Goal: Contribute content: Contribute content

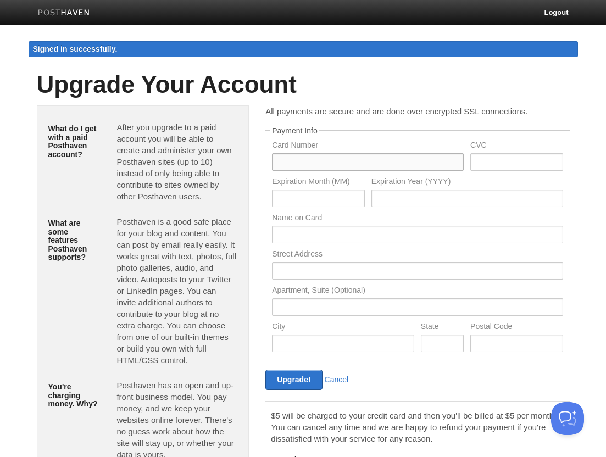
click at [311, 164] on input "text" at bounding box center [368, 162] width 192 height 18
type input "d"
click at [85, 10] on img at bounding box center [64, 13] width 52 height 8
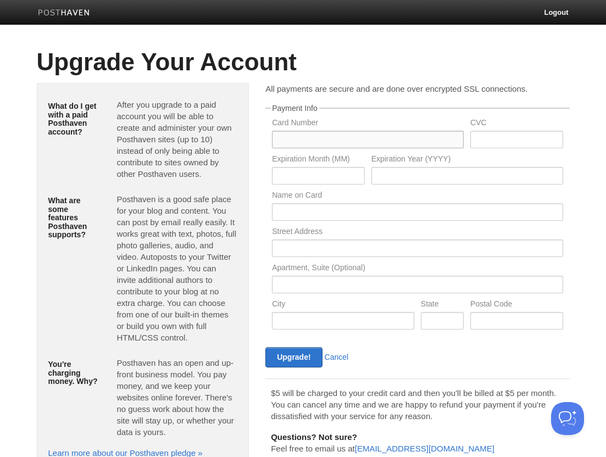
click at [344, 135] on input "text" at bounding box center [368, 140] width 192 height 18
type input "4147202720353851"
type input "323"
type input "01"
type input "2030"
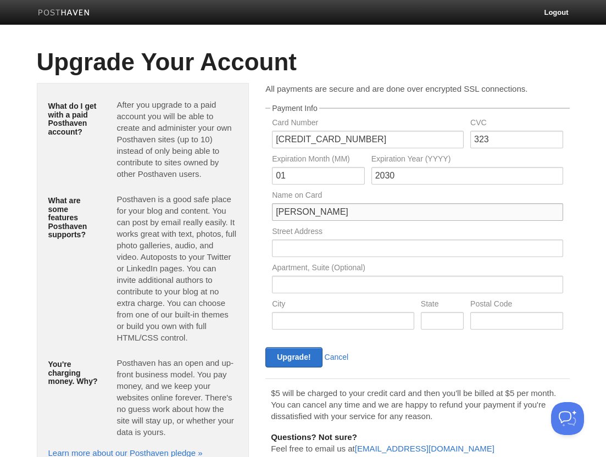
type input "David T Cecil"
type input "2208 Mangrove Drive, Lexington, KY, USA"
type input "Lexington"
type input "KY"
type input "40513"
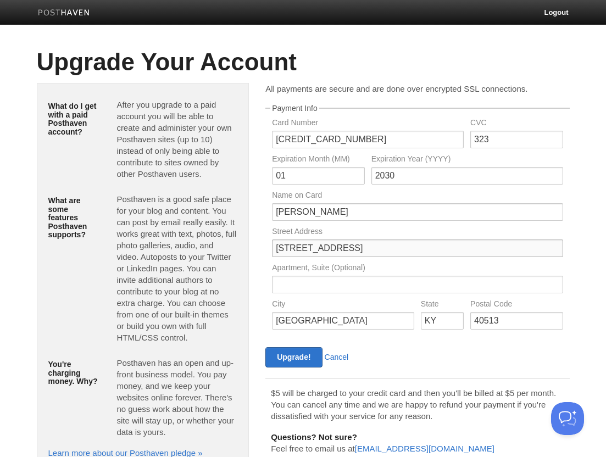
drag, startPoint x: 457, startPoint y: 245, endPoint x: 359, endPoint y: 248, distance: 98.3
click at [359, 248] on input "2208 Mangrove Drive, Lexington, KY, USA" at bounding box center [417, 248] width 290 height 18
type input "2208 Mangrove Drive"
click at [423, 369] on div "All payments are secure and are done over encrypted SSL connections. Payment In…" at bounding box center [417, 284] width 304 height 402
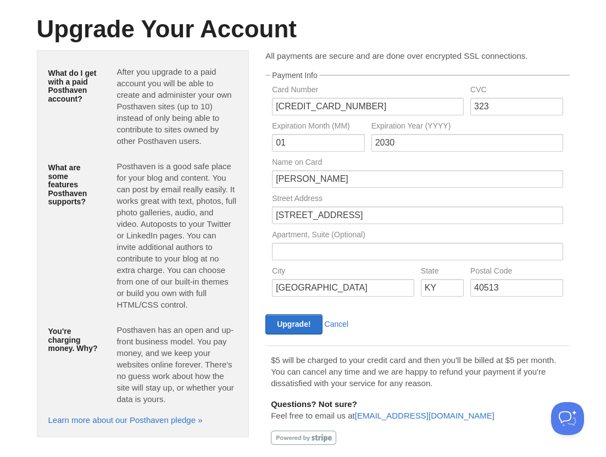
scroll to position [51, 0]
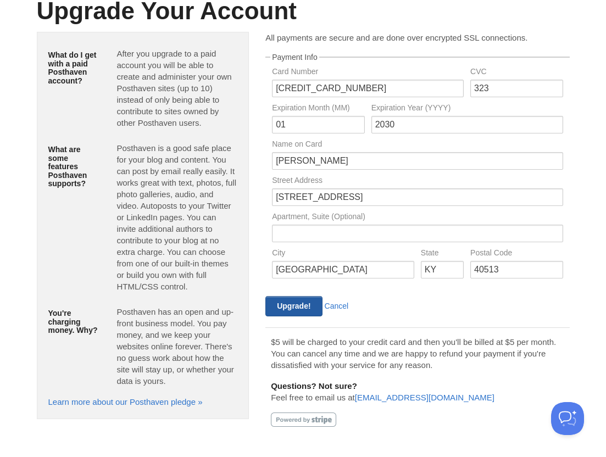
click at [299, 311] on input "Upgrade!" at bounding box center [293, 306] width 57 height 20
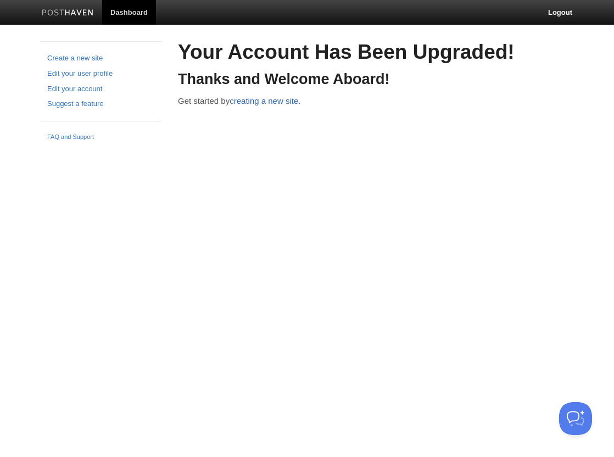
click at [259, 101] on link "creating a new site." at bounding box center [264, 100] width 71 height 9
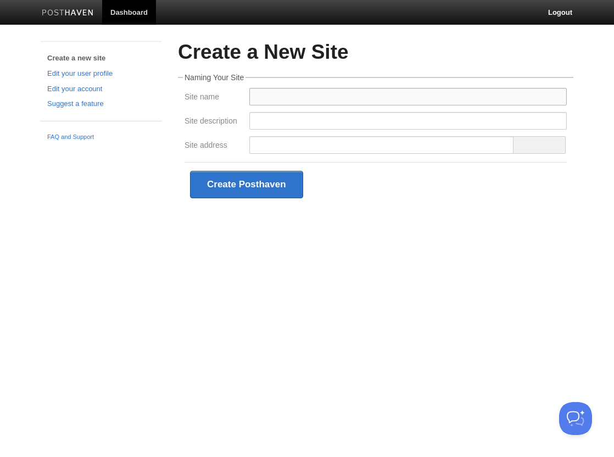
click at [259, 101] on input "Site name" at bounding box center [407, 97] width 317 height 18
type input "Dave Cecil"
type input "Personal blog"
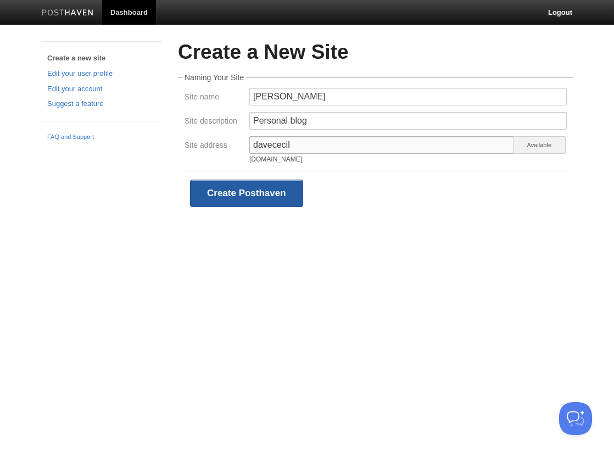
type input "davececil"
click at [277, 196] on button "Create Posthaven" at bounding box center [246, 193] width 113 height 27
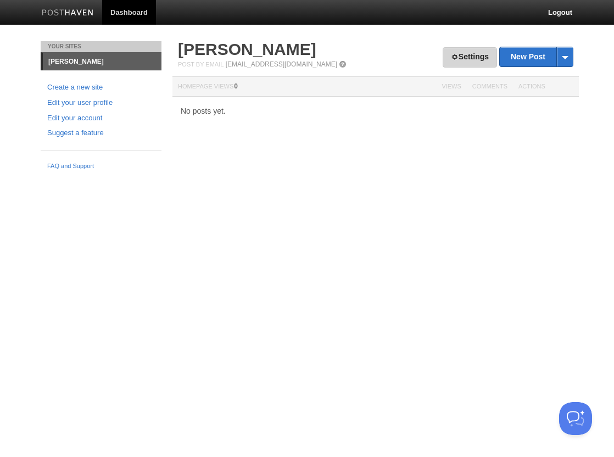
click at [469, 58] on link "Settings" at bounding box center [470, 57] width 54 height 20
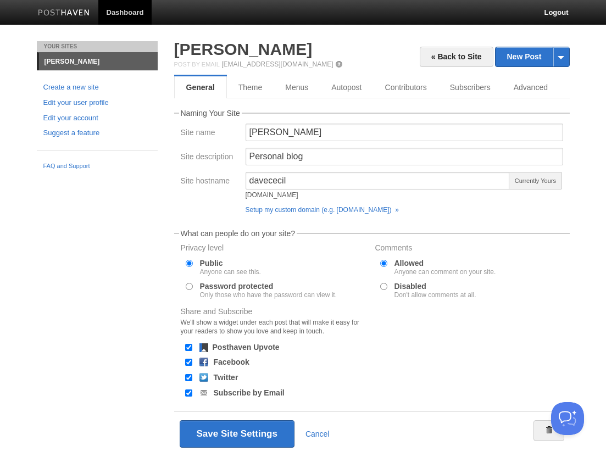
click at [187, 379] on input "Twitter" at bounding box center [188, 377] width 7 height 7
checkbox input "false"
click at [189, 365] on input "Facebook" at bounding box center [188, 362] width 7 height 7
checkbox input "false"
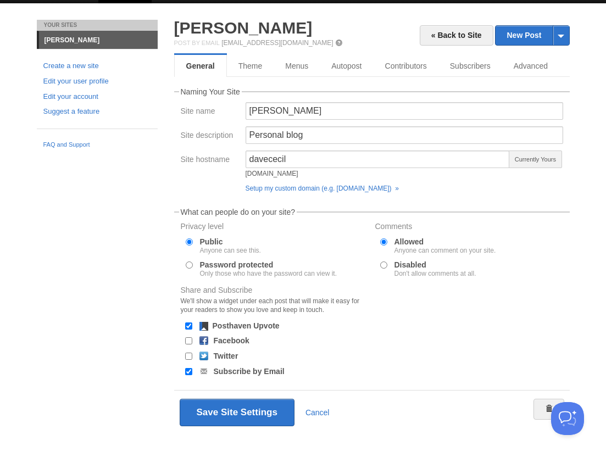
scroll to position [31, 0]
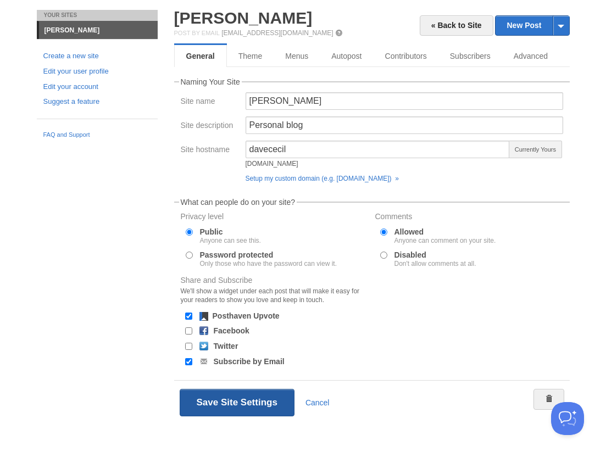
click at [221, 399] on button "Save Site Settings" at bounding box center [237, 402] width 115 height 27
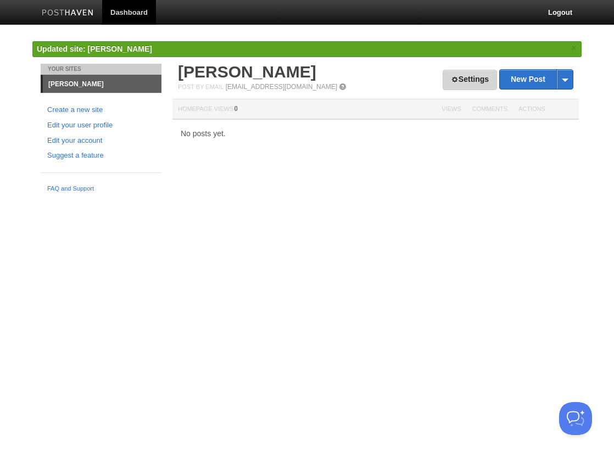
click at [454, 80] on link "Settings" at bounding box center [470, 80] width 54 height 20
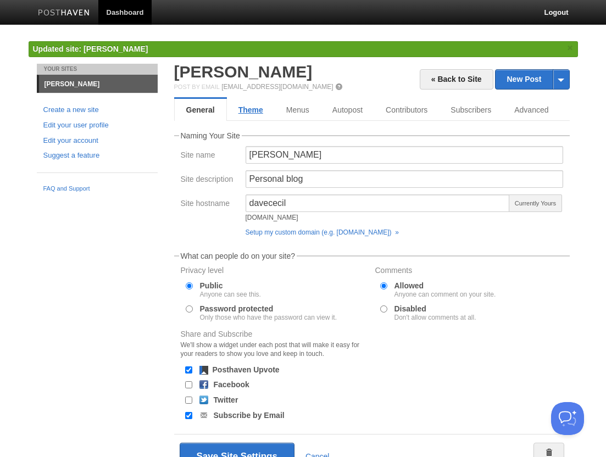
click at [257, 108] on link "Theme" at bounding box center [251, 110] width 48 height 22
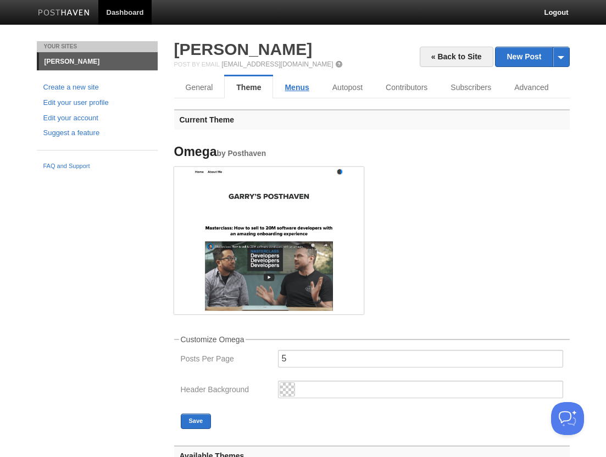
click at [287, 90] on link "Menus" at bounding box center [296, 87] width 47 height 22
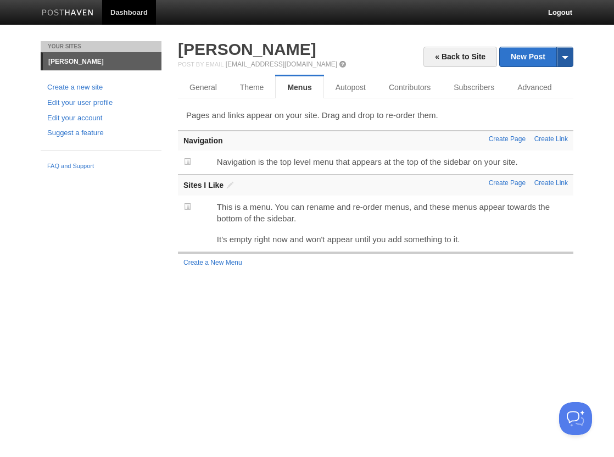
click at [564, 61] on span at bounding box center [564, 56] width 16 height 19
click at [335, 87] on link "Autopost" at bounding box center [352, 87] width 57 height 22
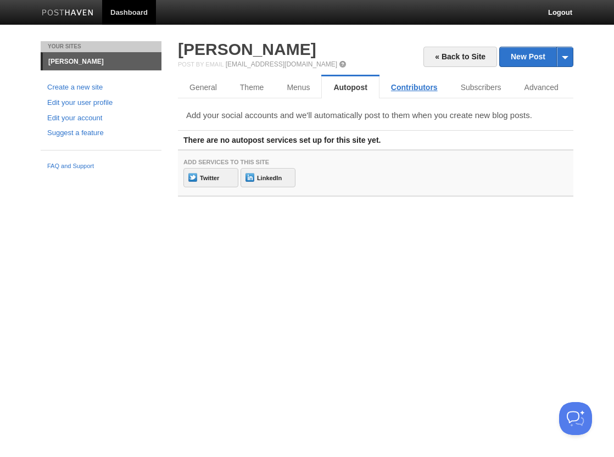
click at [408, 92] on link "Contributors" at bounding box center [414, 87] width 70 height 22
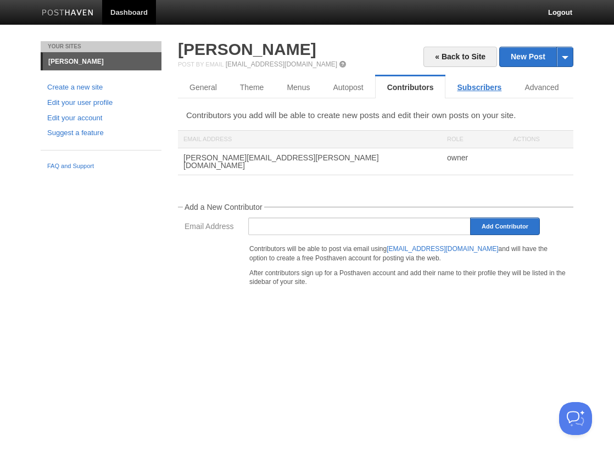
click at [471, 88] on link "Subscribers" at bounding box center [479, 87] width 68 height 22
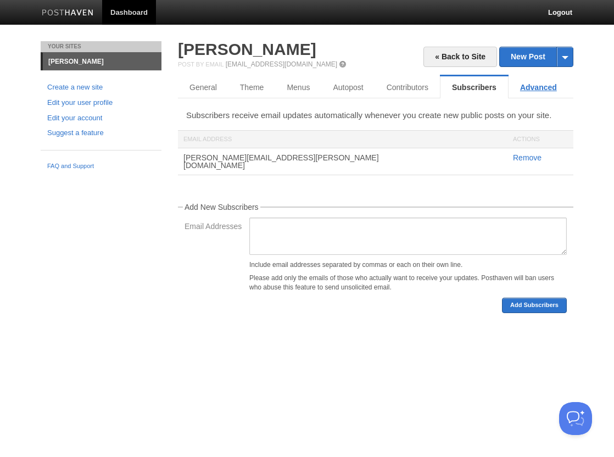
click at [536, 85] on link "Advanced" at bounding box center [538, 87] width 60 height 22
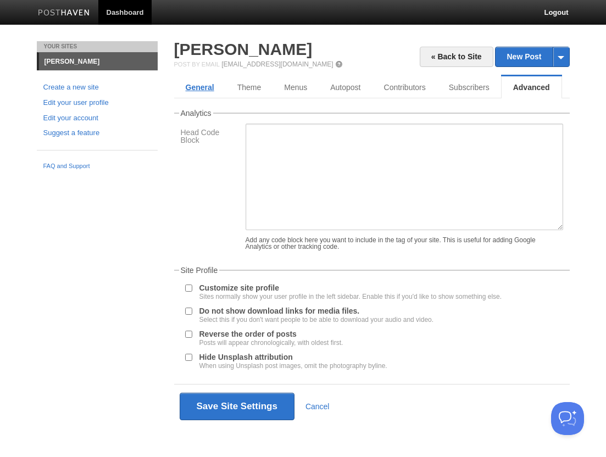
click at [204, 85] on link "General" at bounding box center [200, 87] width 52 height 22
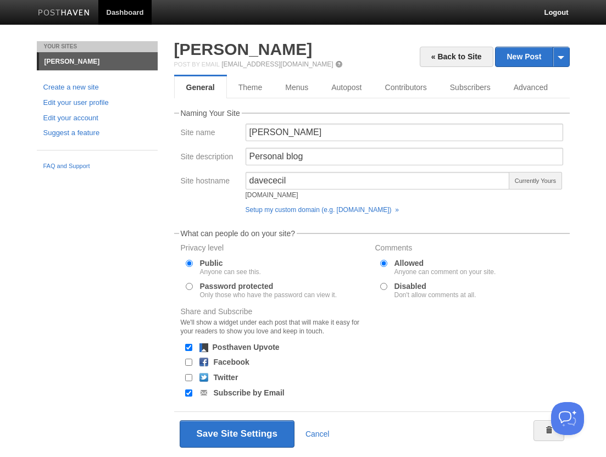
click at [124, 14] on link "Dashboard" at bounding box center [125, 12] width 54 height 25
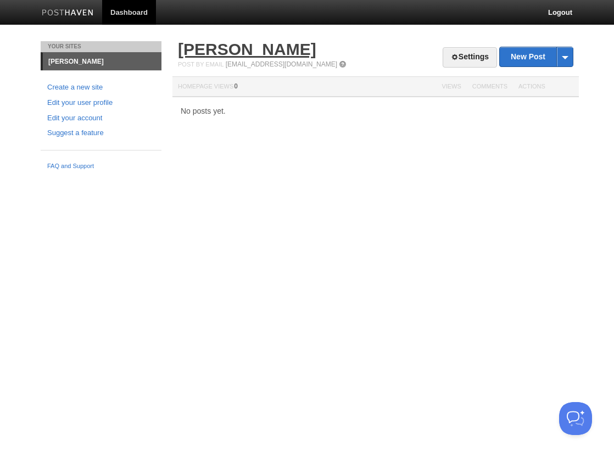
click at [237, 48] on link "Dave Cecil" at bounding box center [247, 49] width 138 height 18
click at [444, 54] on link "Settings" at bounding box center [470, 57] width 54 height 20
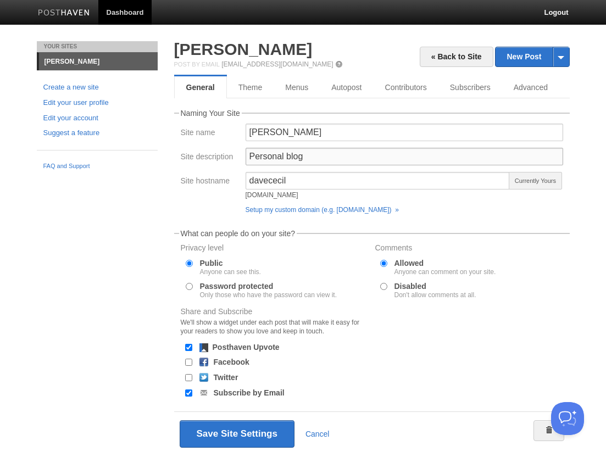
drag, startPoint x: 340, startPoint y: 154, endPoint x: 181, endPoint y: 154, distance: 159.2
click at [181, 154] on div "Site description Personal blog" at bounding box center [371, 160] width 389 height 24
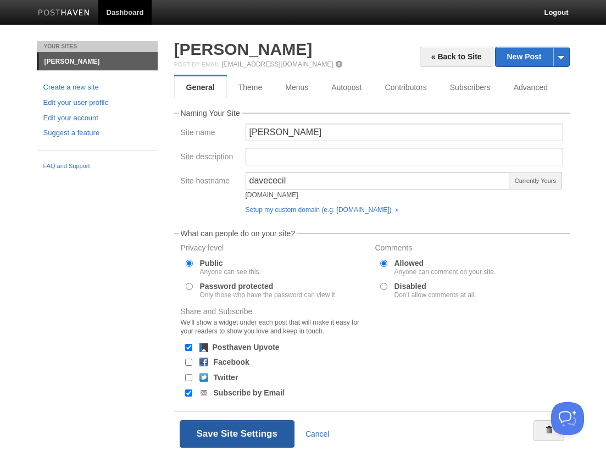
click at [243, 430] on button "Save Site Settings" at bounding box center [237, 433] width 115 height 27
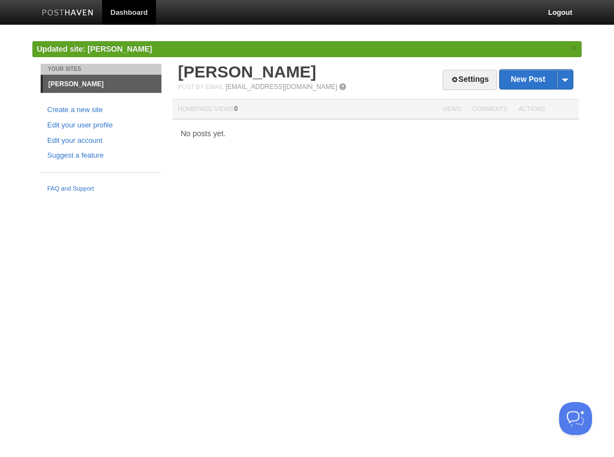
click at [74, 81] on link "Dave Cecil" at bounding box center [102, 84] width 119 height 18
click at [120, 19] on link "Dashboard" at bounding box center [129, 12] width 54 height 25
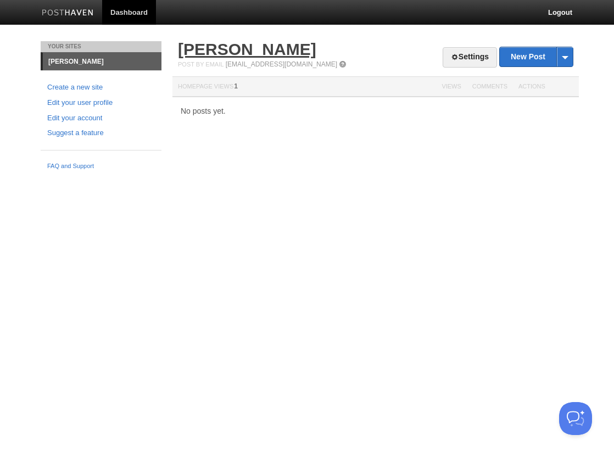
click at [229, 42] on link "[PERSON_NAME]" at bounding box center [247, 49] width 138 height 18
click at [478, 64] on link "Settings" at bounding box center [470, 57] width 54 height 20
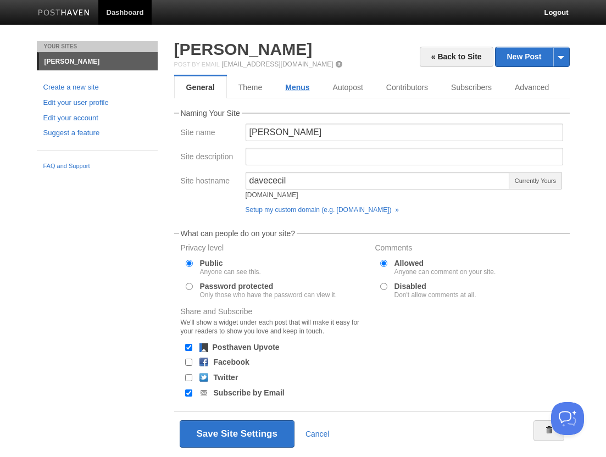
click at [298, 92] on link "Menus" at bounding box center [296, 87] width 47 height 22
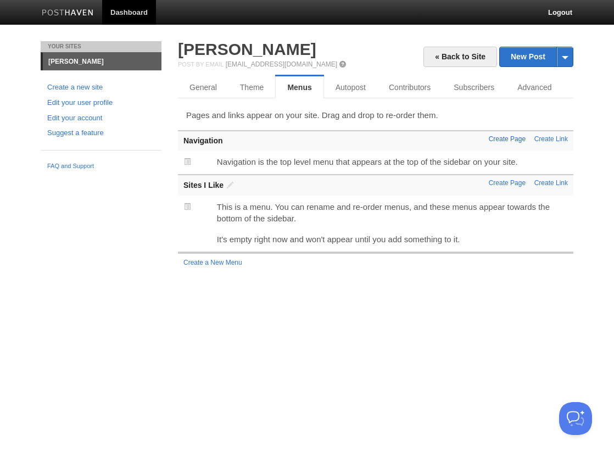
click at [496, 139] on link "Create Page" at bounding box center [507, 139] width 37 height 8
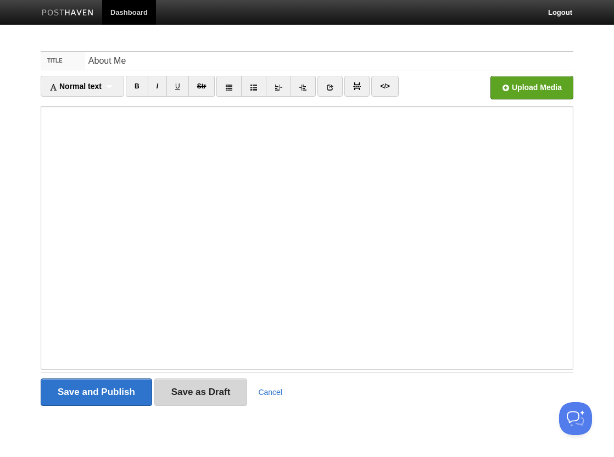
type input "About Me"
click at [182, 394] on input "Save as Draft" at bounding box center [200, 391] width 93 height 27
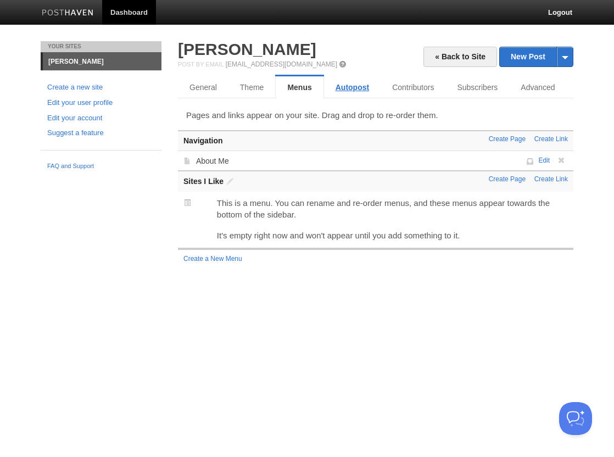
click at [360, 92] on link "Autopost" at bounding box center [352, 87] width 57 height 22
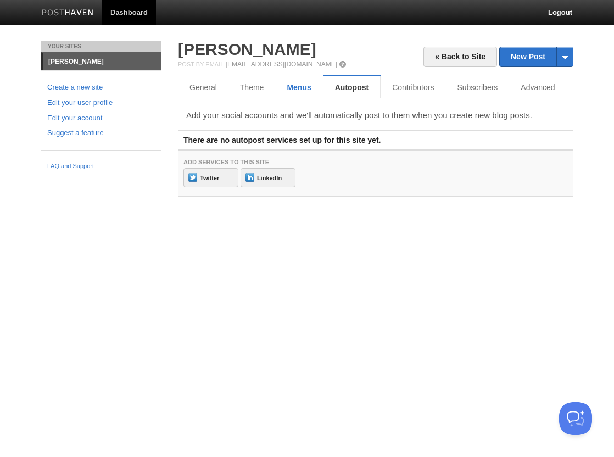
click at [296, 90] on link "Menus" at bounding box center [298, 87] width 47 height 22
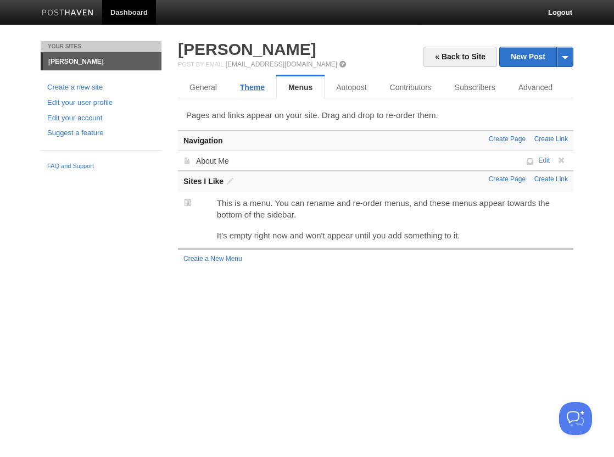
click at [265, 88] on link "Theme" at bounding box center [252, 87] width 48 height 22
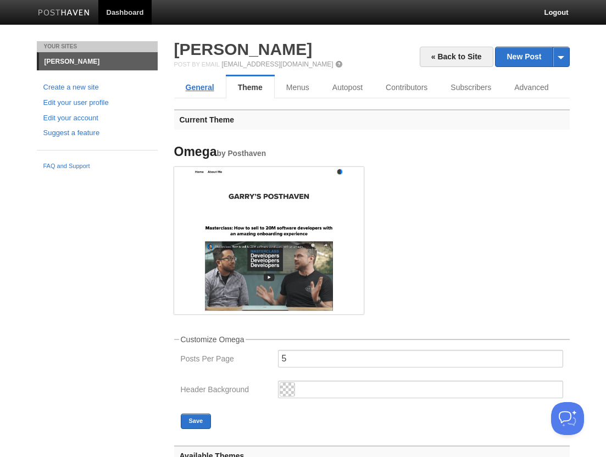
click at [209, 87] on link "General" at bounding box center [200, 87] width 52 height 22
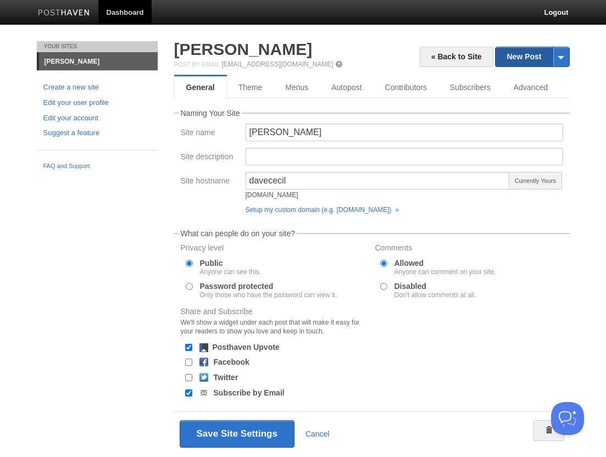
click at [505, 61] on link "New Post" at bounding box center [531, 56] width 73 height 19
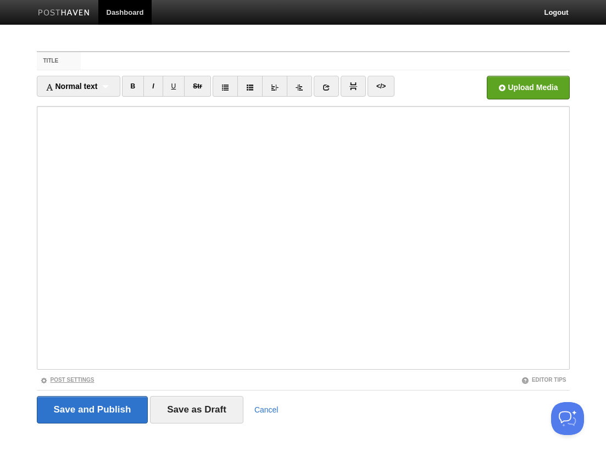
click at [79, 382] on link "Post Settings" at bounding box center [67, 380] width 54 height 6
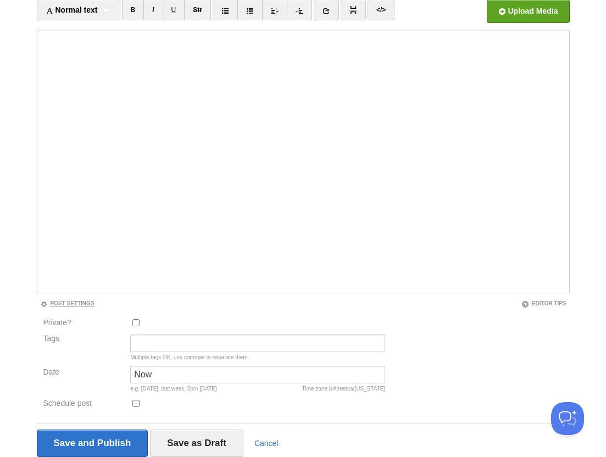
scroll to position [110, 0]
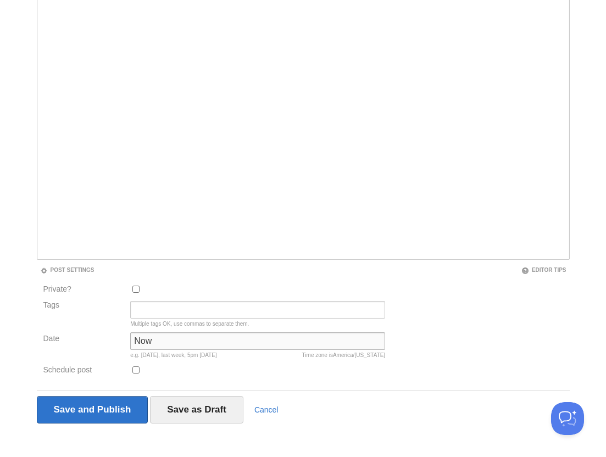
click at [162, 344] on input "Now" at bounding box center [257, 341] width 255 height 18
click at [88, 344] on label "Date" at bounding box center [83, 339] width 81 height 10
click at [130, 344] on input "Now" at bounding box center [257, 341] width 255 height 18
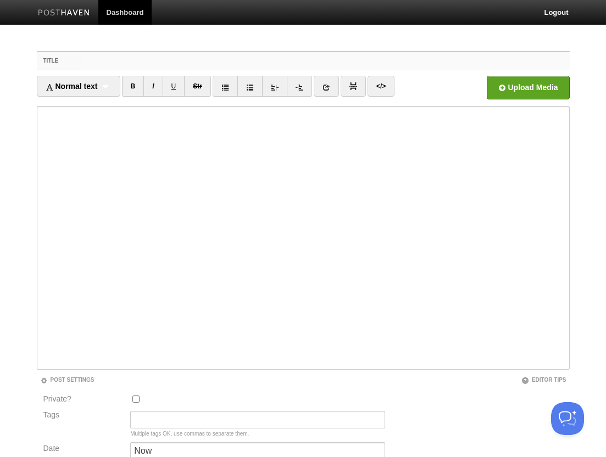
click at [127, 63] on input "Title" at bounding box center [325, 61] width 488 height 18
paste input "Set Apart and Living Like It"
type input "Set Apart and Living Like It | Romans 1:1-7"
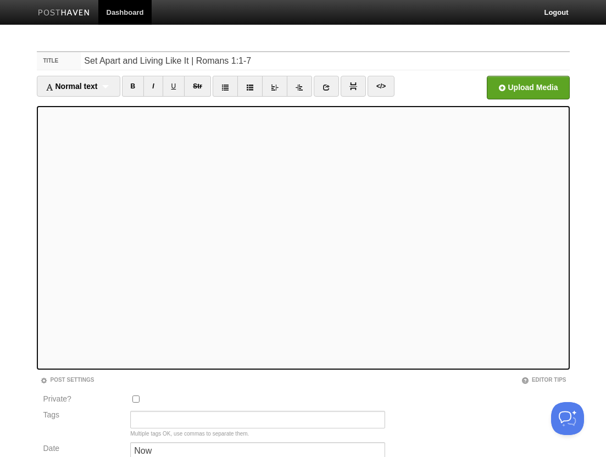
click at [40, 250] on iframe at bounding box center [303, 238] width 533 height 264
click at [111, 87] on div "Normal text Normal text Heading 1 Heading 2 Heading 3" at bounding box center [78, 86] width 83 height 21
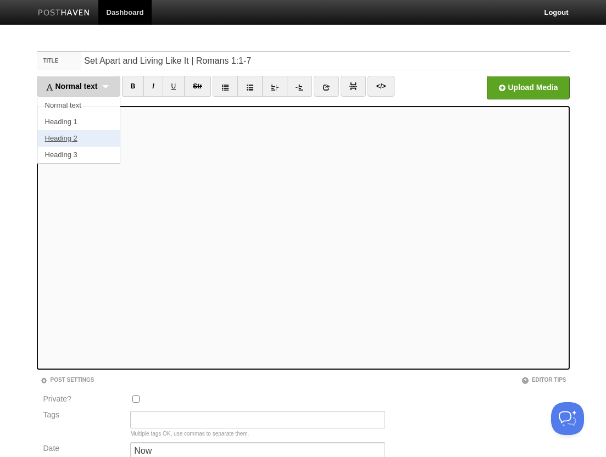
click at [79, 136] on link "Heading 2" at bounding box center [78, 138] width 82 height 16
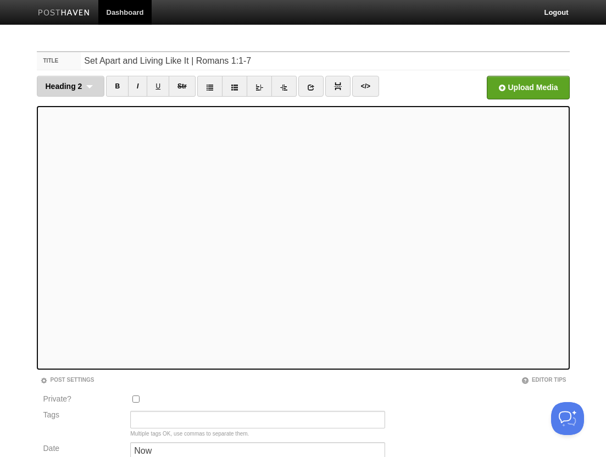
click at [88, 86] on div "Heading 2 Normal text Heading 1 Heading 2 Heading 3" at bounding box center [71, 86] width 68 height 21
click at [74, 137] on link "Heading 2" at bounding box center [70, 138] width 67 height 16
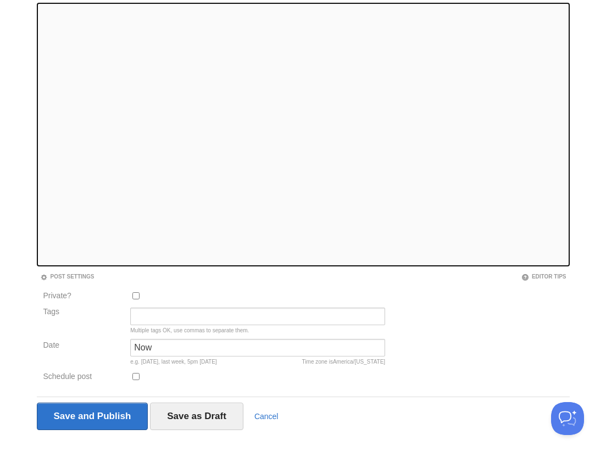
scroll to position [110, 0]
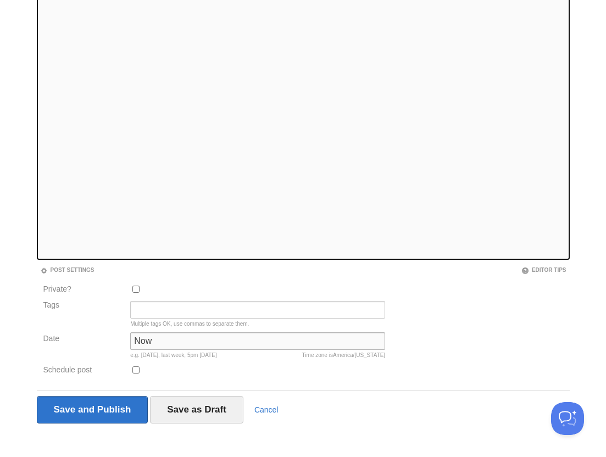
click at [152, 340] on input "Now" at bounding box center [257, 341] width 255 height 18
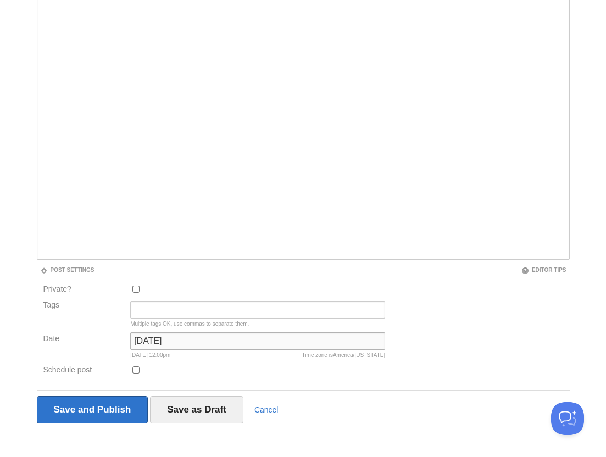
type input "July 28, 2025"
click at [535, 265] on fieldset "Title Set Apart and Living Like It | Romans 1:1-7 Heading 2 Normal text Heading…" at bounding box center [303, 186] width 533 height 490
click at [538, 270] on link "Editor Tips" at bounding box center [543, 270] width 45 height 6
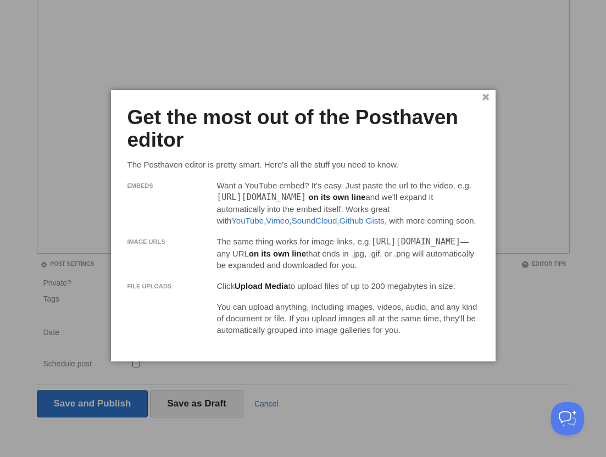
scroll to position [117, 0]
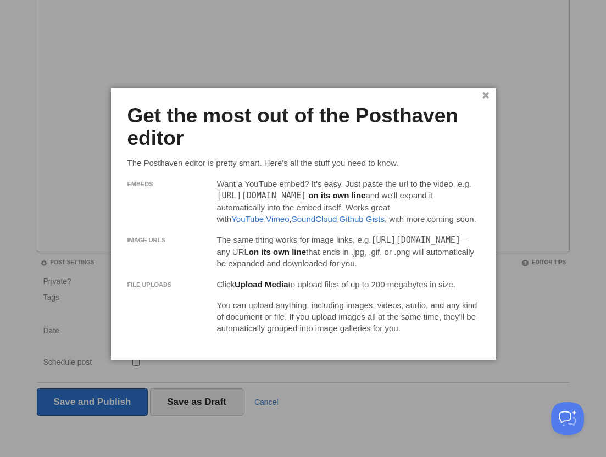
click at [485, 96] on link "×" at bounding box center [485, 96] width 7 height 6
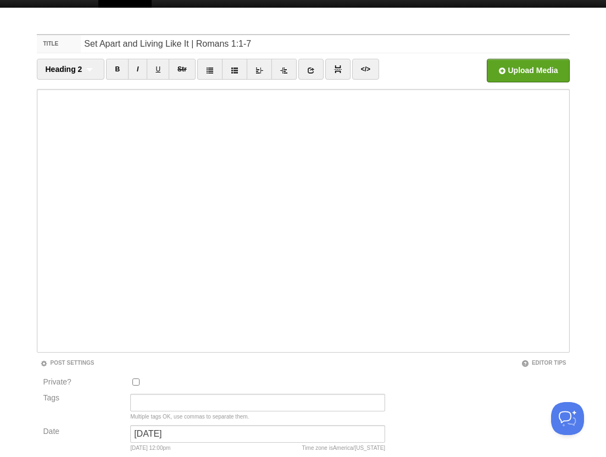
scroll to position [0, 0]
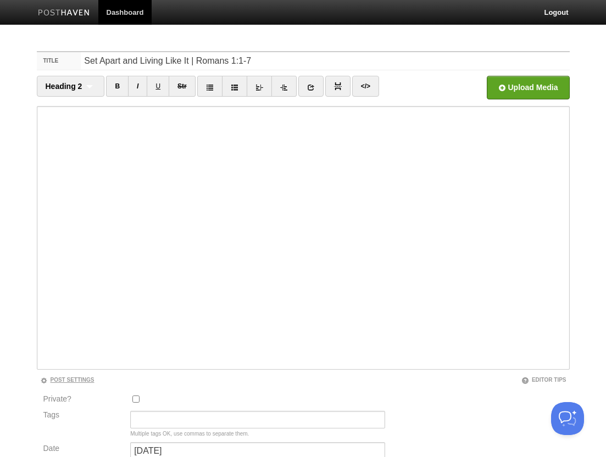
click at [82, 382] on link "Post Settings" at bounding box center [67, 380] width 54 height 6
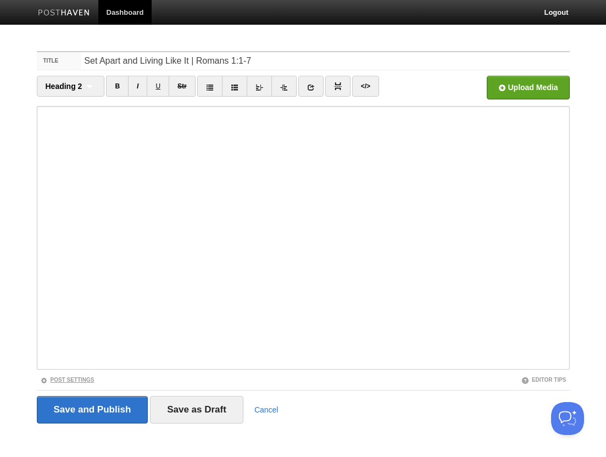
click at [82, 382] on link "Post Settings" at bounding box center [67, 380] width 54 height 6
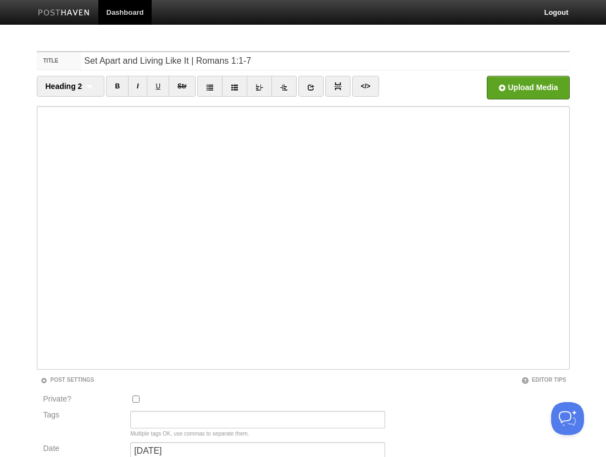
scroll to position [110, 0]
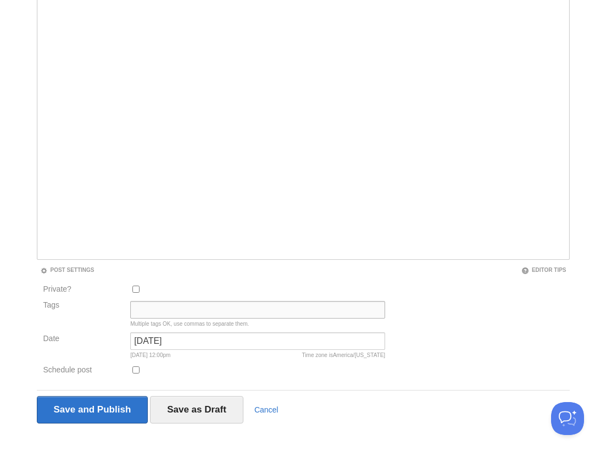
click at [208, 308] on input "Tags" at bounding box center [257, 310] width 255 height 18
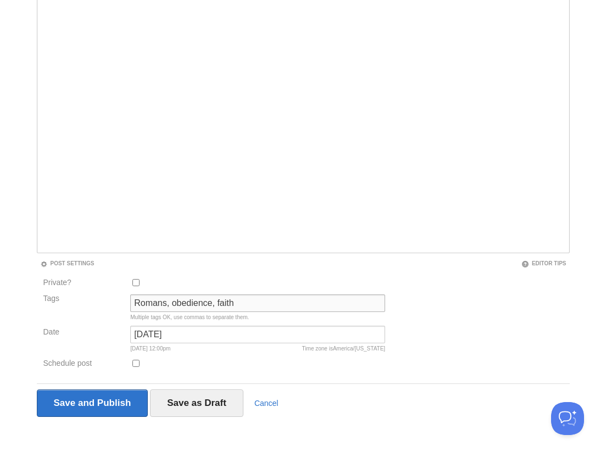
scroll to position [117, 0]
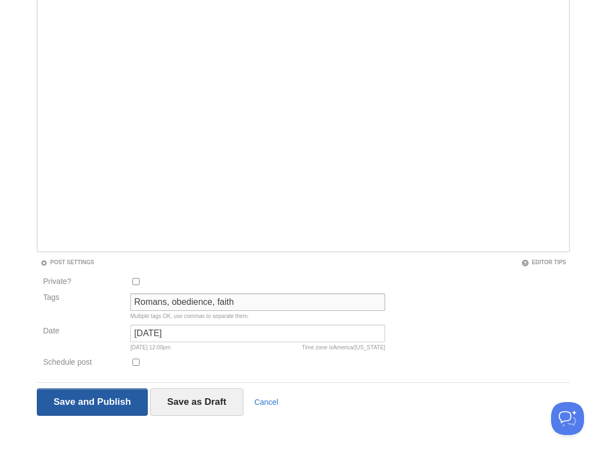
type input "Romans, obedience, faith"
click at [104, 398] on input "Save and Publish" at bounding box center [92, 401] width 111 height 27
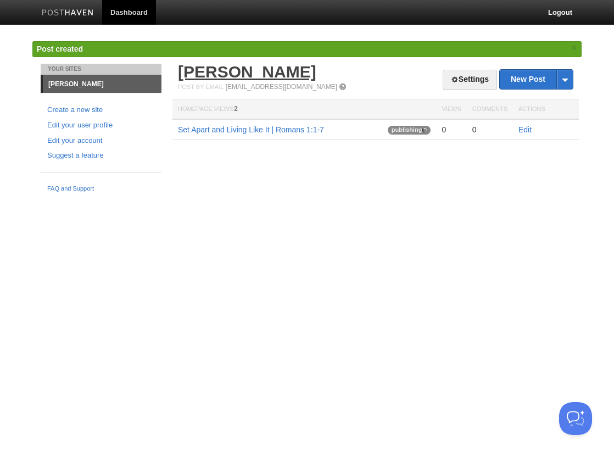
click at [203, 65] on link "[PERSON_NAME]" at bounding box center [247, 72] width 138 height 18
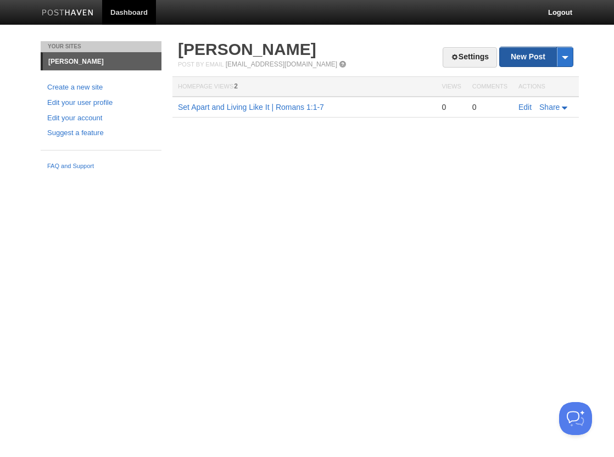
click at [529, 63] on link "New Post" at bounding box center [536, 56] width 73 height 19
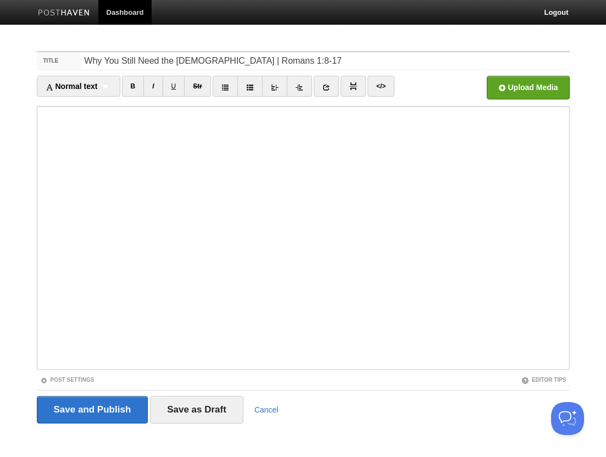
type input "Why You Still Need the [DEMOGRAPHIC_DATA] | Romans 1:8-17"
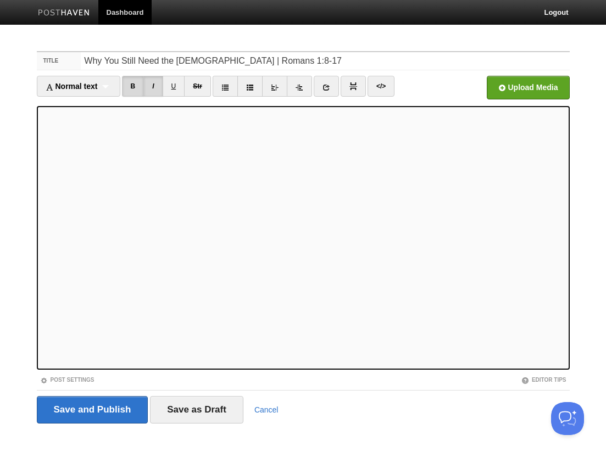
click at [82, 375] on div "Post Settings" at bounding box center [170, 379] width 266 height 9
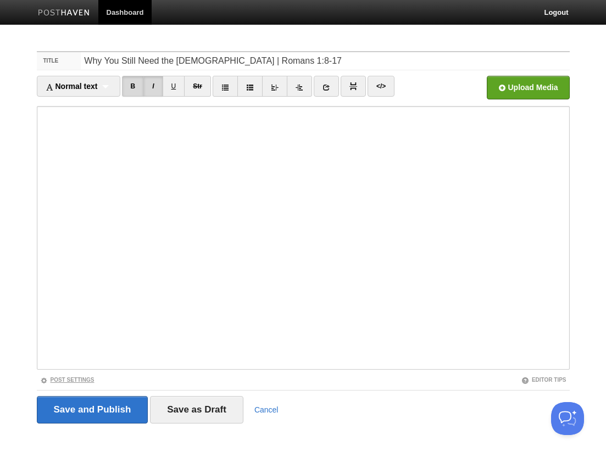
click at [81, 377] on link "Post Settings" at bounding box center [67, 380] width 54 height 6
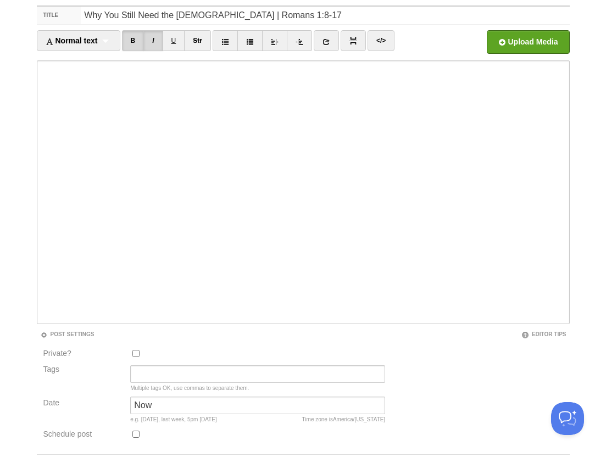
scroll to position [117, 0]
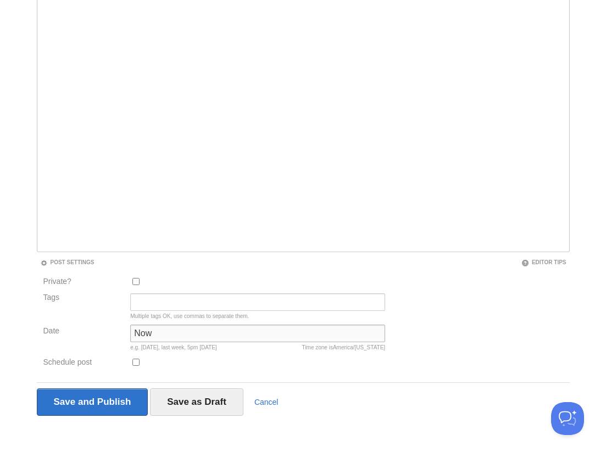
drag, startPoint x: 165, startPoint y: 332, endPoint x: 99, endPoint y: 329, distance: 65.9
click at [99, 329] on div "Date Now Time zone is America/New York e.g. yesterday, last week, 5pm Tuesday" at bounding box center [214, 339] width 349 height 31
type input "August 4, 2025"
click at [155, 303] on input "Tags" at bounding box center [257, 302] width 255 height 18
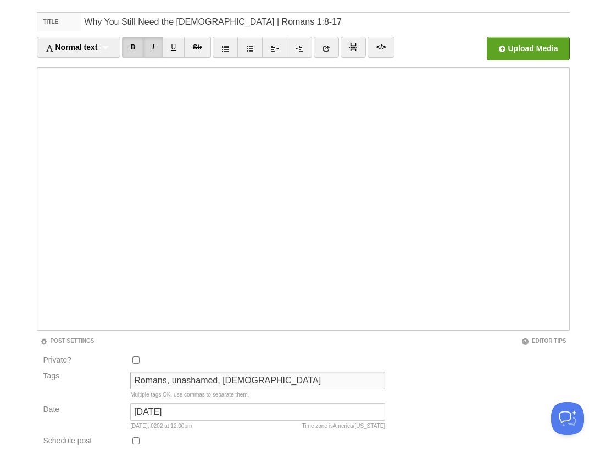
scroll to position [110, 0]
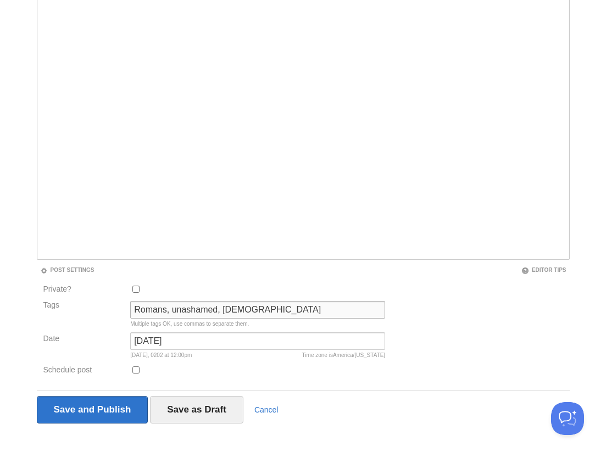
type input "Romans, unashamed, gospel"
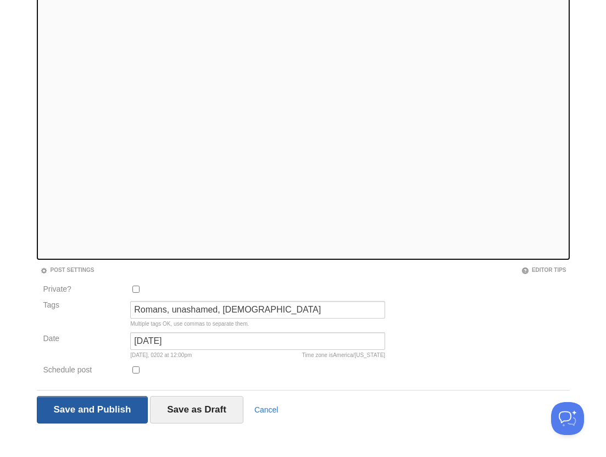
click at [99, 406] on input "Save and Publish" at bounding box center [92, 409] width 111 height 27
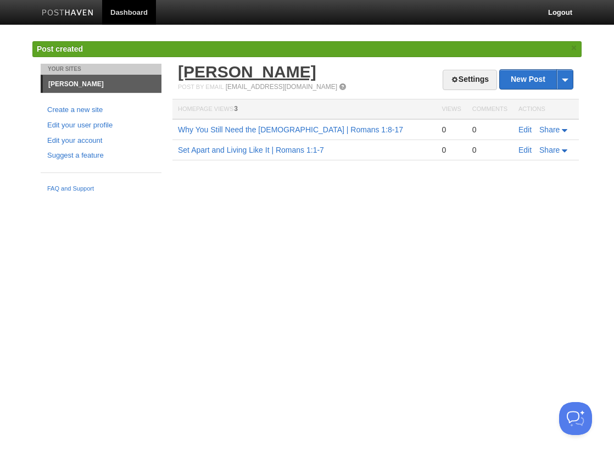
click at [240, 71] on link "[PERSON_NAME]" at bounding box center [247, 72] width 138 height 18
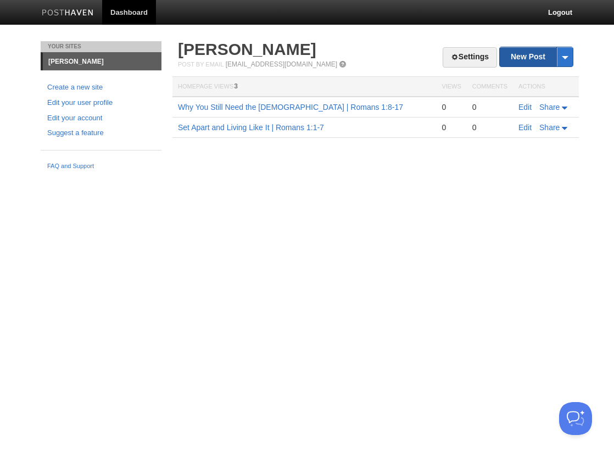
click at [530, 63] on link "New Post" at bounding box center [536, 56] width 73 height 19
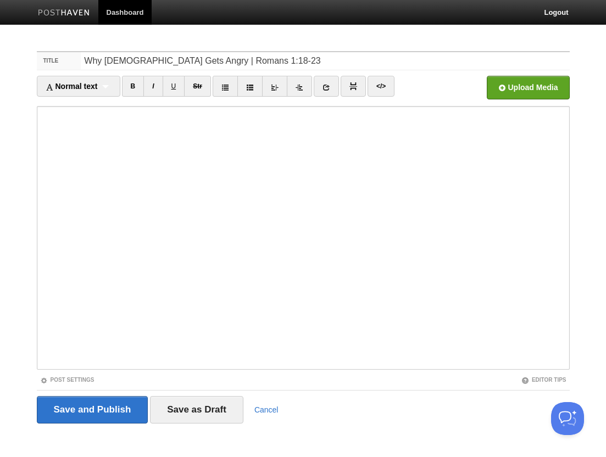
type input "Why [DEMOGRAPHIC_DATA] Gets Angry | Romans 1:18-23"
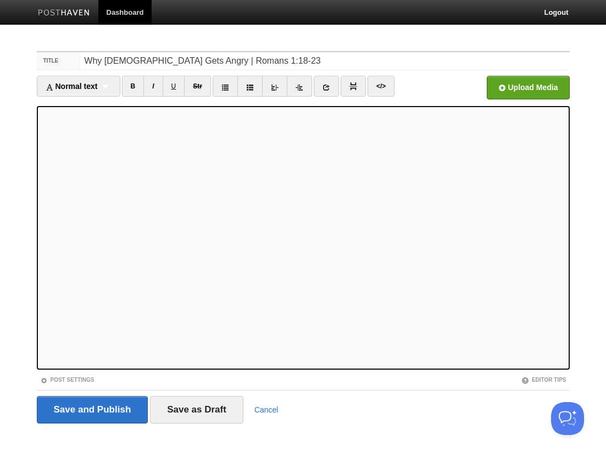
scroll to position [8, 0]
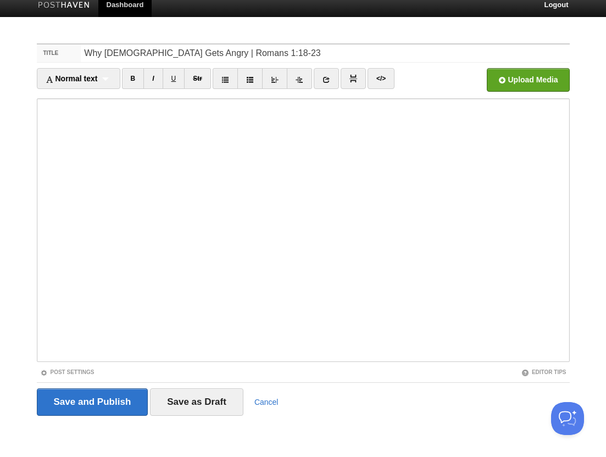
click at [85, 368] on div "Post Settings" at bounding box center [170, 371] width 266 height 9
click at [83, 371] on link "Post Settings" at bounding box center [67, 372] width 54 height 6
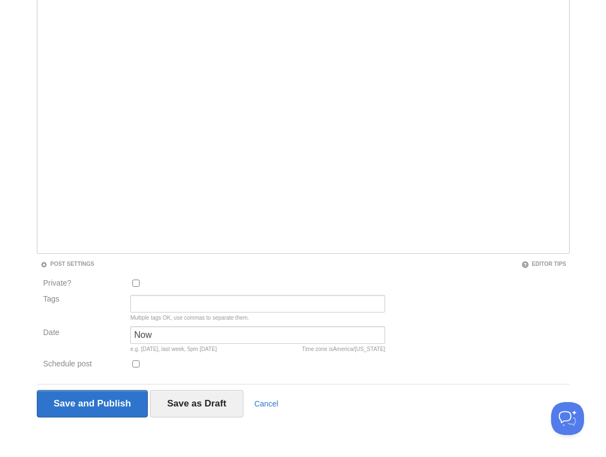
scroll to position [117, 0]
click at [206, 337] on input "Now" at bounding box center [257, 333] width 255 height 18
type input "N"
type input "August 11, 2025"
click at [167, 303] on input "Tags" at bounding box center [257, 302] width 255 height 18
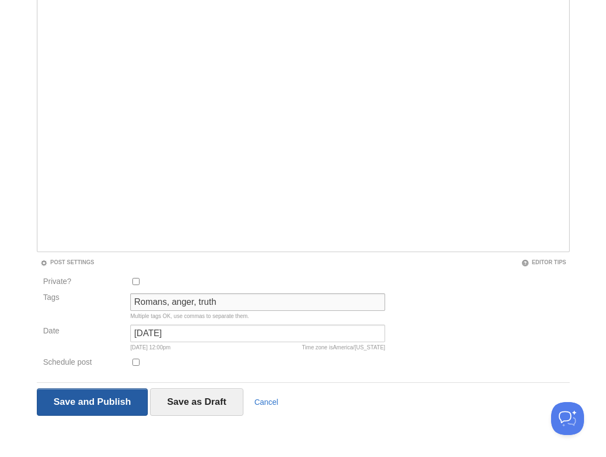
type input "Romans, anger, truth"
click at [100, 402] on input "Save and Publish" at bounding box center [92, 401] width 111 height 27
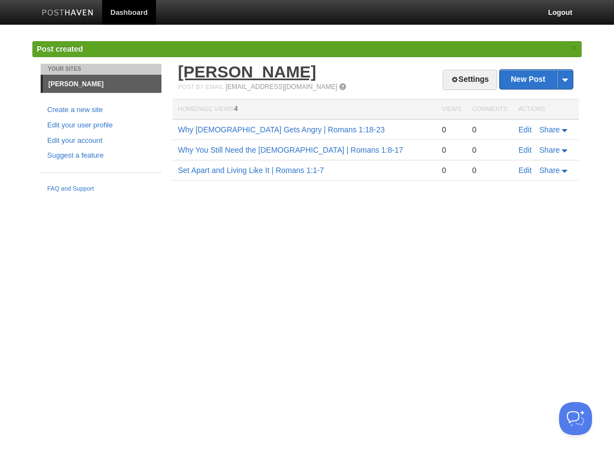
click at [245, 74] on link "[PERSON_NAME]" at bounding box center [247, 72] width 138 height 18
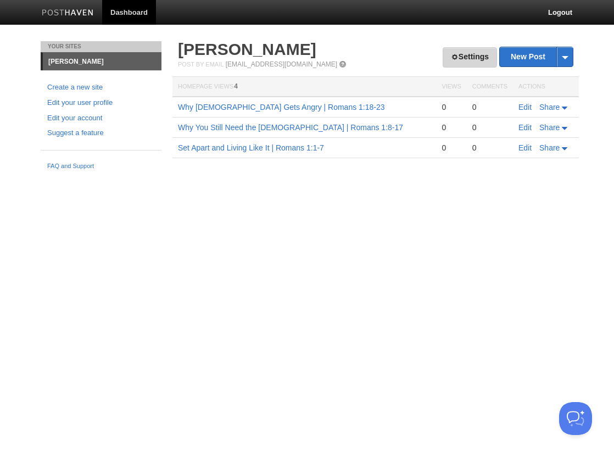
click at [473, 53] on link "Settings" at bounding box center [470, 57] width 54 height 20
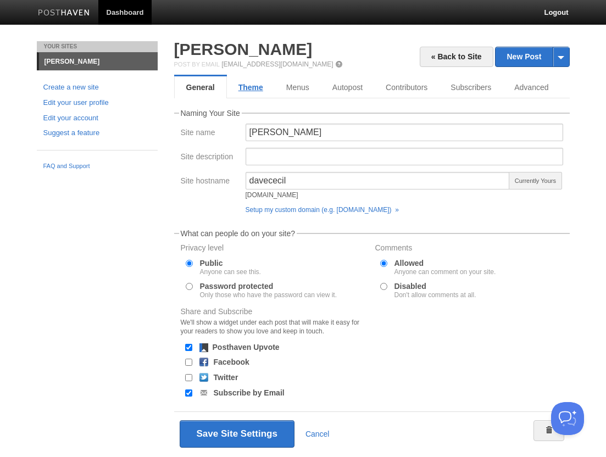
click at [257, 83] on link "Theme" at bounding box center [251, 87] width 48 height 22
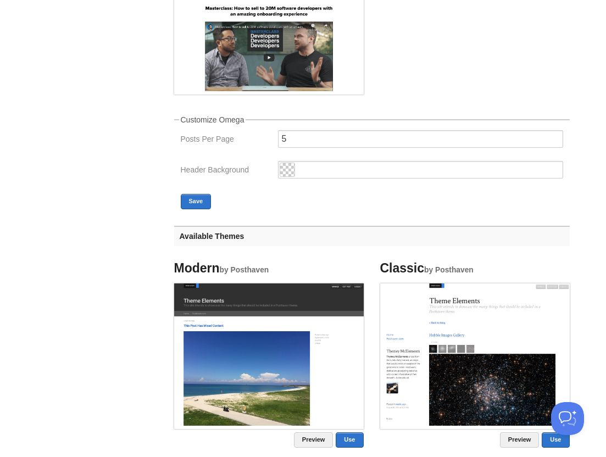
scroll to position [275, 0]
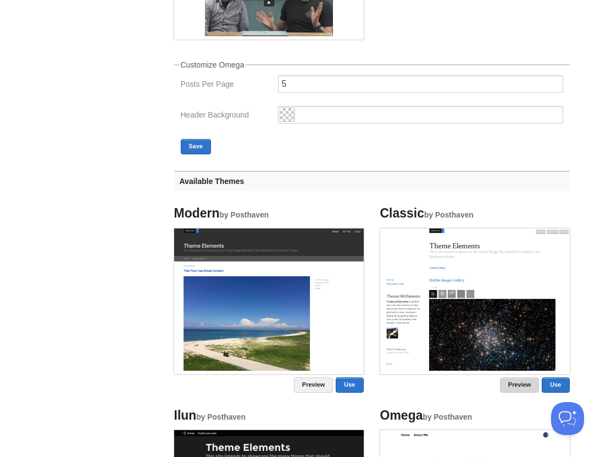
click at [517, 385] on link "Preview" at bounding box center [520, 384] width 40 height 15
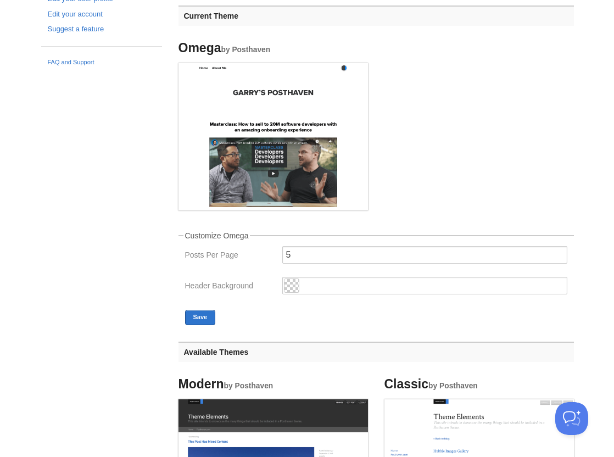
scroll to position [0, 0]
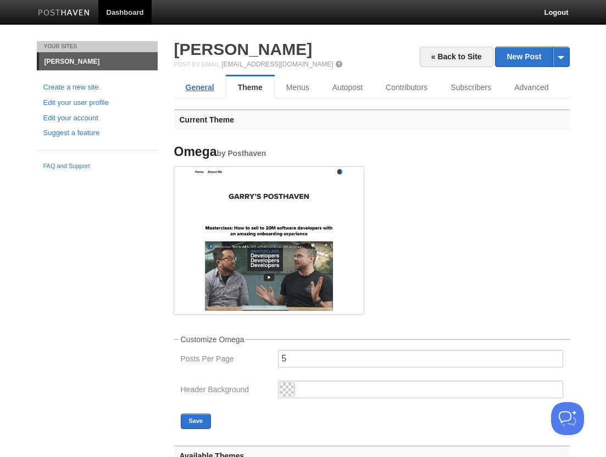
click at [202, 90] on link "General" at bounding box center [200, 87] width 52 height 22
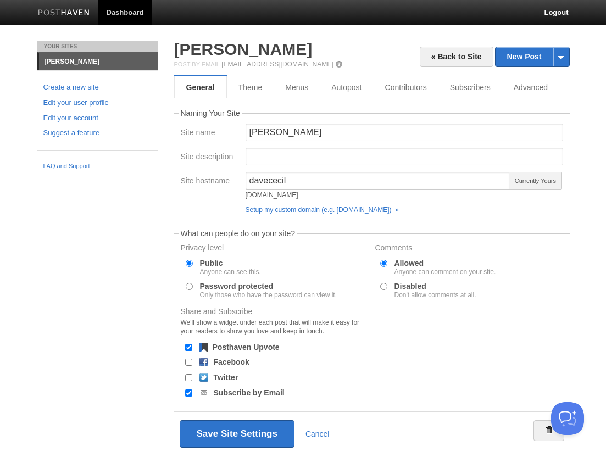
click at [188, 362] on input "Facebook" at bounding box center [188, 362] width 7 height 7
checkbox input "true"
click at [189, 376] on input "Twitter" at bounding box center [188, 377] width 7 height 7
checkbox input "true"
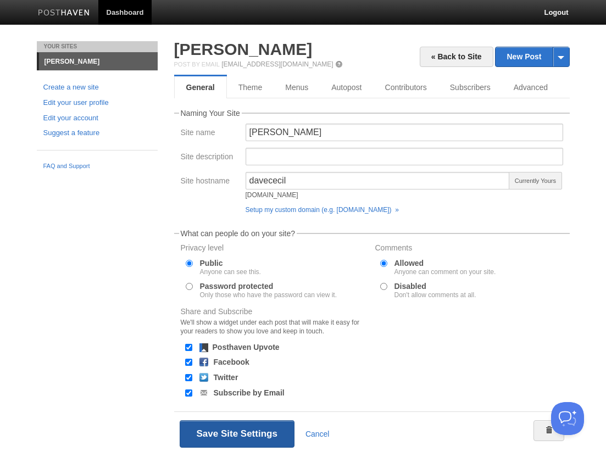
click at [232, 428] on button "Save Site Settings" at bounding box center [237, 433] width 115 height 27
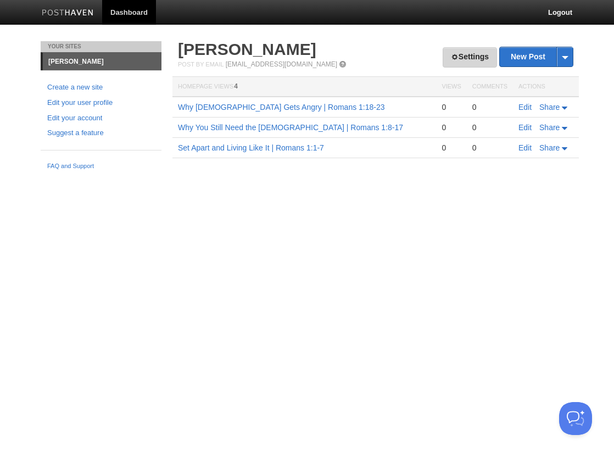
click at [452, 59] on span at bounding box center [455, 57] width 8 height 8
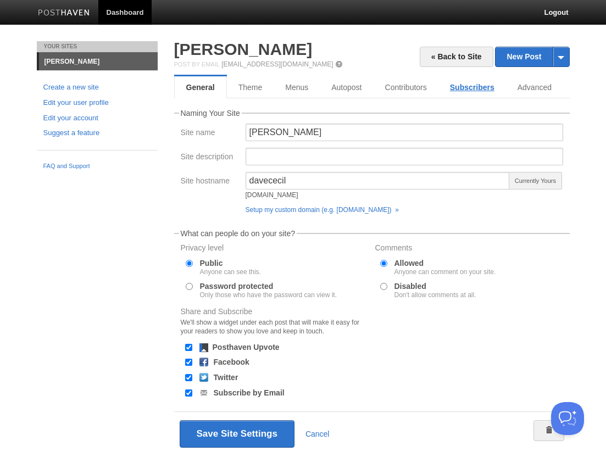
click at [468, 85] on link "Subscribers" at bounding box center [472, 87] width 68 height 22
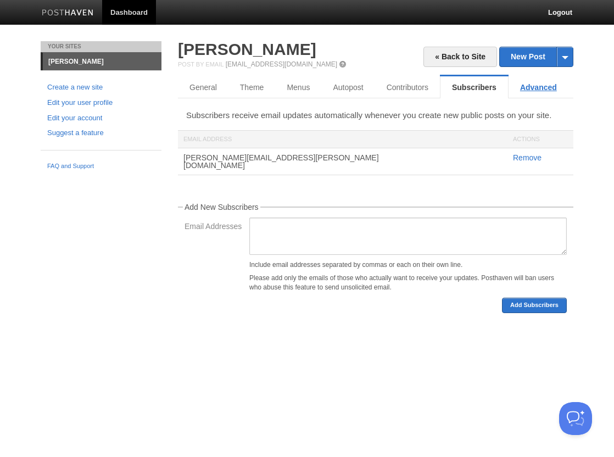
click at [536, 87] on link "Advanced" at bounding box center [538, 87] width 60 height 22
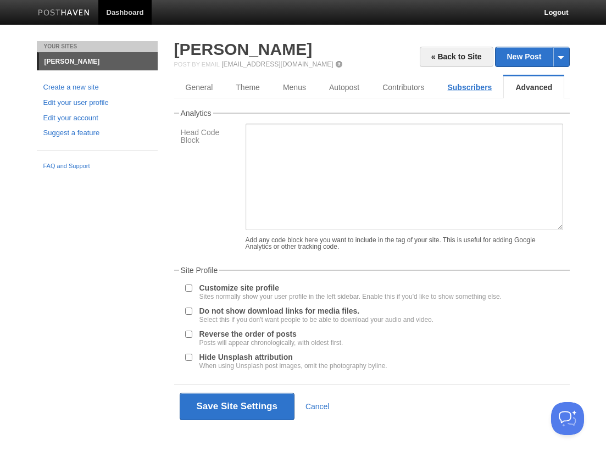
click at [479, 87] on link "Subscribers" at bounding box center [469, 87] width 68 height 22
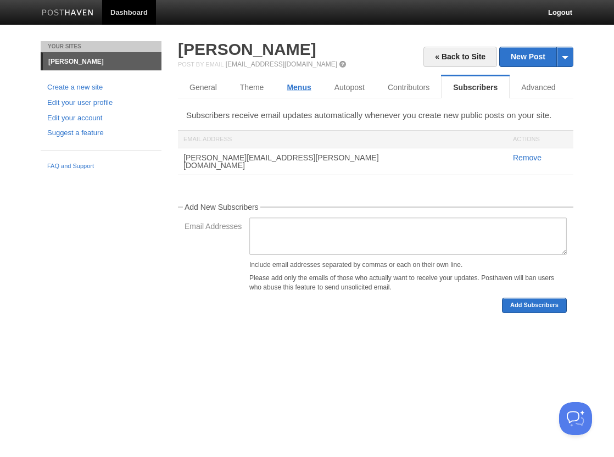
click at [298, 89] on link "Menus" at bounding box center [298, 87] width 47 height 22
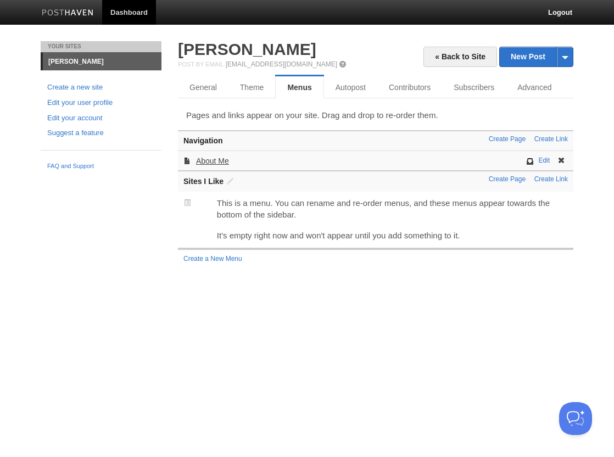
click at [222, 162] on link "About Me" at bounding box center [212, 160] width 33 height 9
click at [544, 160] on link "Edit" at bounding box center [544, 160] width 12 height 8
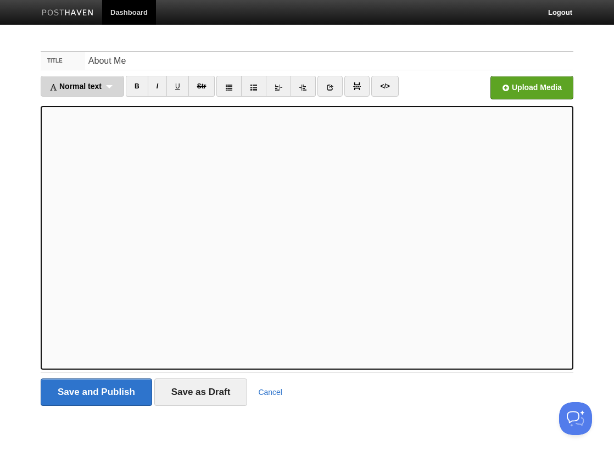
click at [110, 89] on div "Normal text Normal text Heading 1 Heading 2 Heading 3" at bounding box center [82, 86] width 83 height 21
click at [88, 135] on link "Heading 2" at bounding box center [82, 138] width 82 height 16
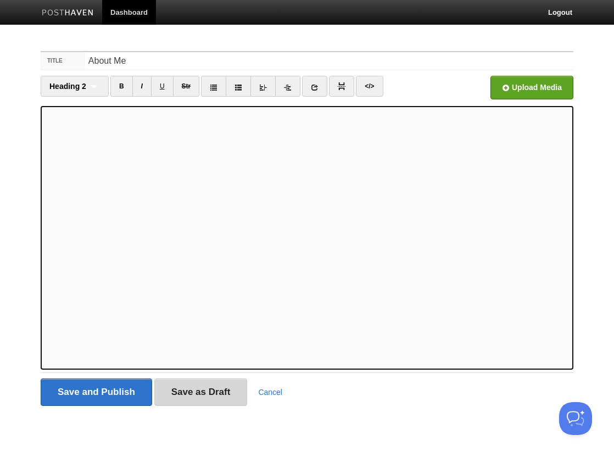
click at [194, 399] on input "Save as Draft" at bounding box center [200, 391] width 93 height 27
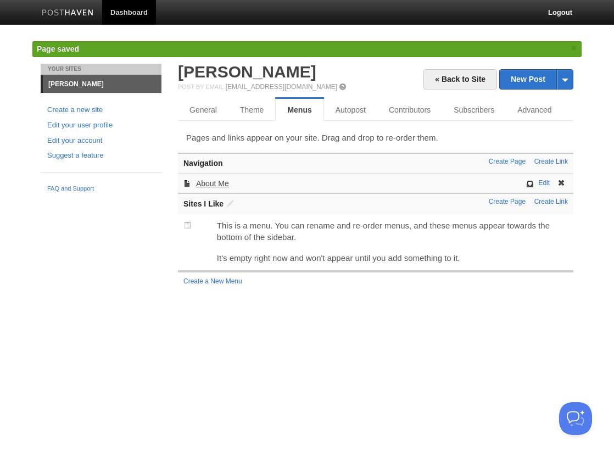
click at [216, 183] on link "About Me" at bounding box center [212, 183] width 33 height 9
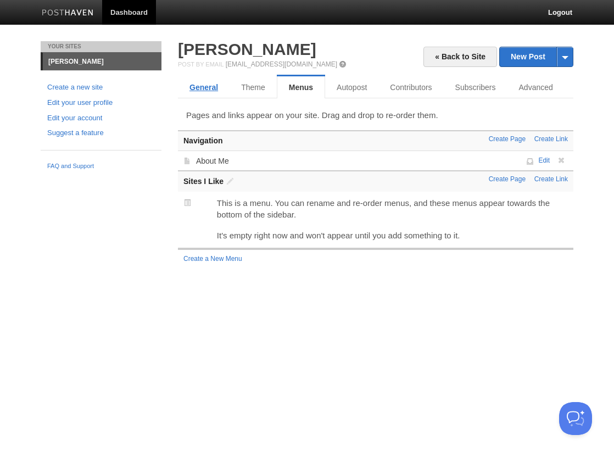
click at [207, 92] on link "General" at bounding box center [204, 87] width 52 height 22
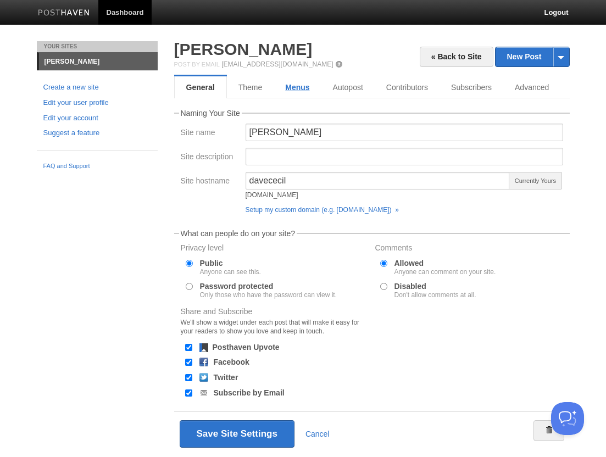
click at [306, 88] on link "Menus" at bounding box center [296, 87] width 47 height 22
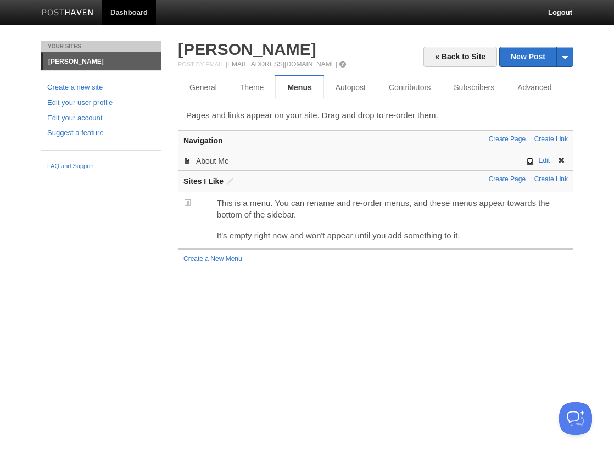
click at [225, 166] on div "Edit About Me" at bounding box center [375, 160] width 395 height 20
click at [223, 160] on link "About Me" at bounding box center [212, 160] width 33 height 9
click at [217, 162] on link "About Me" at bounding box center [212, 160] width 33 height 9
click at [544, 158] on link "Edit" at bounding box center [544, 160] width 12 height 8
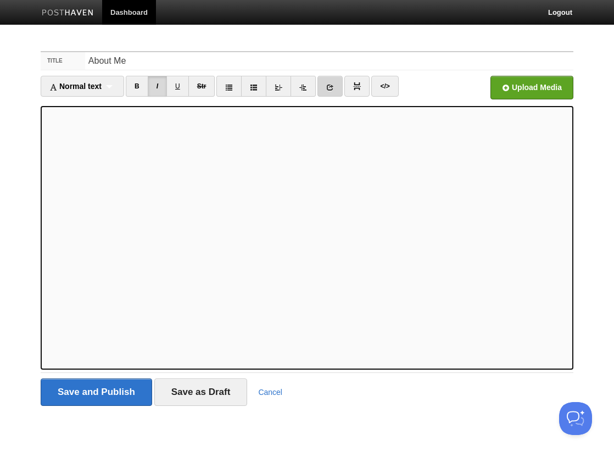
click at [323, 86] on link at bounding box center [329, 86] width 25 height 21
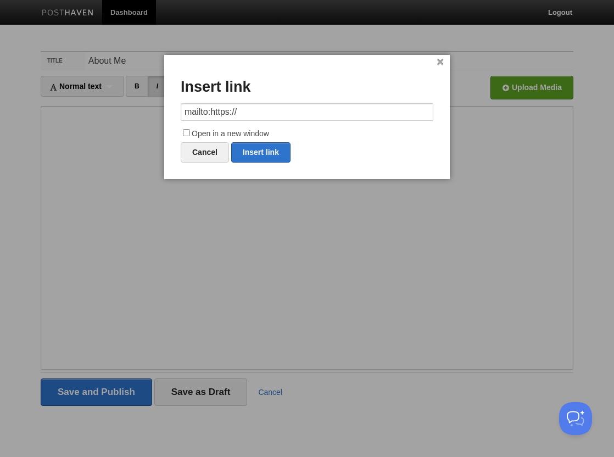
drag, startPoint x: 272, startPoint y: 117, endPoint x: 291, endPoint y: 116, distance: 19.2
click at [211, 113] on input "mailto:https://" at bounding box center [307, 112] width 253 height 18
type input "mailto:dave.t.cecil@gmail.com"
click at [240, 132] on label "Open in a new window" at bounding box center [307, 133] width 253 height 13
click at [190, 132] on input "Open in a new window" at bounding box center [186, 132] width 7 height 7
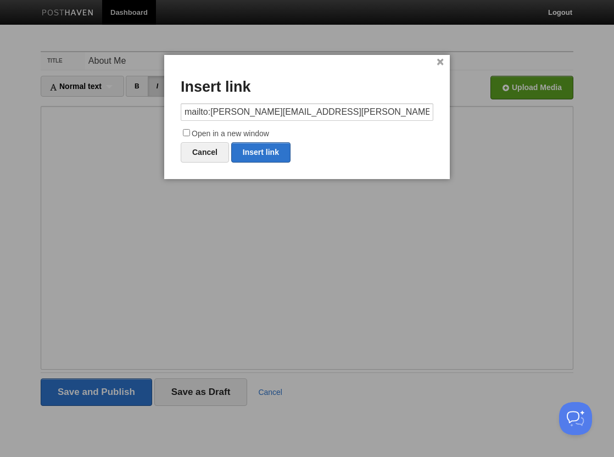
checkbox input "true"
click at [252, 147] on link "Insert link" at bounding box center [260, 152] width 59 height 20
type input "https://"
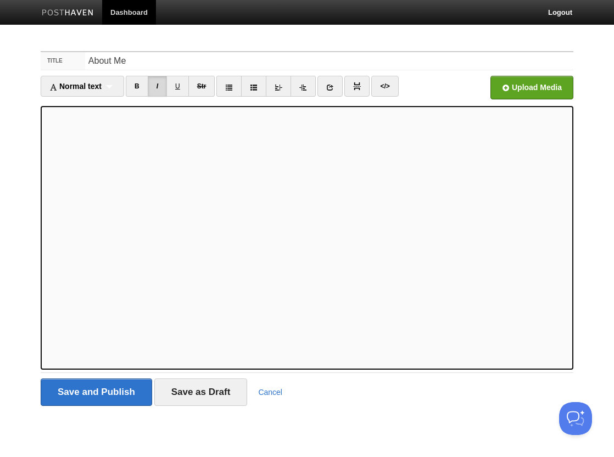
click at [331, 88] on icon at bounding box center [330, 87] width 8 height 8
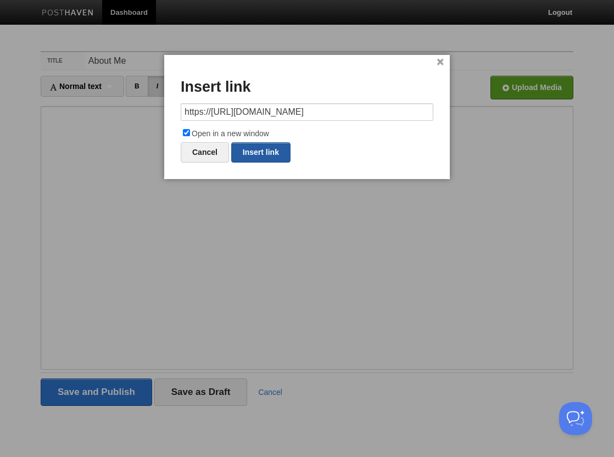
click at [266, 152] on link "Insert link" at bounding box center [260, 152] width 59 height 20
type input "https://"
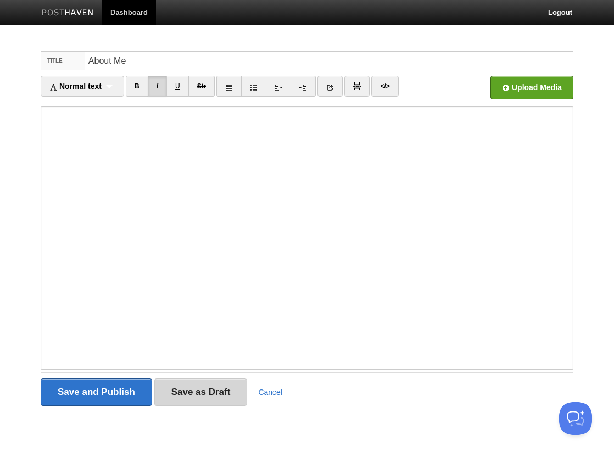
click at [202, 391] on input "Save as Draft" at bounding box center [200, 391] width 93 height 27
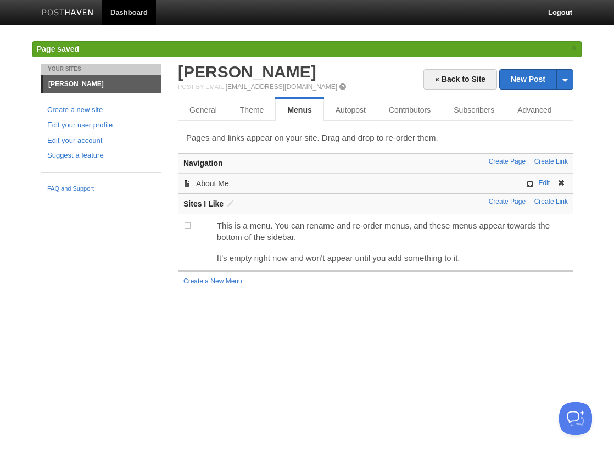
click at [212, 183] on link "About Me" at bounding box center [212, 183] width 33 height 9
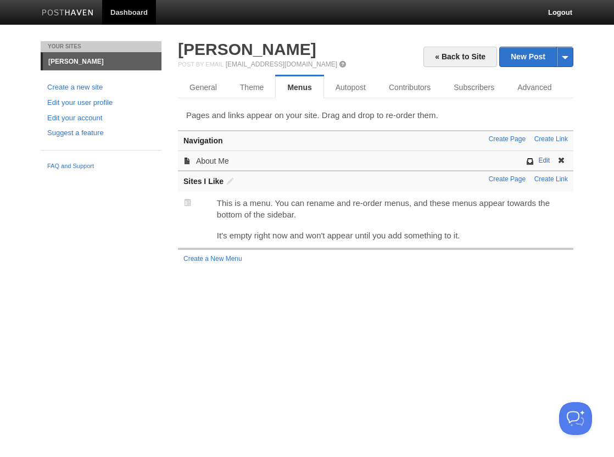
click at [541, 163] on link "Edit" at bounding box center [544, 160] width 12 height 8
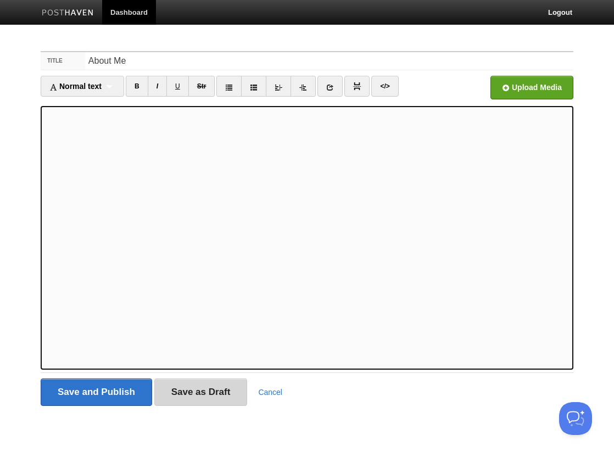
click at [209, 390] on input "Save as Draft" at bounding box center [200, 391] width 93 height 27
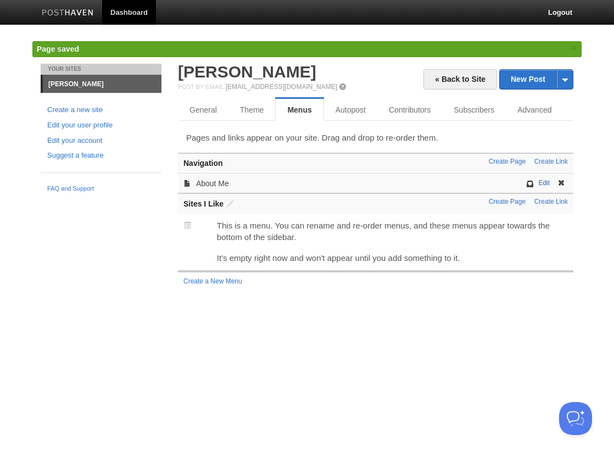
click at [546, 183] on link "Edit" at bounding box center [544, 183] width 12 height 8
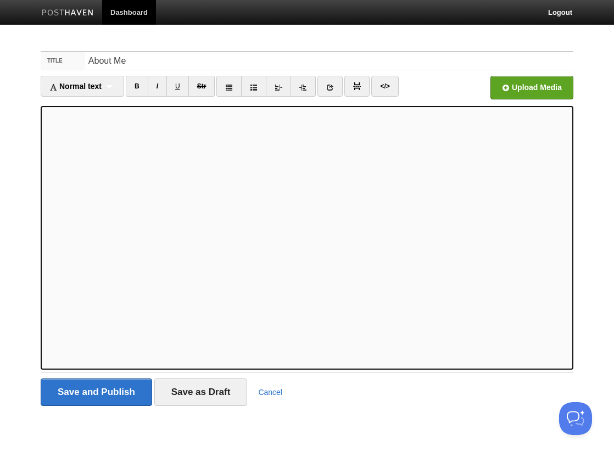
click at [125, 15] on link "Dashboard" at bounding box center [129, 12] width 54 height 25
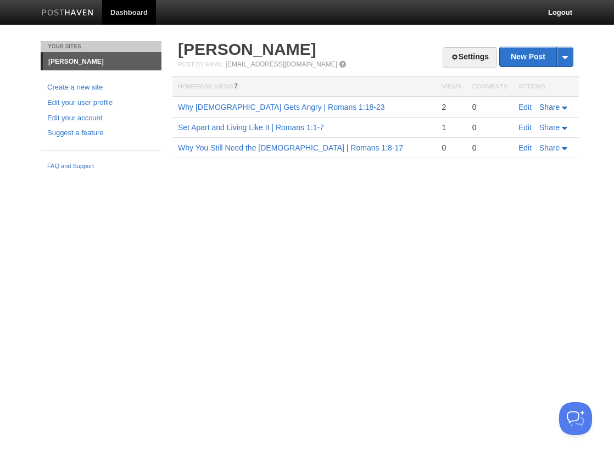
click at [559, 108] on span "Share" at bounding box center [549, 107] width 20 height 9
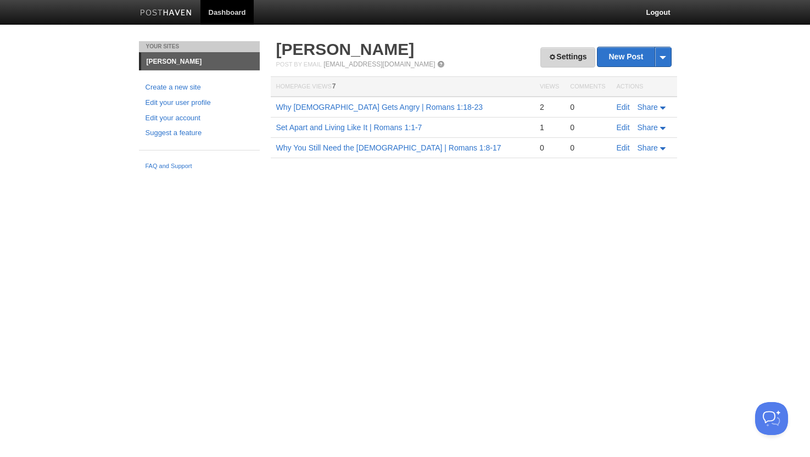
click at [561, 48] on link "Settings" at bounding box center [567, 57] width 54 height 20
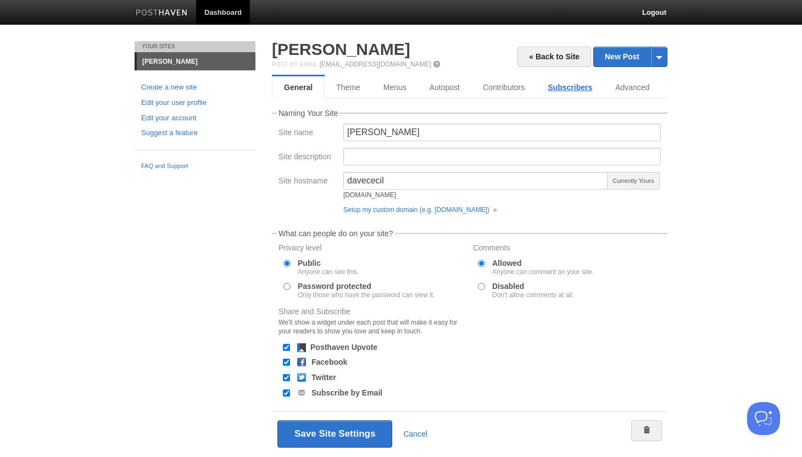
click at [560, 89] on link "Subscribers" at bounding box center [570, 87] width 68 height 22
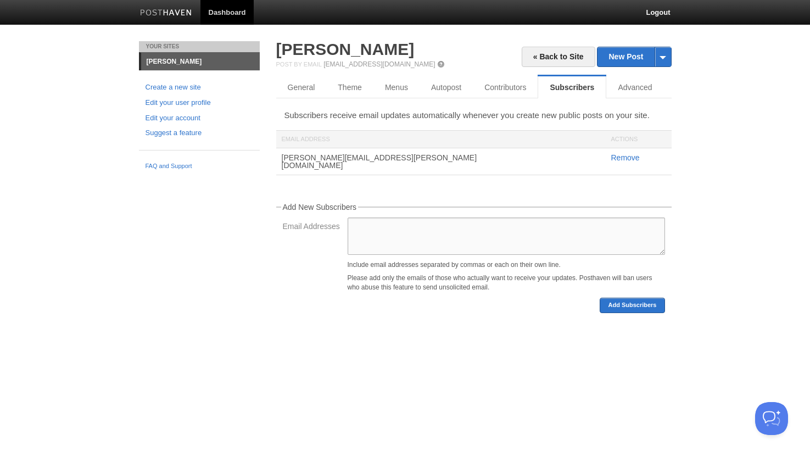
click at [390, 228] on textarea "Email Addresses" at bounding box center [506, 235] width 317 height 37
paste textarea "sanialseolinkbuilding@gmail.com dhostetter13@gmail.com andy@godcenteredtheology…"
type textarea "sanialseolinkbuilding@gmail.com dhostetter13@gmail.com andy@godcenteredtheology…"
click at [291, 85] on link "General" at bounding box center [302, 87] width 52 height 22
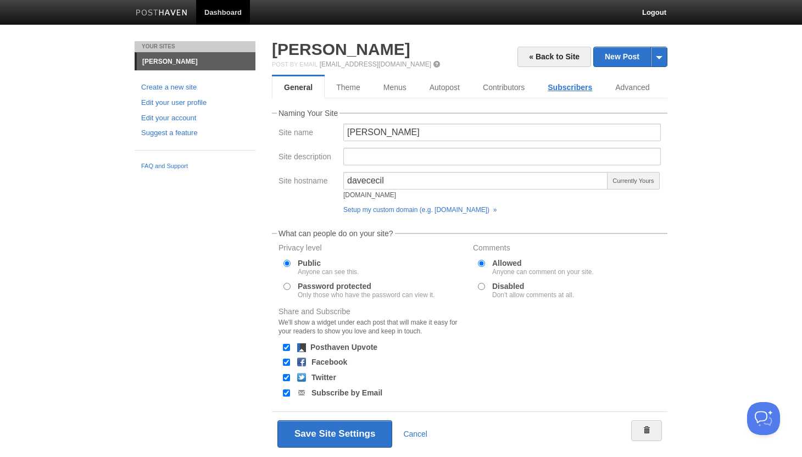
click at [553, 85] on link "Subscribers" at bounding box center [570, 87] width 68 height 22
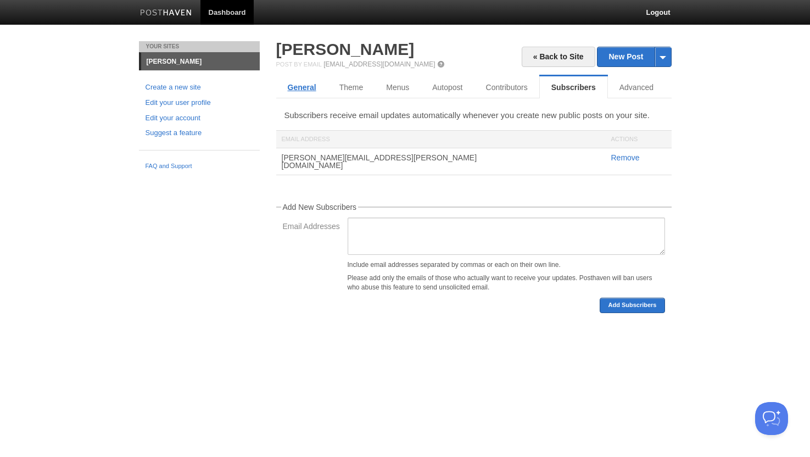
click at [299, 89] on link "General" at bounding box center [302, 87] width 52 height 22
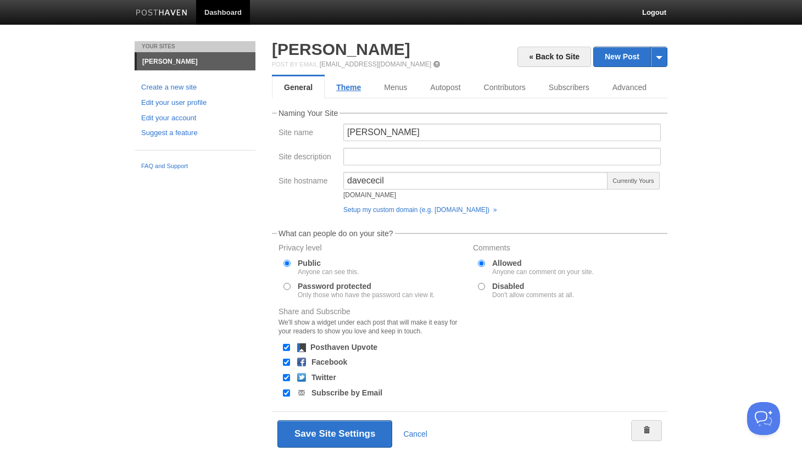
click at [348, 82] on link "Theme" at bounding box center [348, 87] width 48 height 22
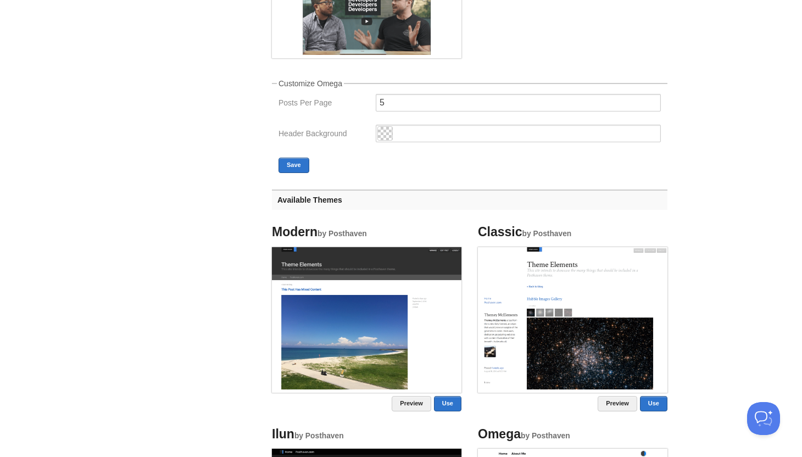
scroll to position [275, 0]
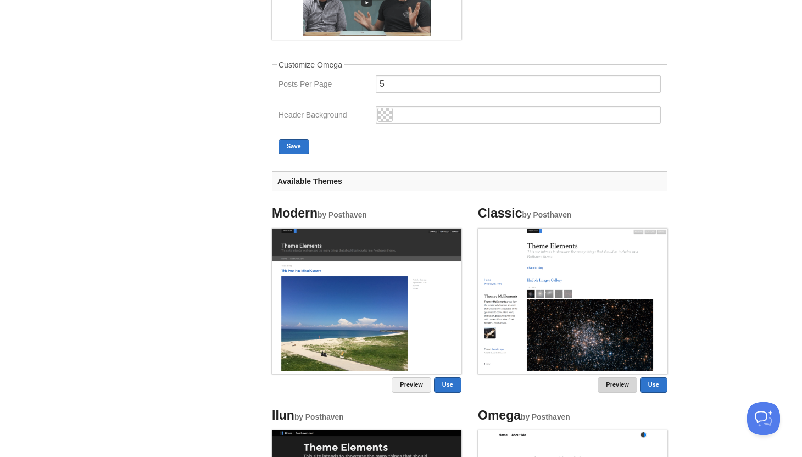
click at [611, 380] on link "Preview" at bounding box center [617, 384] width 40 height 15
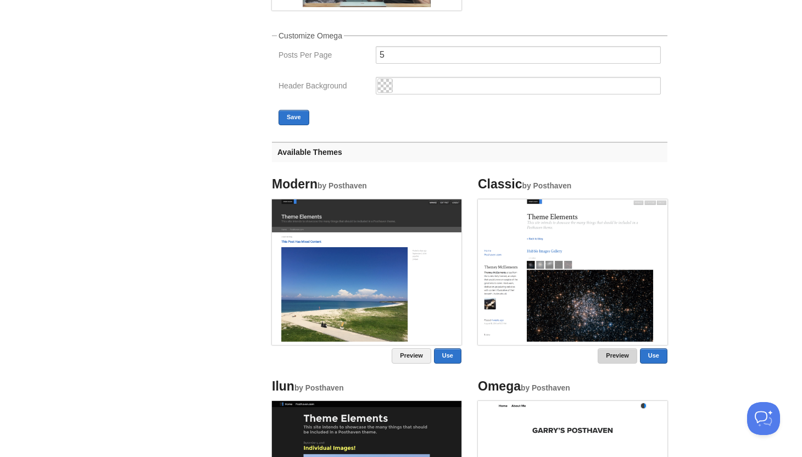
scroll to position [329, 0]
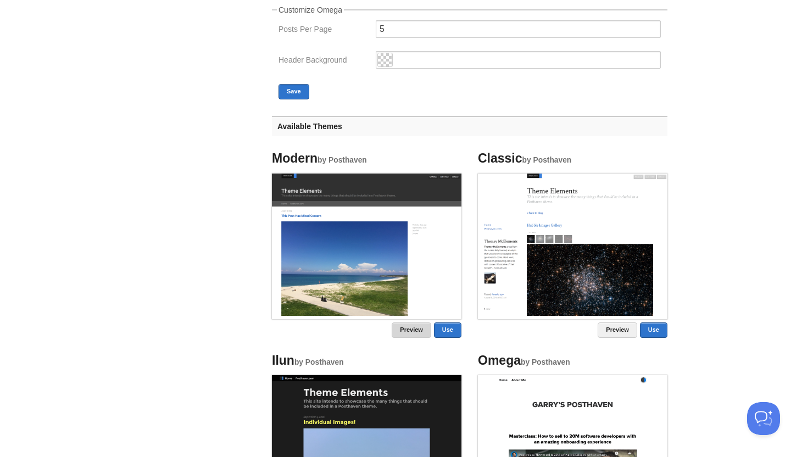
click at [415, 327] on link "Preview" at bounding box center [411, 329] width 40 height 15
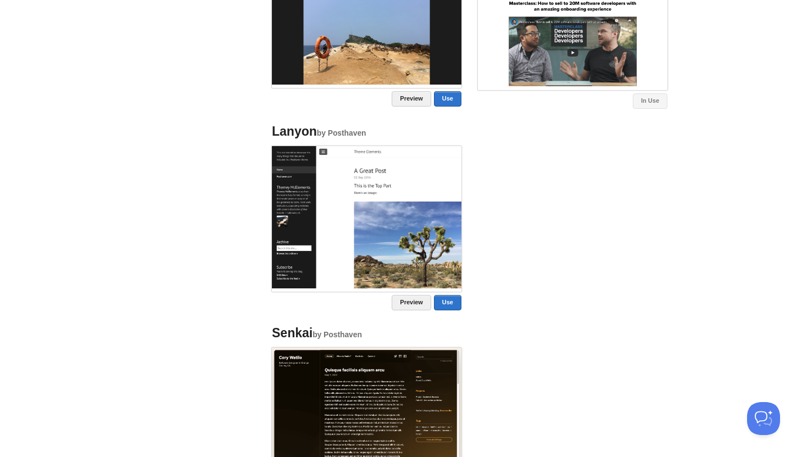
scroll to position [769, 0]
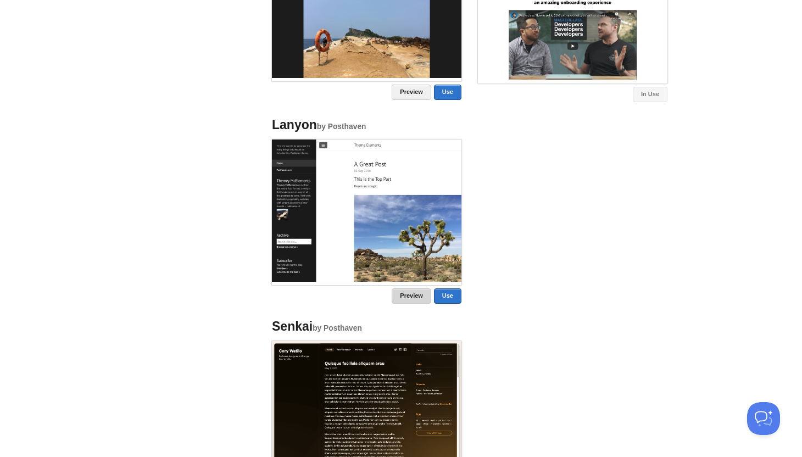
click at [402, 299] on link "Preview" at bounding box center [411, 295] width 40 height 15
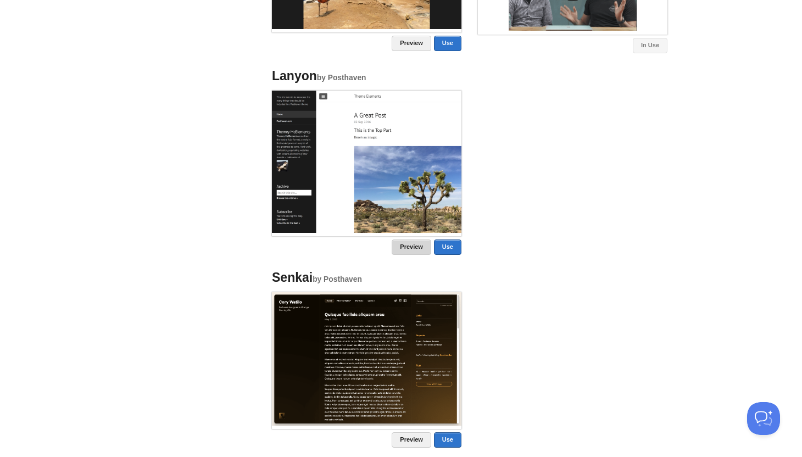
scroll to position [878, 0]
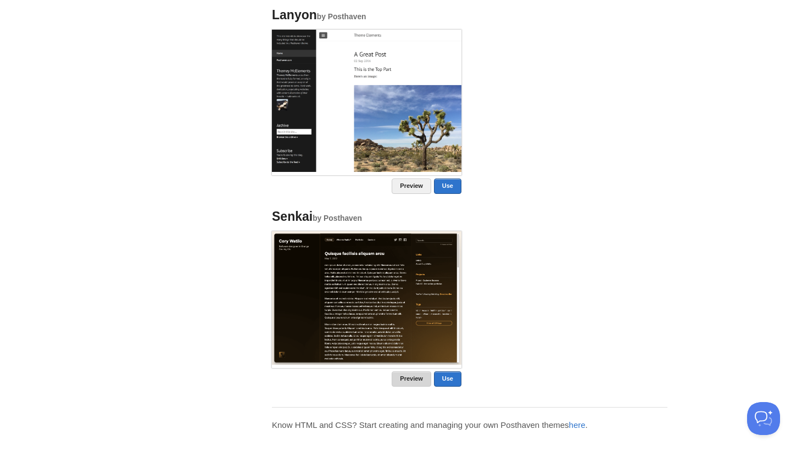
click at [401, 375] on link "Preview" at bounding box center [411, 378] width 40 height 15
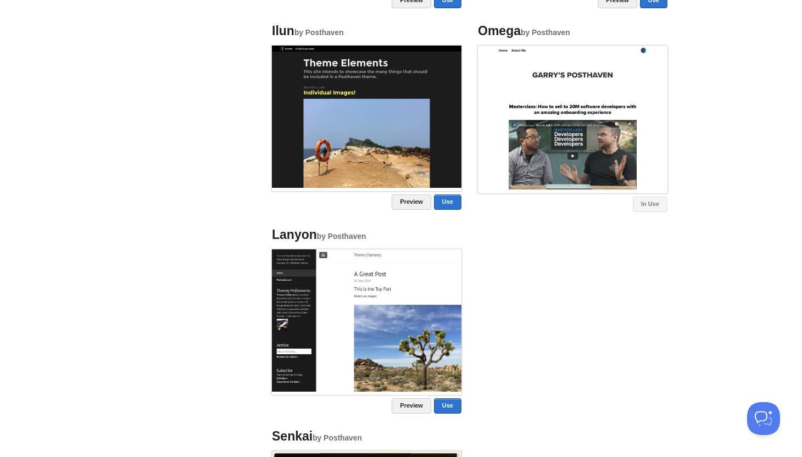
scroll to position [439, 0]
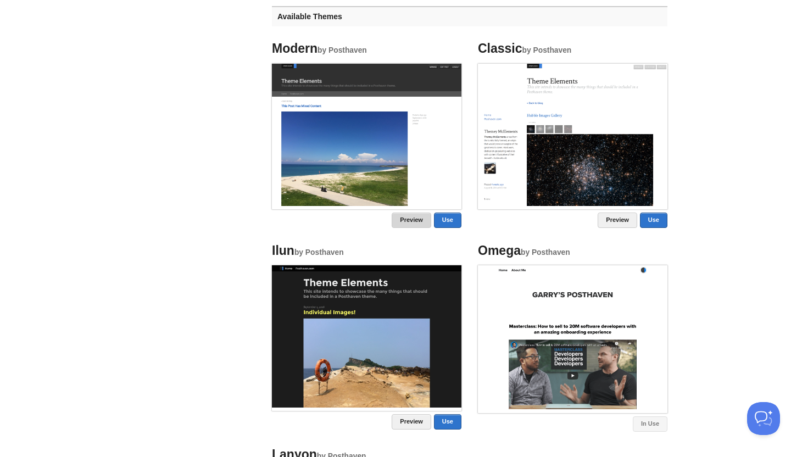
click at [405, 221] on link "Preview" at bounding box center [411, 219] width 40 height 15
click at [399, 219] on link "Preview" at bounding box center [411, 219] width 40 height 15
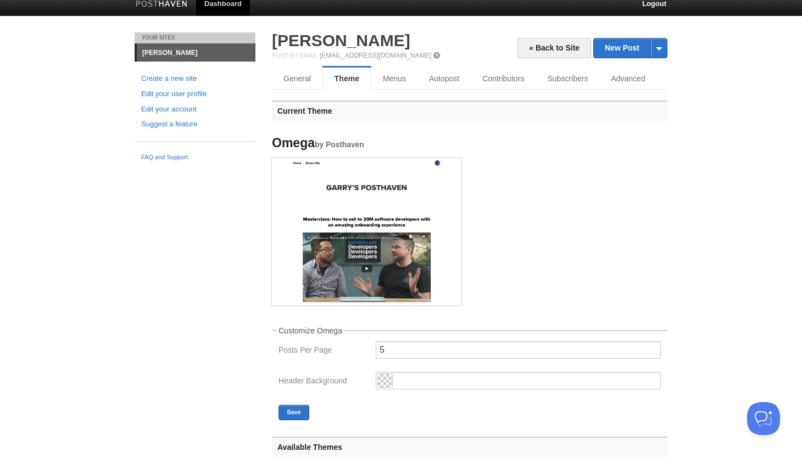
scroll to position [0, 0]
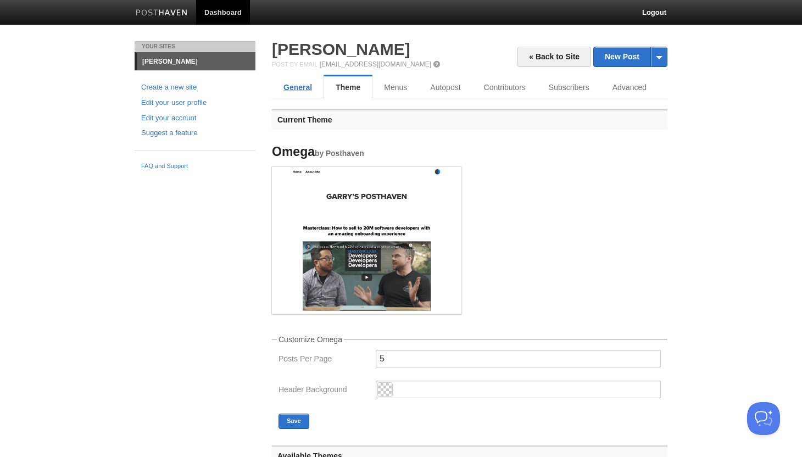
click at [293, 88] on link "General" at bounding box center [298, 87] width 52 height 22
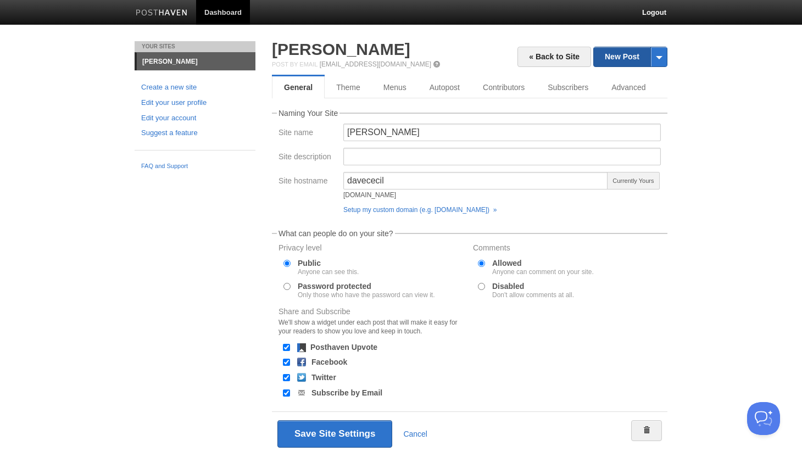
click at [613, 58] on link "New Post" at bounding box center [629, 56] width 73 height 19
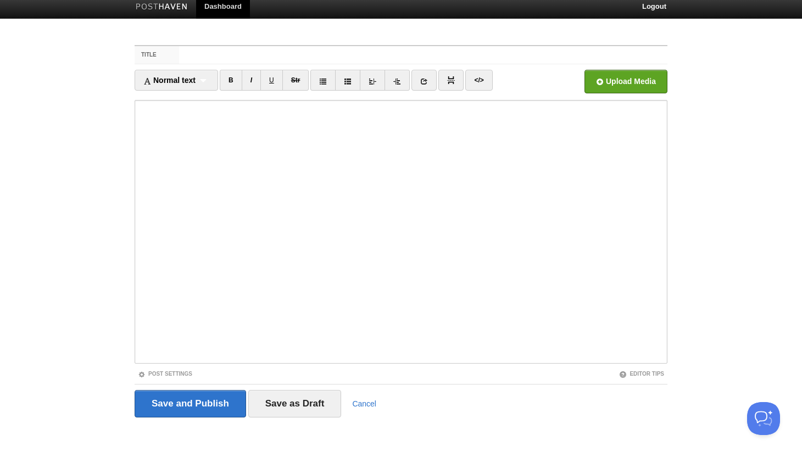
scroll to position [8, 0]
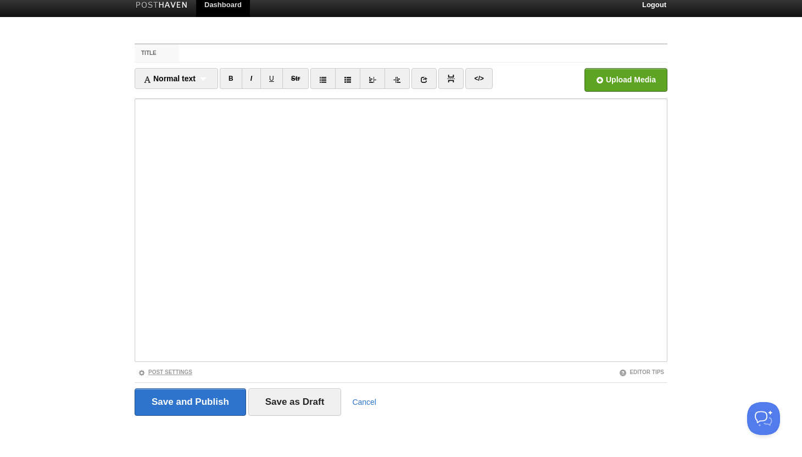
click at [190, 372] on link "Post Settings" at bounding box center [165, 372] width 54 height 6
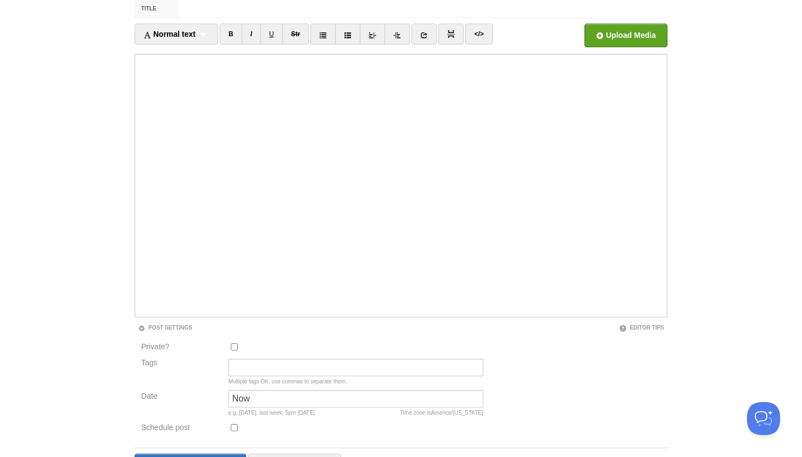
scroll to position [117, 0]
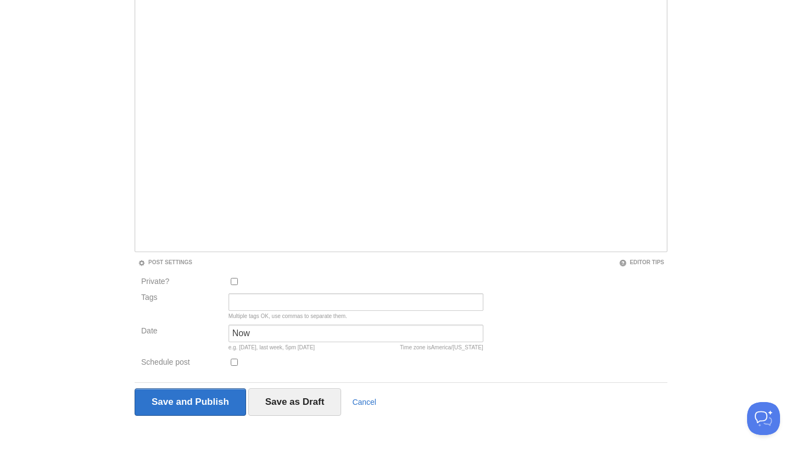
click at [234, 283] on input "Private?" at bounding box center [234, 281] width 7 height 7
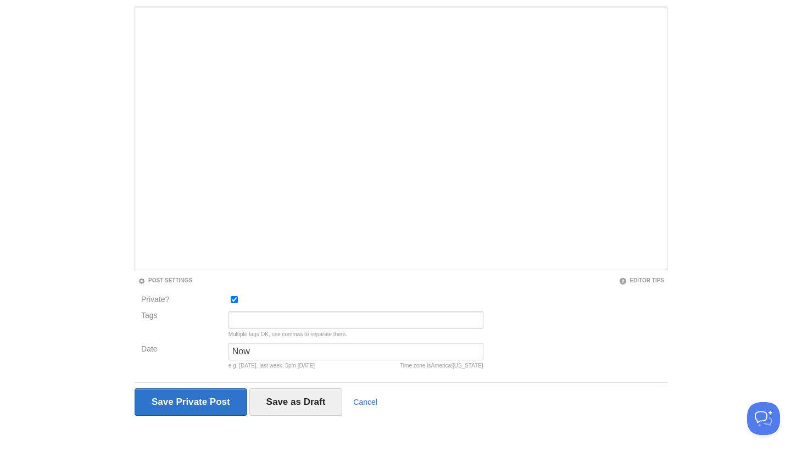
click at [233, 295] on div at bounding box center [355, 302] width 261 height 18
click at [235, 301] on input "Private?" at bounding box center [234, 299] width 7 height 7
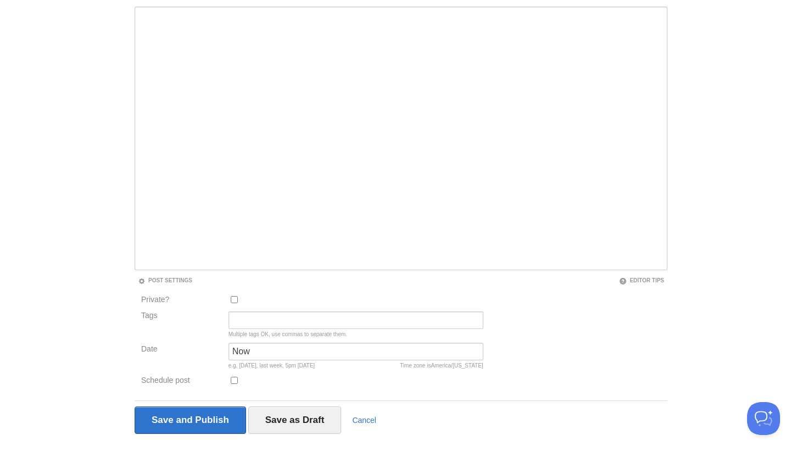
click at [235, 301] on input "Private?" at bounding box center [234, 299] width 7 height 7
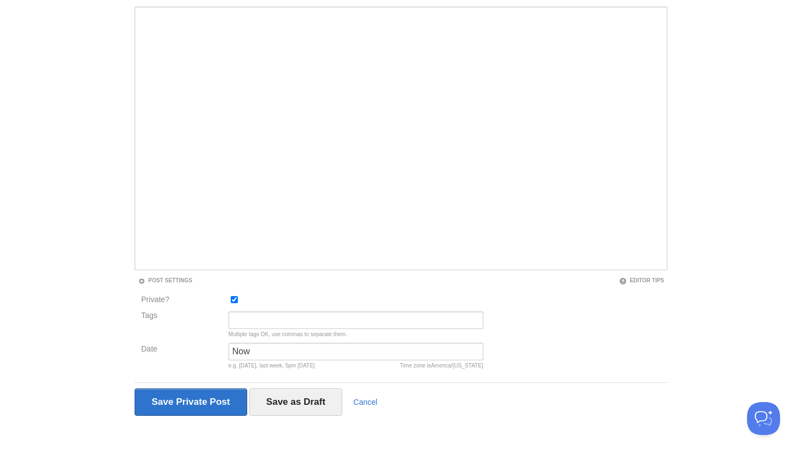
click at [235, 301] on input "Private?" at bounding box center [234, 299] width 7 height 7
checkbox input "false"
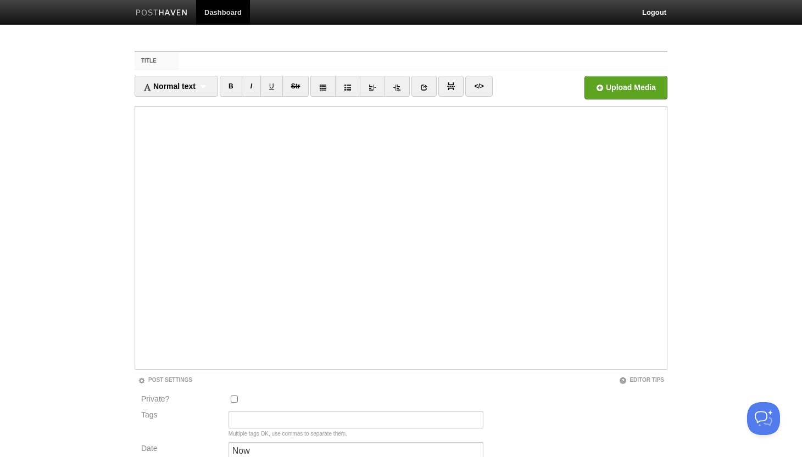
scroll to position [117, 0]
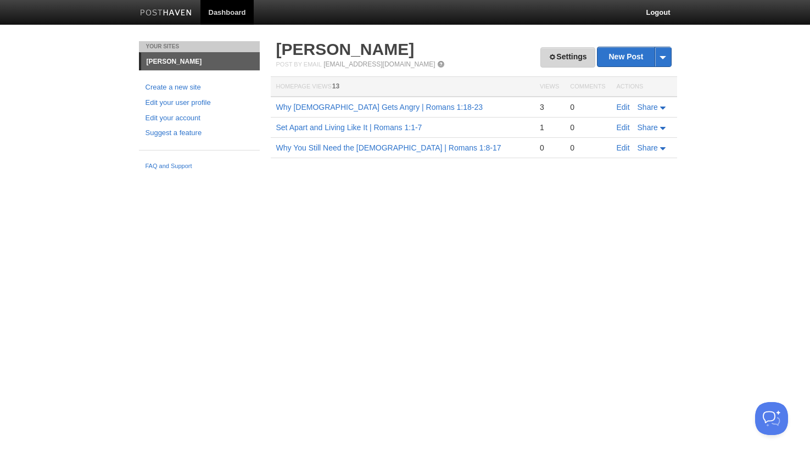
click at [561, 57] on link "Settings" at bounding box center [567, 57] width 54 height 20
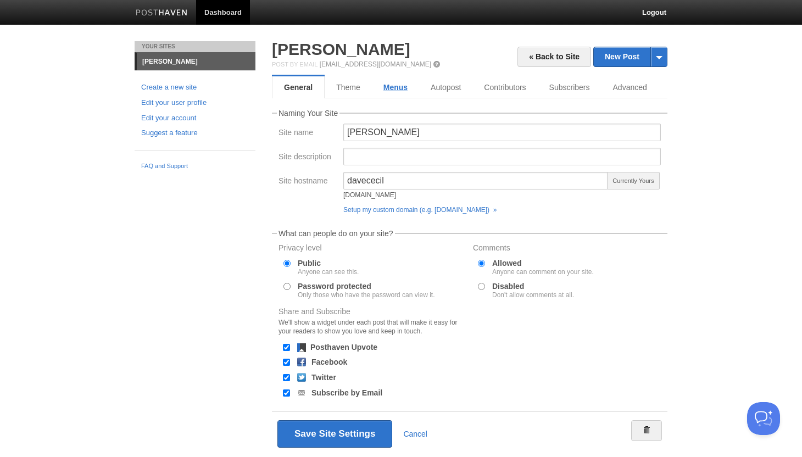
click at [403, 87] on link "Menus" at bounding box center [395, 87] width 47 height 22
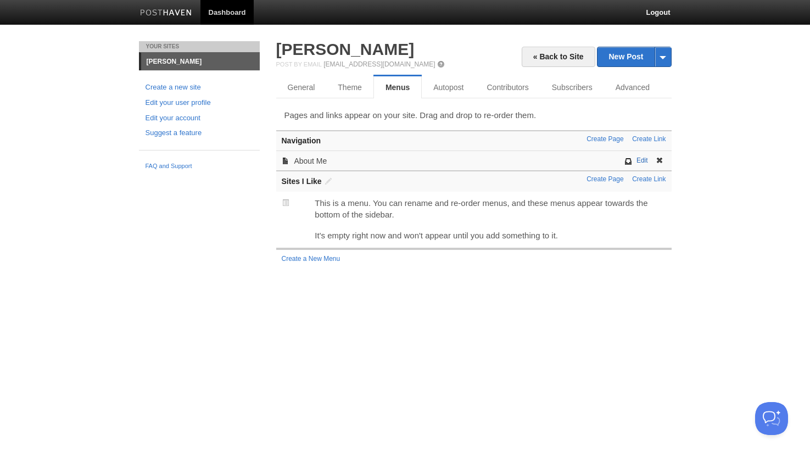
click at [638, 158] on link "Edit" at bounding box center [642, 160] width 12 height 8
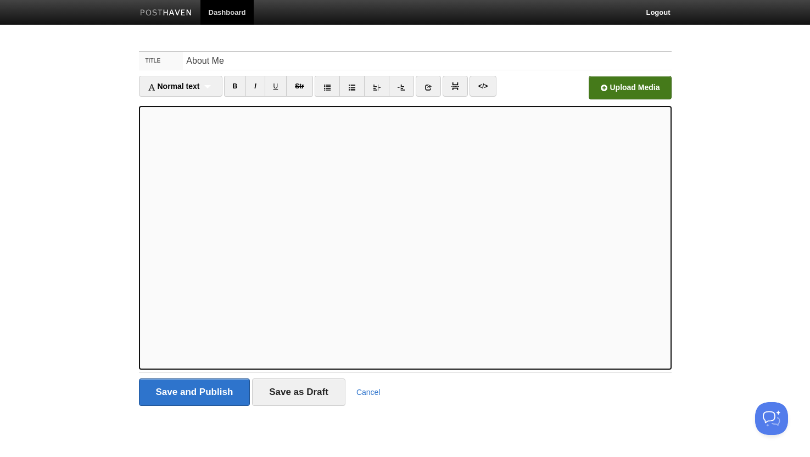
click at [633, 89] on input "file" at bounding box center [298, 91] width 831 height 56
click at [326, 394] on input "Save as Draft" at bounding box center [298, 391] width 93 height 27
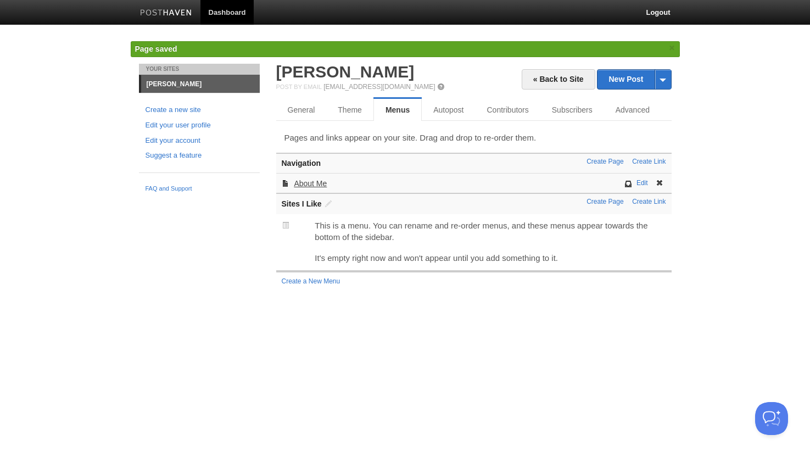
click at [311, 183] on link "About Me" at bounding box center [310, 183] width 33 height 9
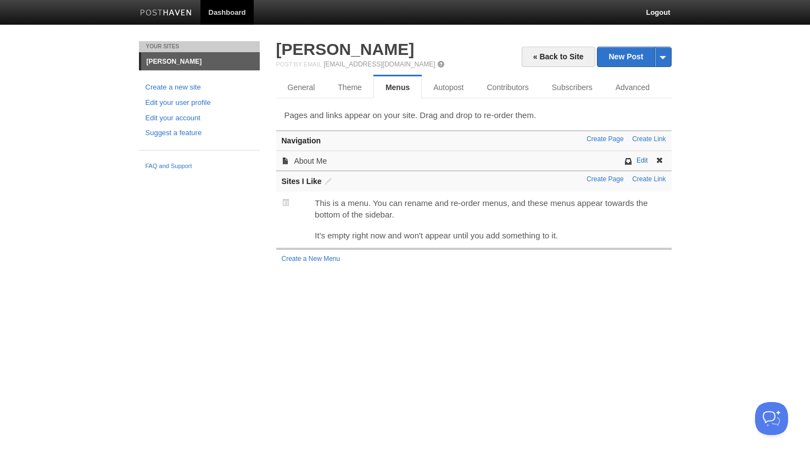
click at [639, 160] on link "Edit" at bounding box center [642, 160] width 12 height 8
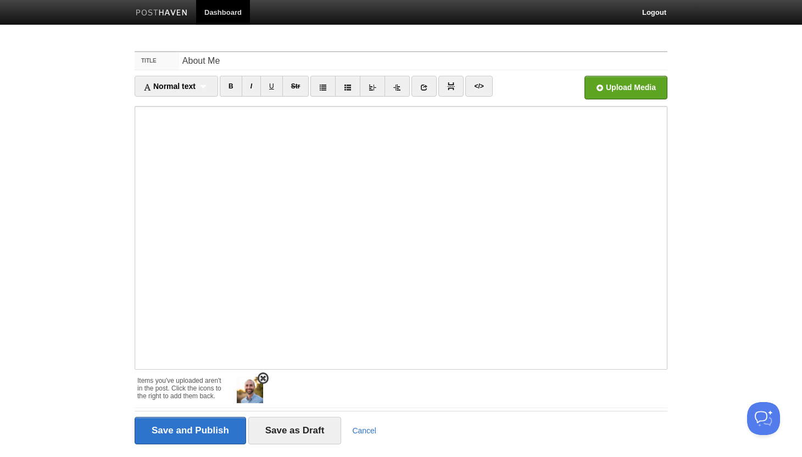
click at [248, 387] on img at bounding box center [250, 390] width 26 height 26
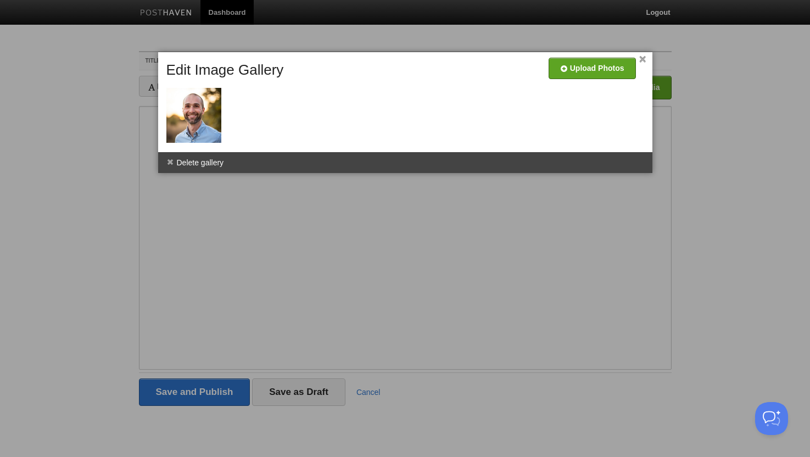
click at [262, 143] on div at bounding box center [407, 104] width 489 height 88
click at [255, 207] on div at bounding box center [405, 228] width 810 height 457
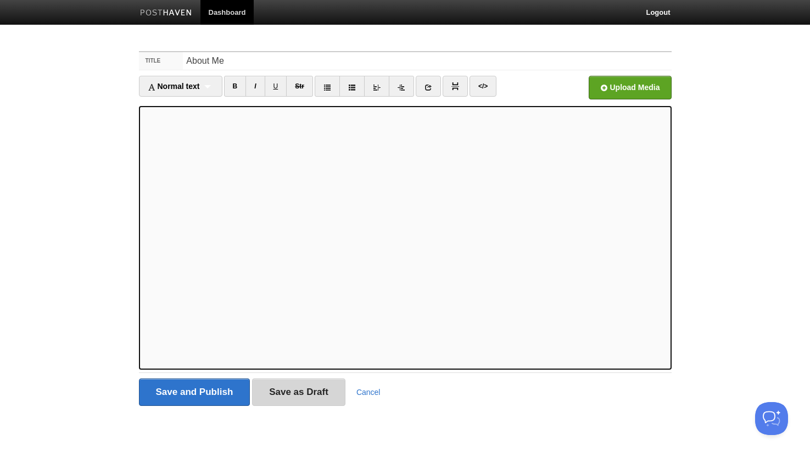
click at [300, 389] on input "Save as Draft" at bounding box center [298, 391] width 93 height 27
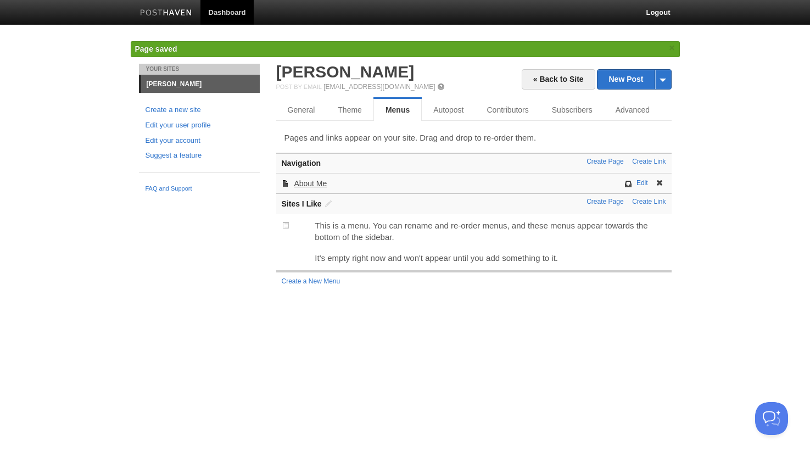
click at [303, 183] on link "About Me" at bounding box center [310, 183] width 33 height 9
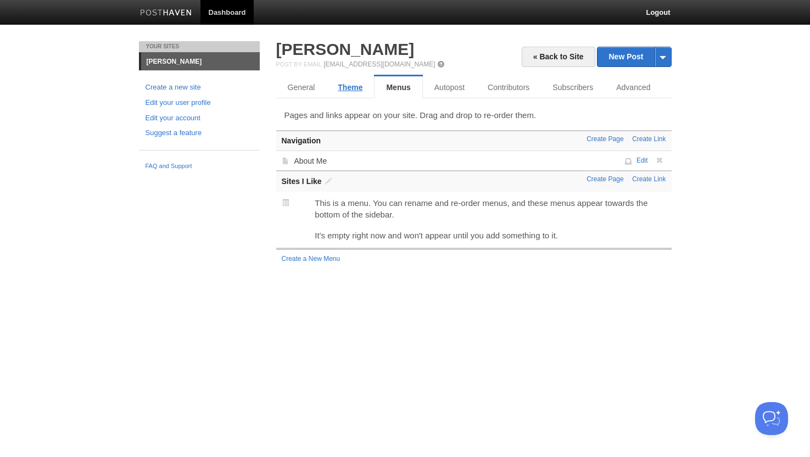
click at [339, 90] on link "Theme" at bounding box center [350, 87] width 48 height 22
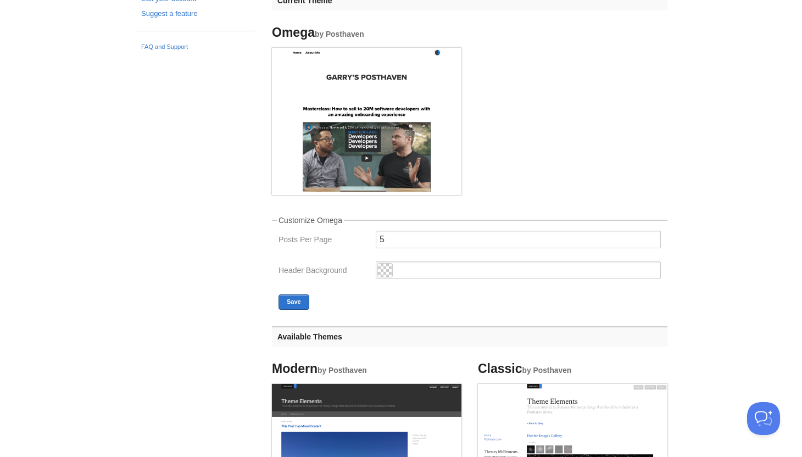
scroll to position [220, 0]
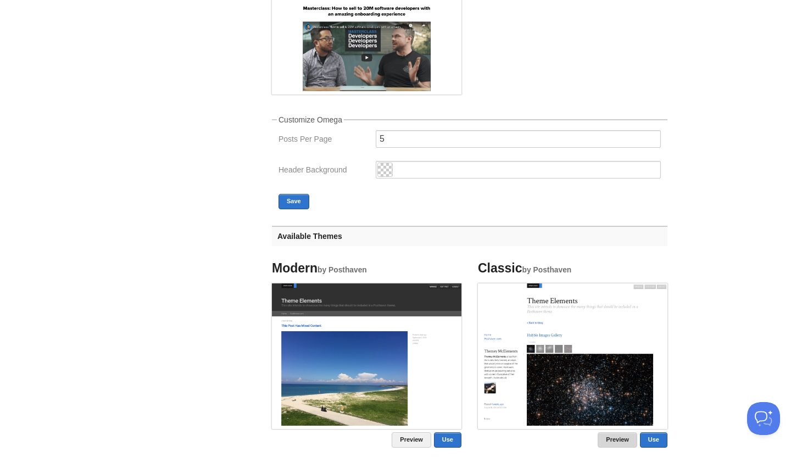
click at [621, 441] on link "Preview" at bounding box center [617, 439] width 40 height 15
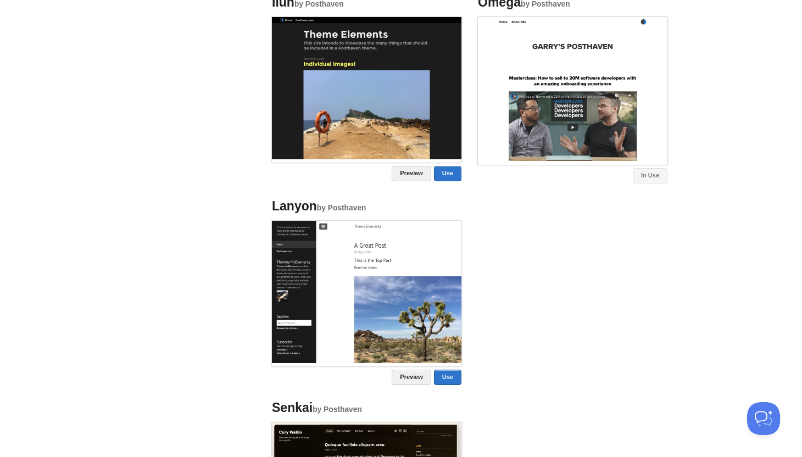
scroll to position [714, 0]
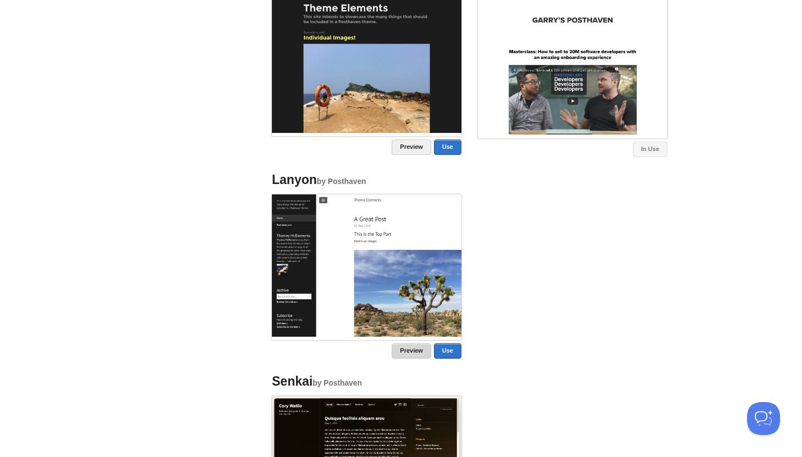
click at [408, 351] on link "Preview" at bounding box center [411, 350] width 40 height 15
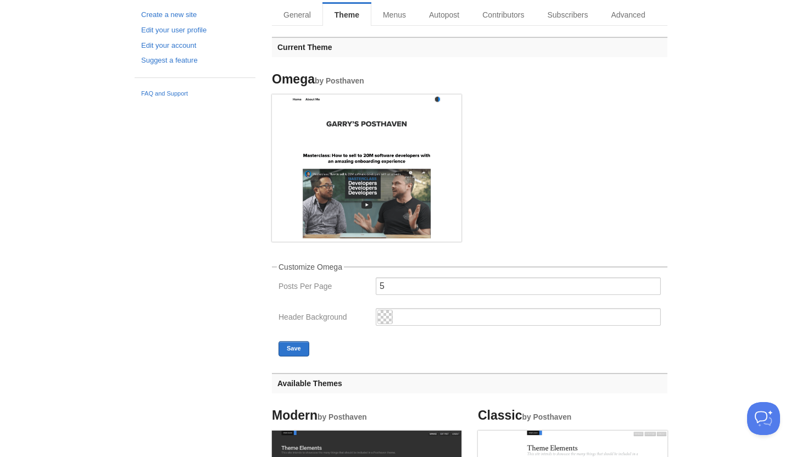
scroll to position [0, 0]
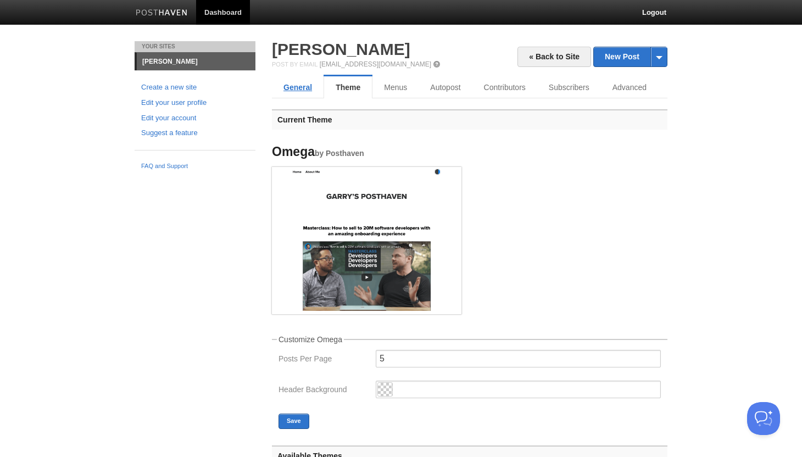
click at [298, 90] on link "General" at bounding box center [298, 87] width 52 height 22
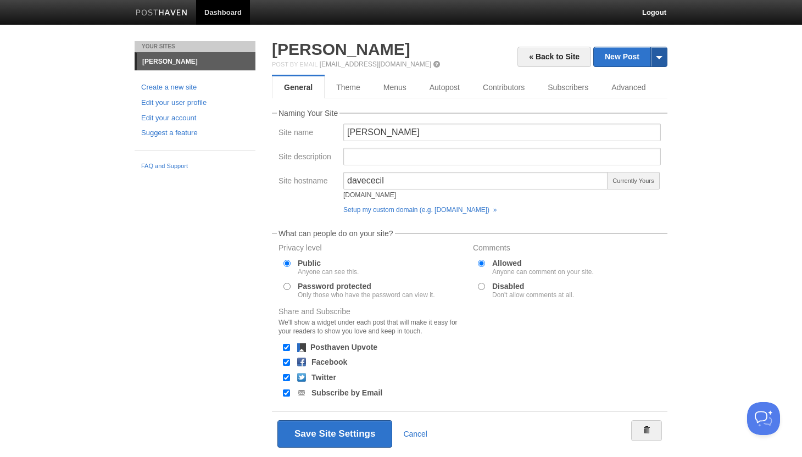
click at [659, 59] on span at bounding box center [658, 56] width 16 height 19
click at [621, 59] on link "New Post" at bounding box center [629, 56] width 73 height 19
click at [519, 62] on link "« Back to Site" at bounding box center [554, 57] width 74 height 20
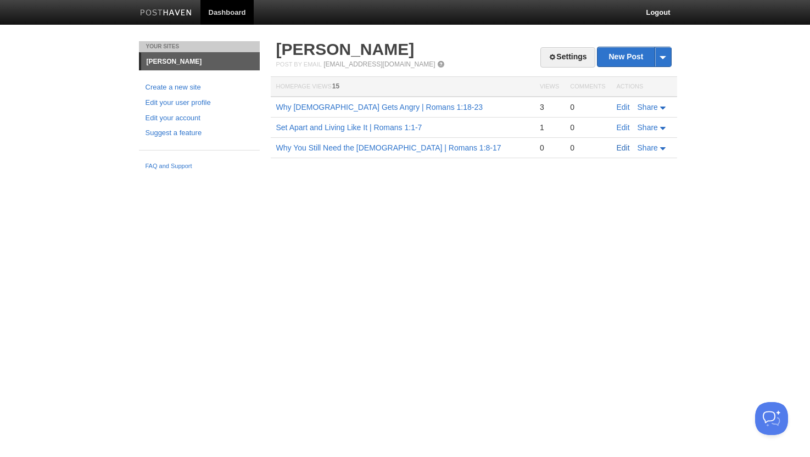
click at [624, 150] on link "Edit" at bounding box center [623, 147] width 13 height 9
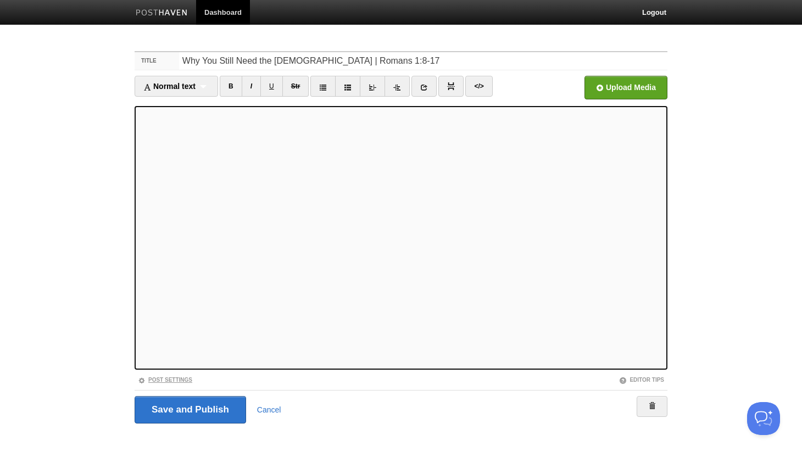
click at [183, 378] on link "Post Settings" at bounding box center [165, 380] width 54 height 6
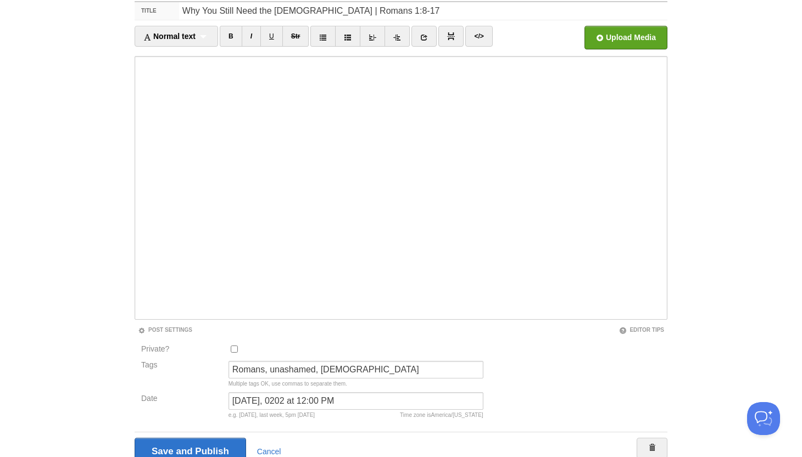
scroll to position [99, 0]
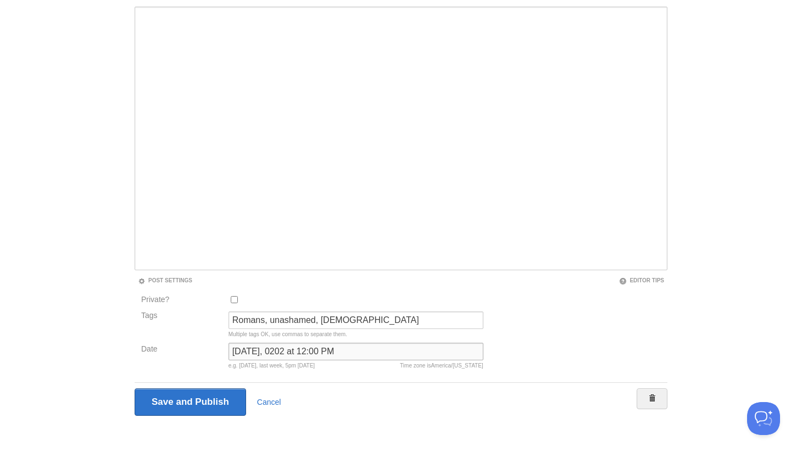
drag, startPoint x: 292, startPoint y: 351, endPoint x: 272, endPoint y: 350, distance: 19.8
click at [272, 350] on input "August 4, 0202 at 12:00 PM" at bounding box center [355, 352] width 255 height 18
type input "August 4, 2025 at 12:00 PM"
click at [322, 402] on div "Save and Publish Cancel" at bounding box center [401, 401] width 533 height 27
click at [208, 406] on input "Save and Publish" at bounding box center [190, 401] width 111 height 27
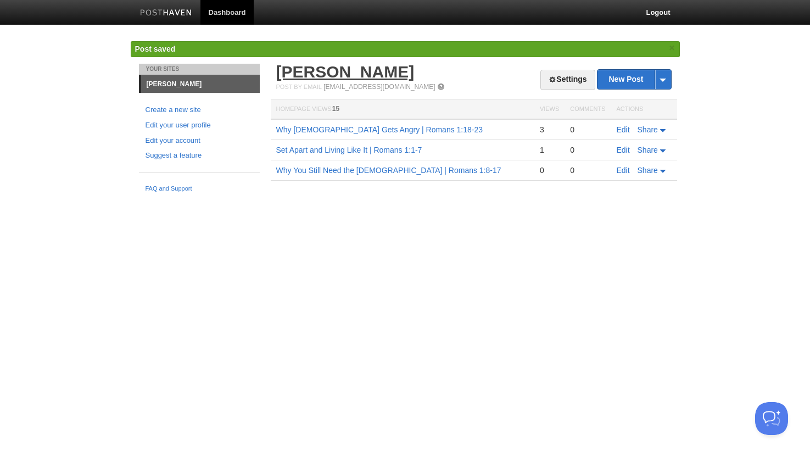
click at [287, 79] on link "[PERSON_NAME]" at bounding box center [345, 72] width 138 height 18
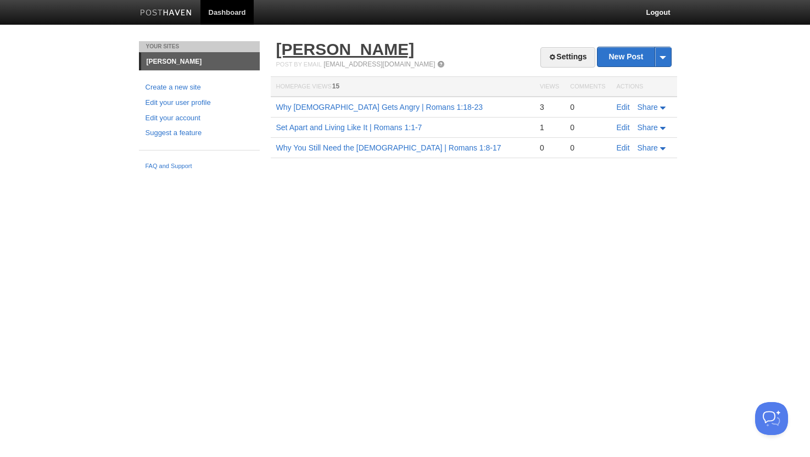
click at [310, 55] on link "[PERSON_NAME]" at bounding box center [345, 49] width 138 height 18
click at [334, 110] on link "Why [DEMOGRAPHIC_DATA] Gets Angry | Romans 1:18-23" at bounding box center [379, 107] width 207 height 9
click at [548, 55] on span at bounding box center [552, 57] width 8 height 8
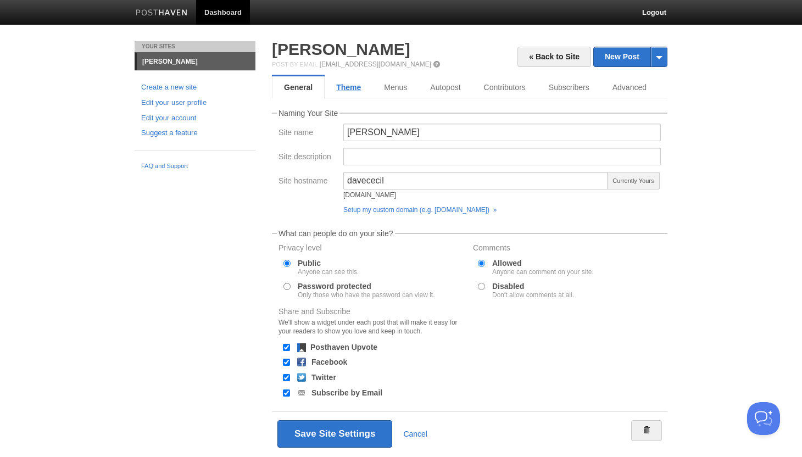
click at [357, 88] on link "Theme" at bounding box center [348, 87] width 48 height 22
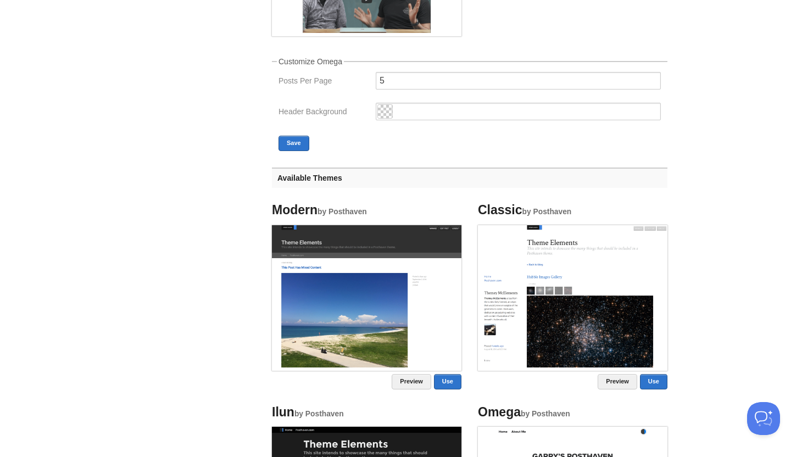
scroll to position [329, 0]
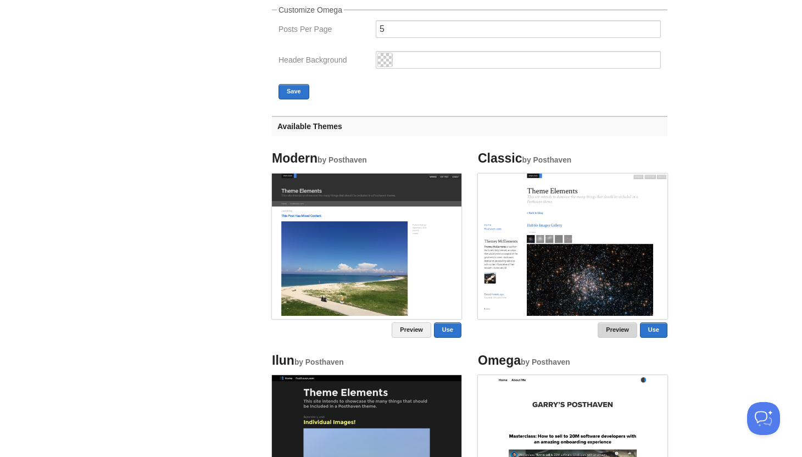
click at [608, 327] on link "Preview" at bounding box center [617, 329] width 40 height 15
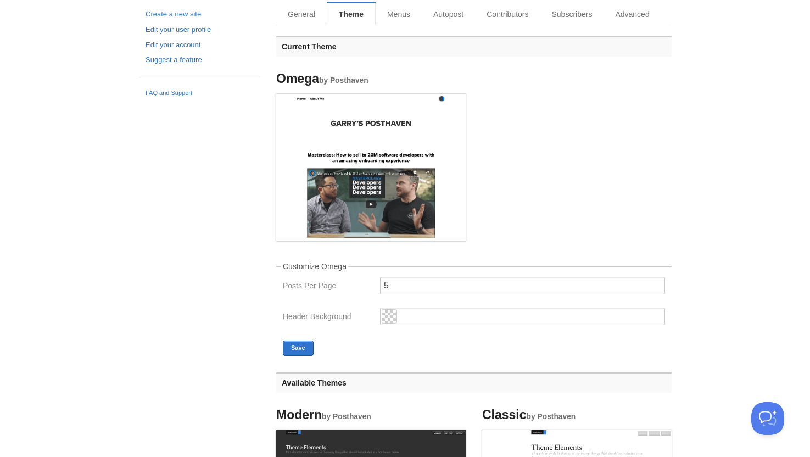
scroll to position [0, 0]
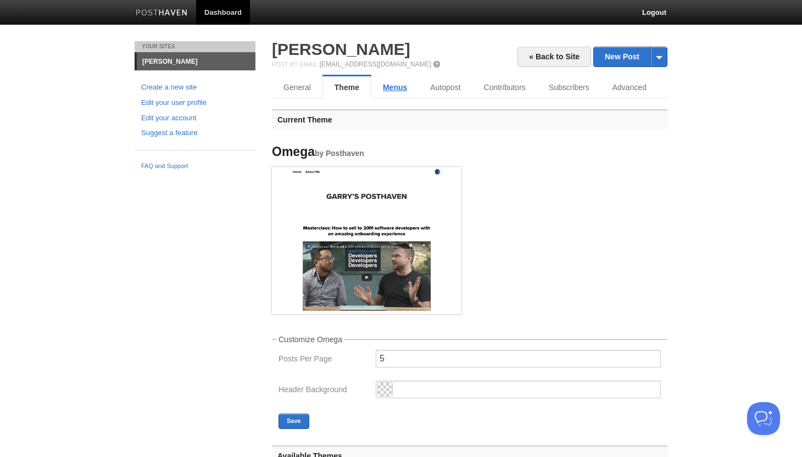
click at [400, 83] on link "Menus" at bounding box center [394, 87] width 47 height 22
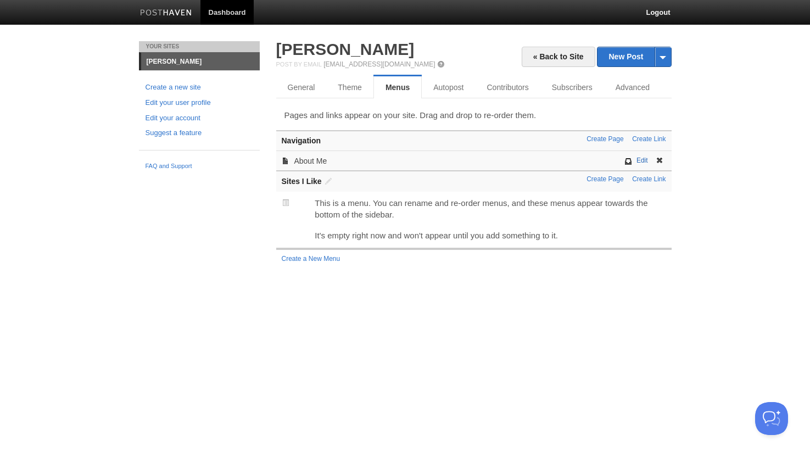
click at [639, 164] on link "Edit" at bounding box center [642, 160] width 12 height 8
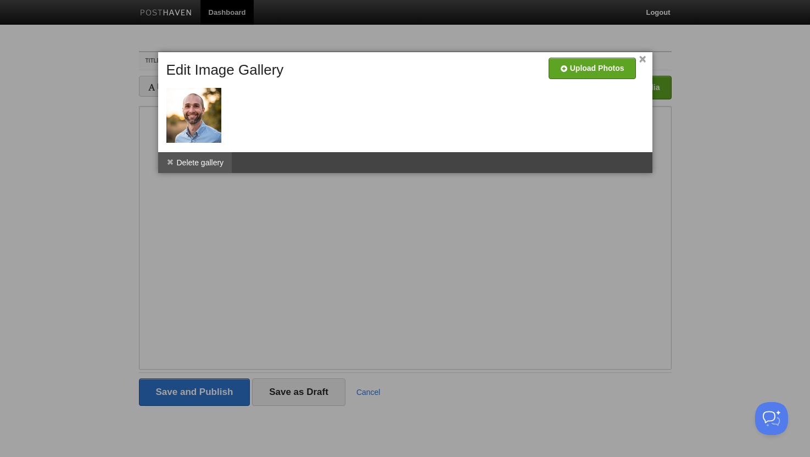
click at [182, 161] on li "Delete gallery" at bounding box center [195, 162] width 74 height 21
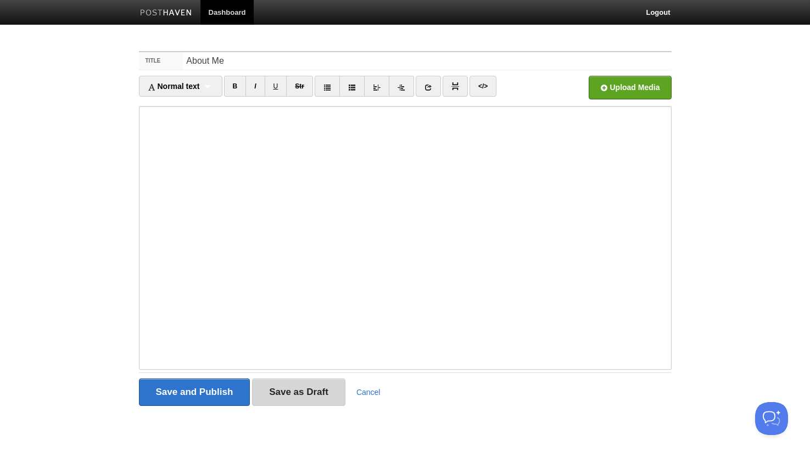
click at [321, 399] on input "Save as Draft" at bounding box center [298, 391] width 93 height 27
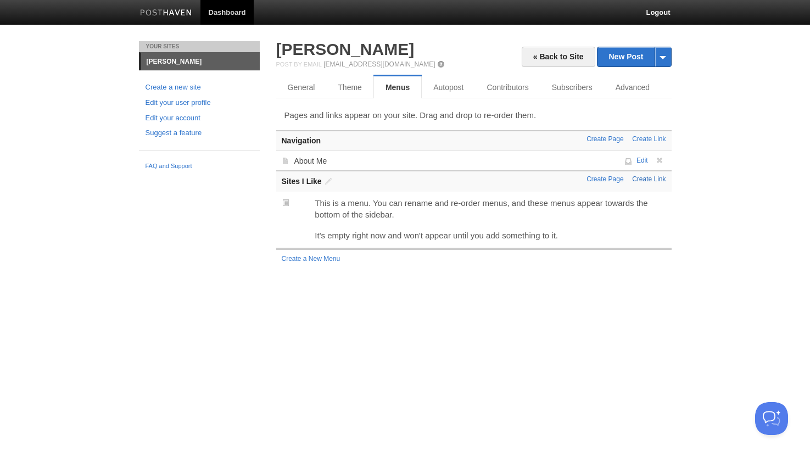
click at [647, 178] on link "Create Link" at bounding box center [648, 179] width 33 height 8
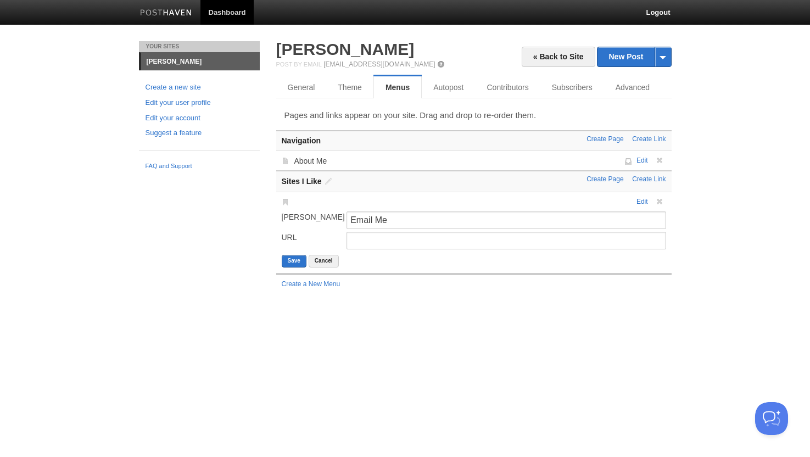
type input "Email Me"
click at [660, 201] on span at bounding box center [660, 202] width 8 height 8
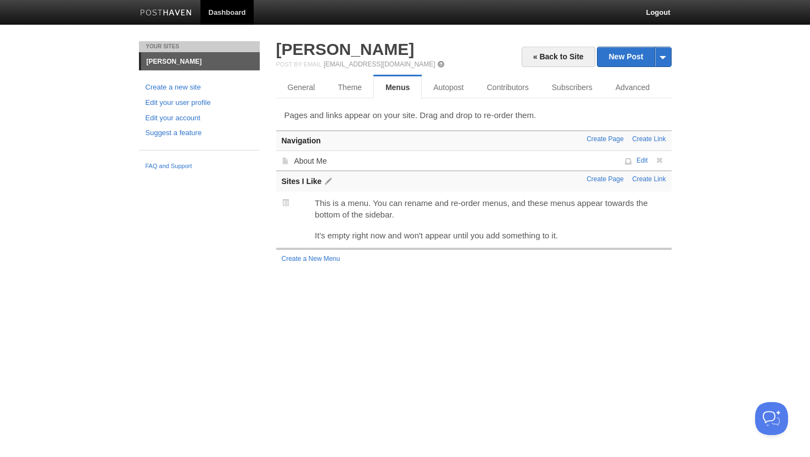
click at [331, 180] on span at bounding box center [328, 181] width 8 height 8
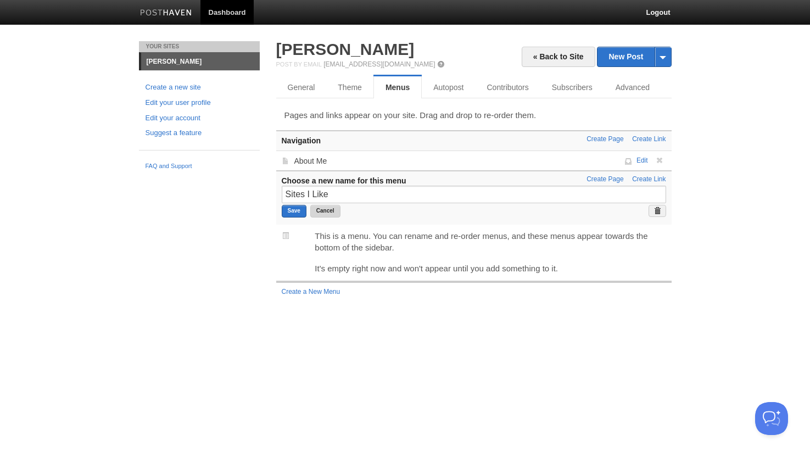
click at [329, 209] on button "Cancel" at bounding box center [325, 211] width 30 height 13
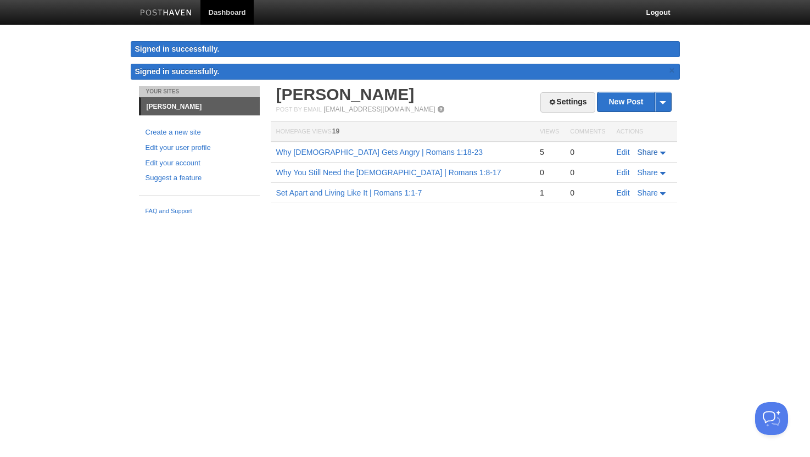
click at [662, 154] on icon at bounding box center [664, 153] width 8 height 3
click at [711, 166] on body "Dashboard Logout Signed in successfully. Signed in successfully. × Your Sites […" at bounding box center [405, 118] width 810 height 236
click at [622, 152] on link "Edit" at bounding box center [623, 152] width 13 height 9
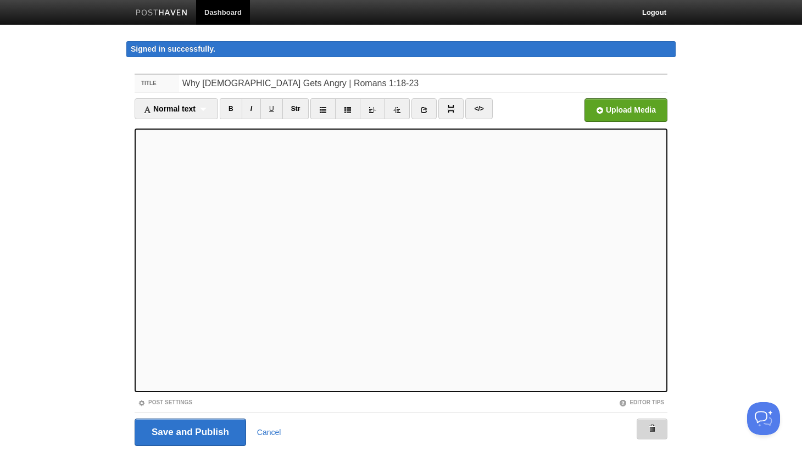
click at [645, 430] on link at bounding box center [651, 428] width 31 height 21
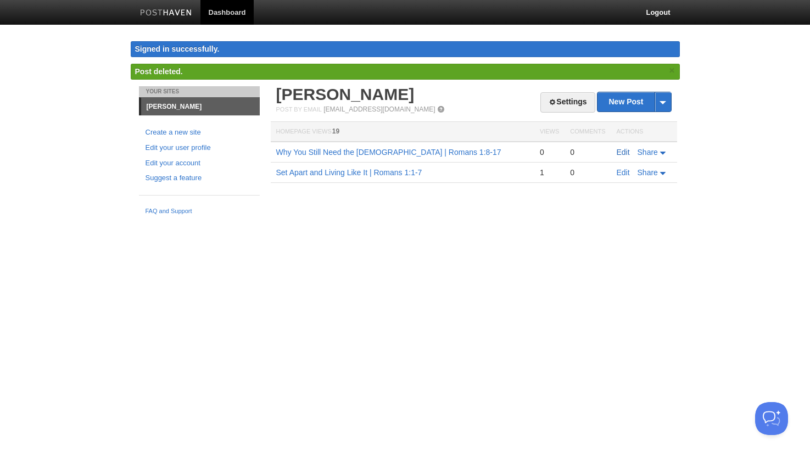
click at [621, 153] on link "Edit" at bounding box center [623, 152] width 13 height 9
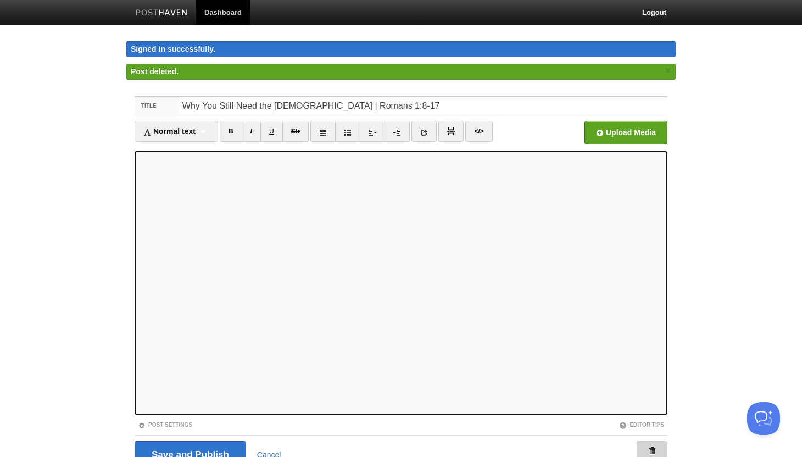
click at [653, 455] on link at bounding box center [651, 451] width 31 height 21
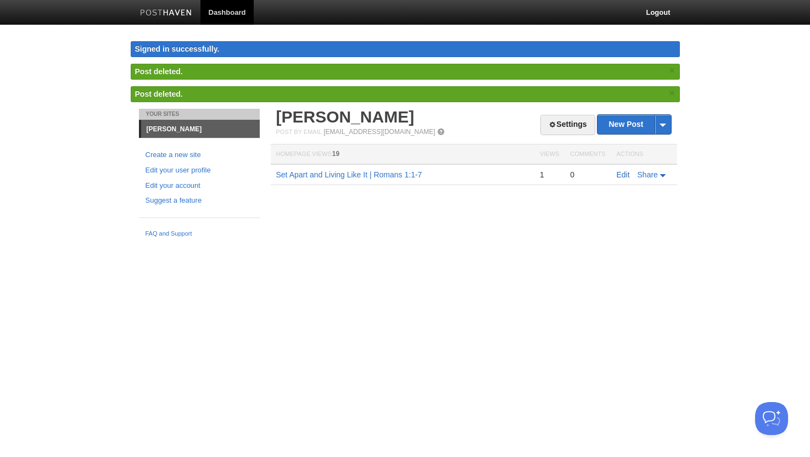
click at [628, 178] on link "Edit" at bounding box center [623, 174] width 13 height 9
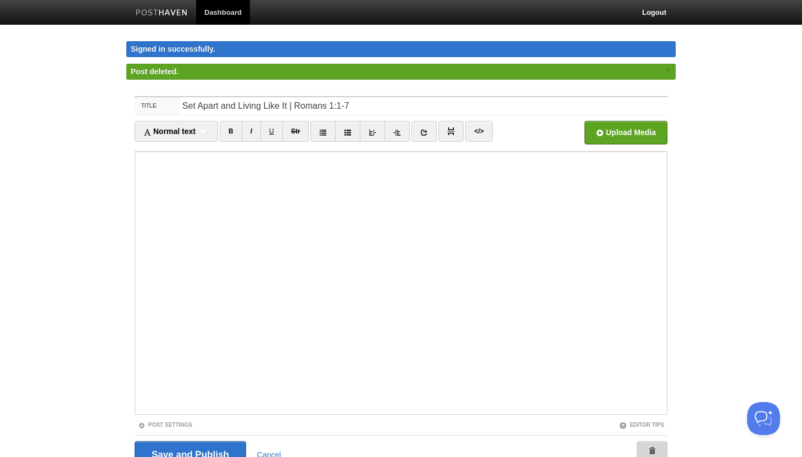
click at [655, 443] on link at bounding box center [651, 451] width 31 height 21
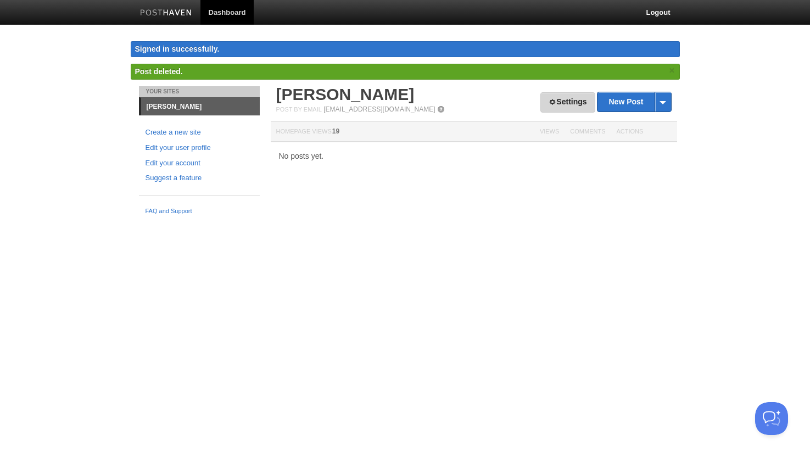
click at [544, 102] on link "Settings" at bounding box center [567, 102] width 54 height 20
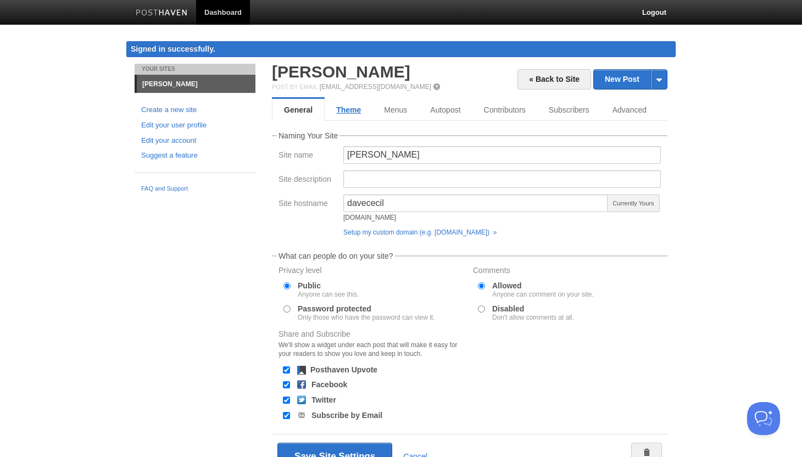
click at [357, 110] on link "Theme" at bounding box center [348, 110] width 48 height 22
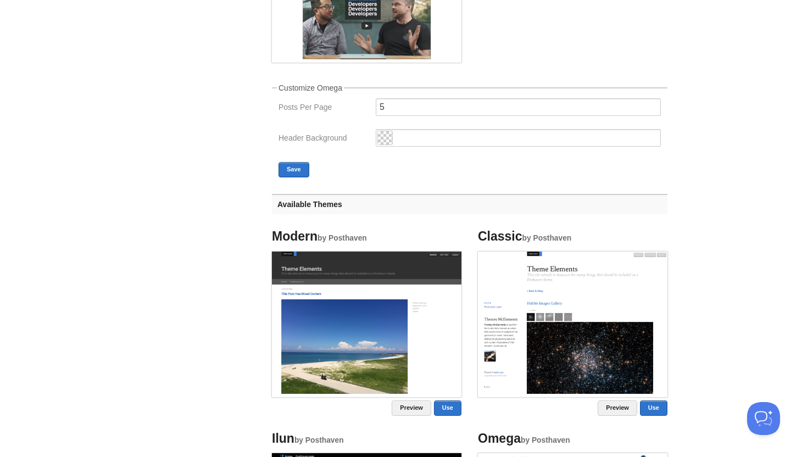
scroll to position [275, 0]
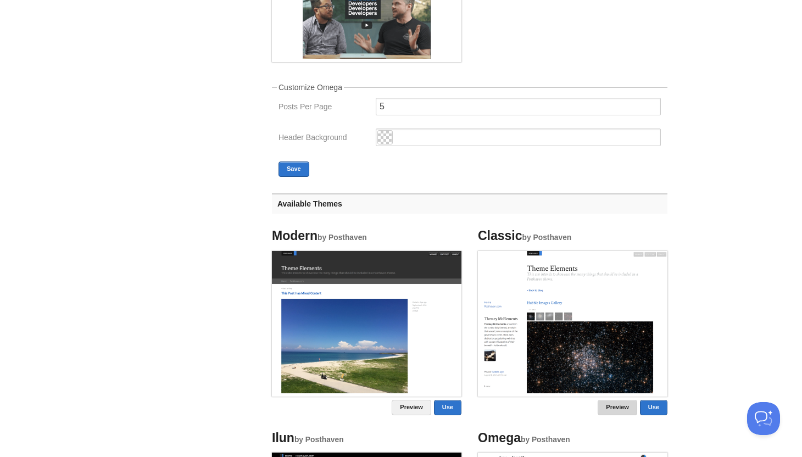
click at [617, 405] on link "Preview" at bounding box center [617, 407] width 40 height 15
click at [655, 406] on link "Use" at bounding box center [653, 407] width 27 height 15
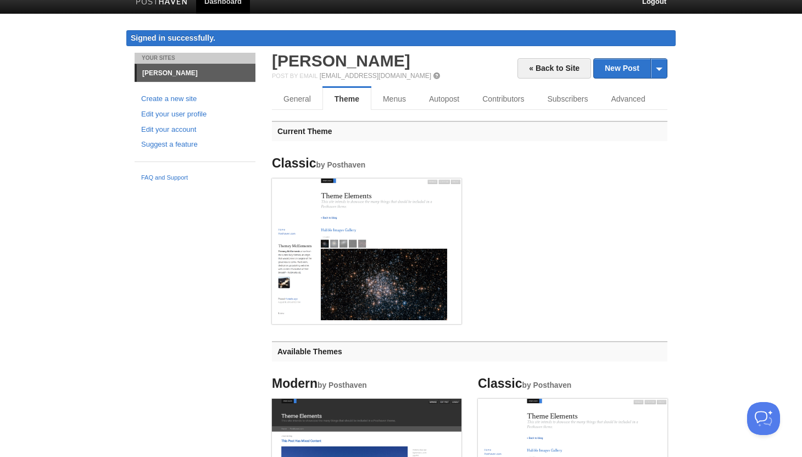
scroll to position [0, 0]
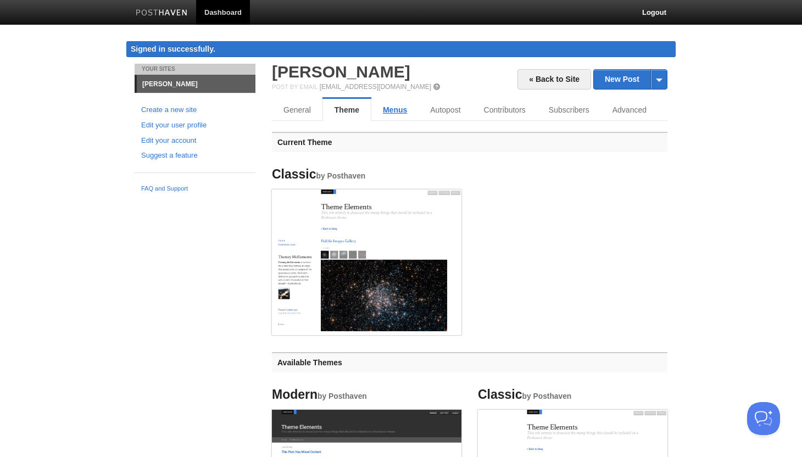
click at [388, 109] on link "Menus" at bounding box center [394, 110] width 47 height 22
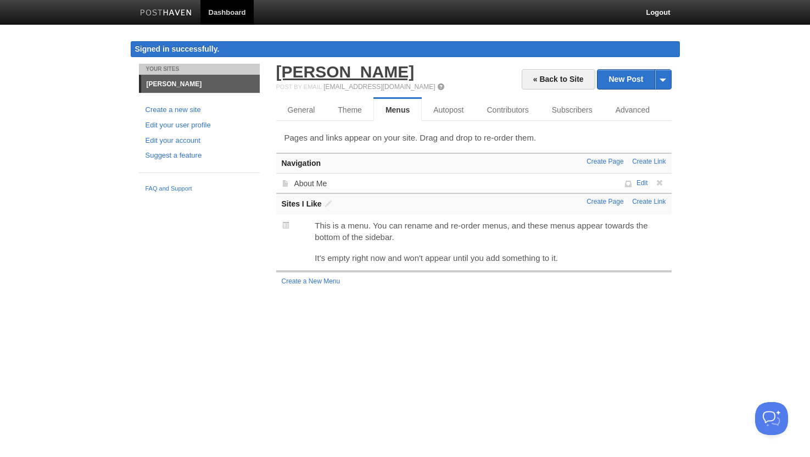
click at [339, 74] on link "[PERSON_NAME]" at bounding box center [345, 72] width 138 height 18
click at [438, 106] on link "Autopost" at bounding box center [450, 110] width 57 height 22
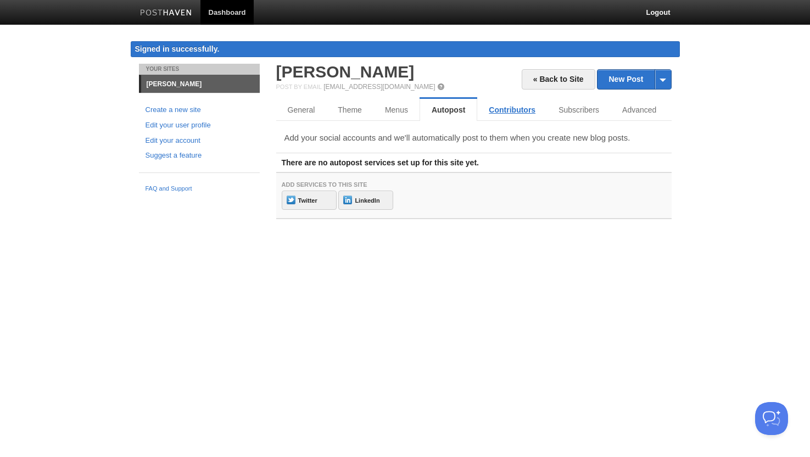
click at [503, 111] on link "Contributors" at bounding box center [512, 110] width 70 height 22
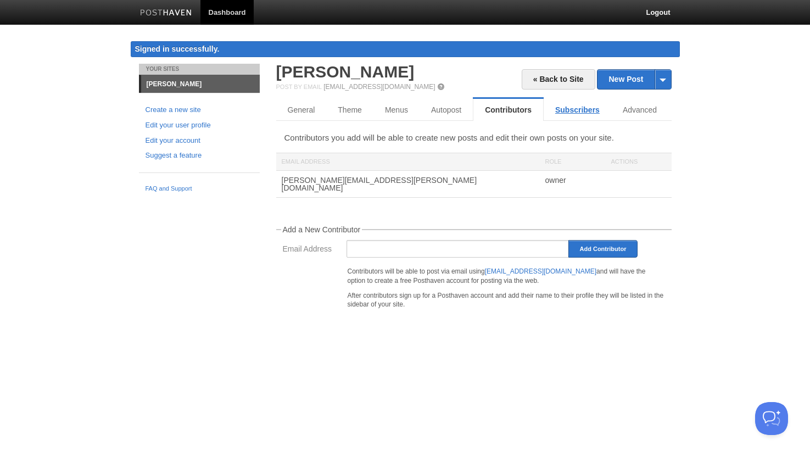
click at [563, 116] on link "Subscribers" at bounding box center [578, 110] width 68 height 22
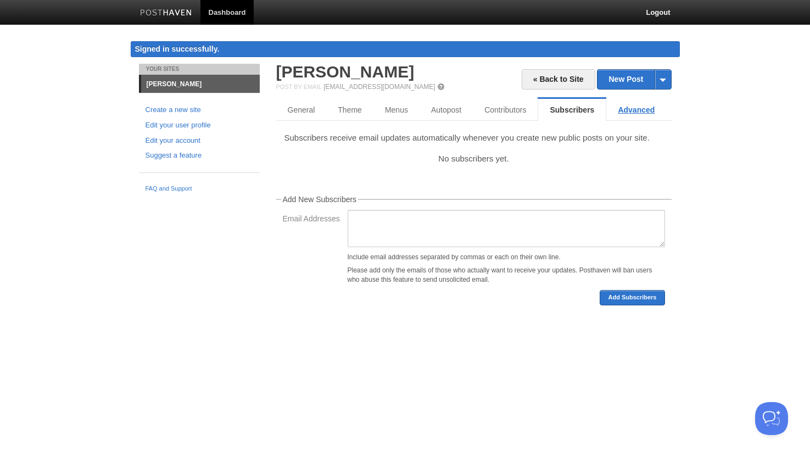
click at [649, 106] on link "Advanced" at bounding box center [636, 110] width 60 height 22
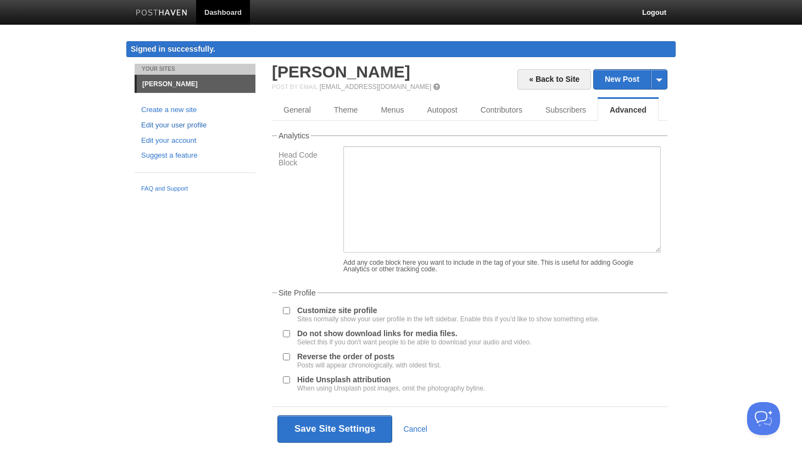
click at [181, 125] on link "Edit your user profile" at bounding box center [195, 126] width 108 height 12
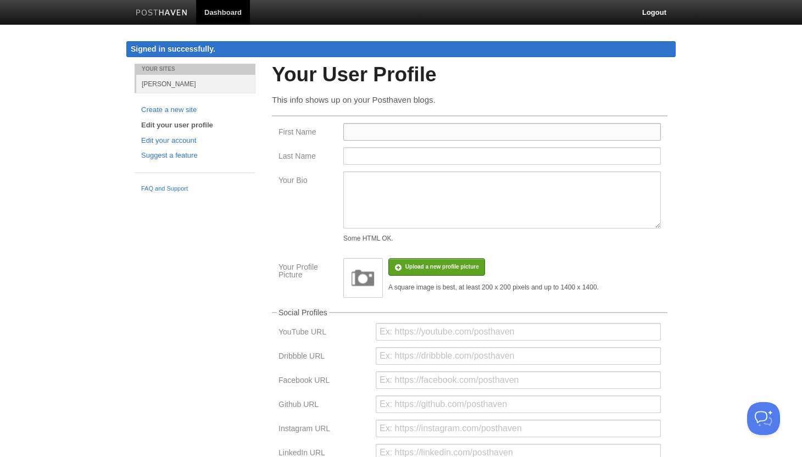
click at [374, 132] on input "First Name" at bounding box center [501, 132] width 317 height 18
type input "Dave"
click at [384, 159] on input "Last Name" at bounding box center [501, 156] width 317 height 18
type input "Cecil"
click at [417, 265] on input "file" at bounding box center [111, 272] width 831 height 56
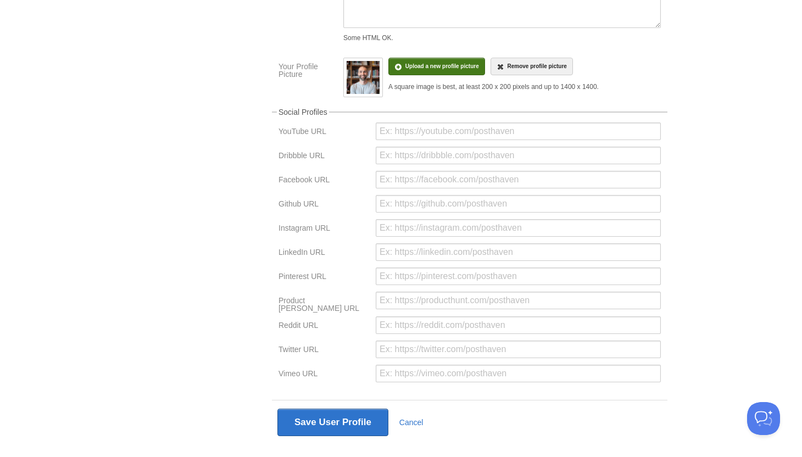
scroll to position [220, 0]
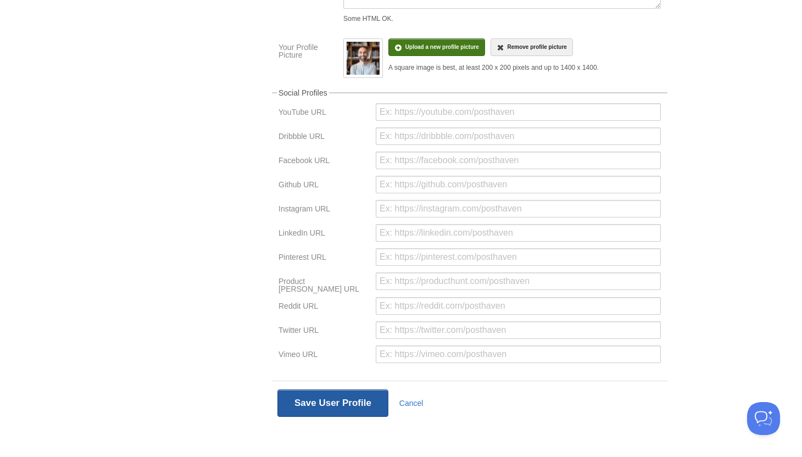
click at [341, 399] on button "Save User Profile" at bounding box center [332, 402] width 111 height 27
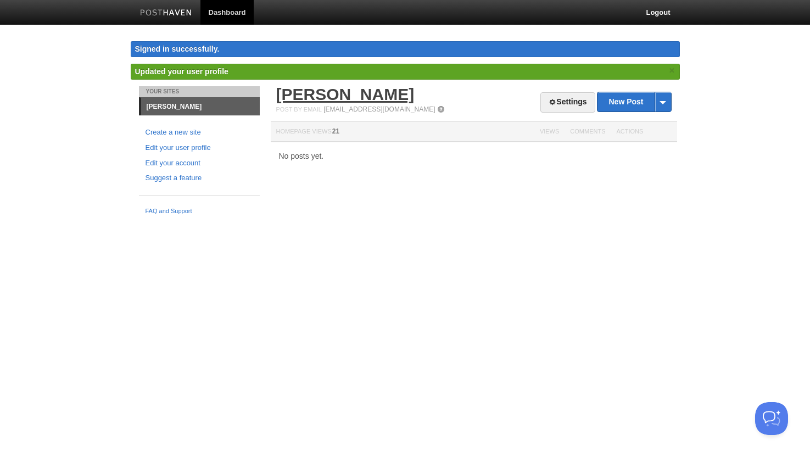
click at [339, 97] on link "[PERSON_NAME]" at bounding box center [345, 94] width 138 height 18
click at [192, 146] on link "Edit your user profile" at bounding box center [199, 148] width 108 height 12
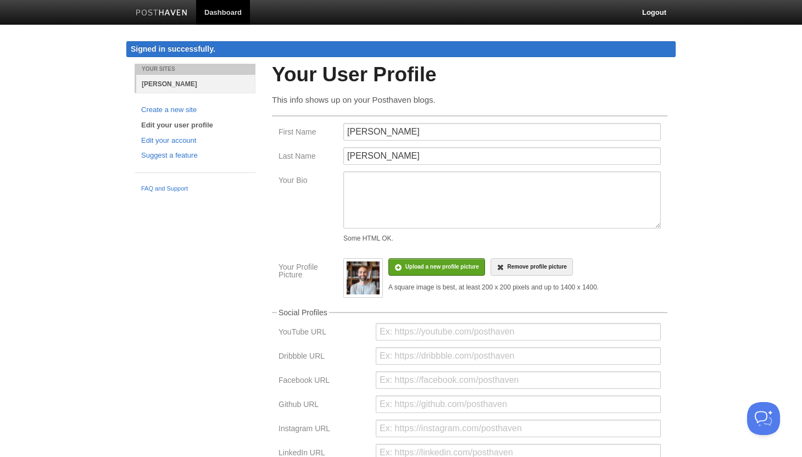
click at [160, 87] on link "[PERSON_NAME]" at bounding box center [195, 84] width 119 height 18
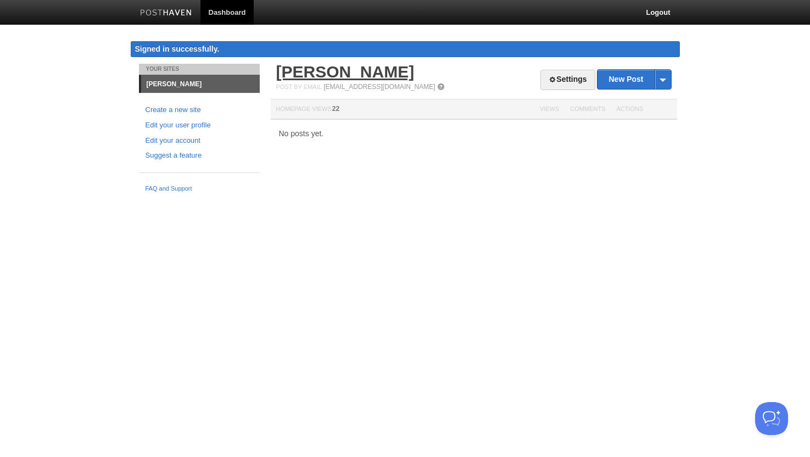
click at [292, 73] on link "[PERSON_NAME]" at bounding box center [345, 72] width 138 height 18
click at [197, 128] on link "Edit your user profile" at bounding box center [199, 126] width 108 height 12
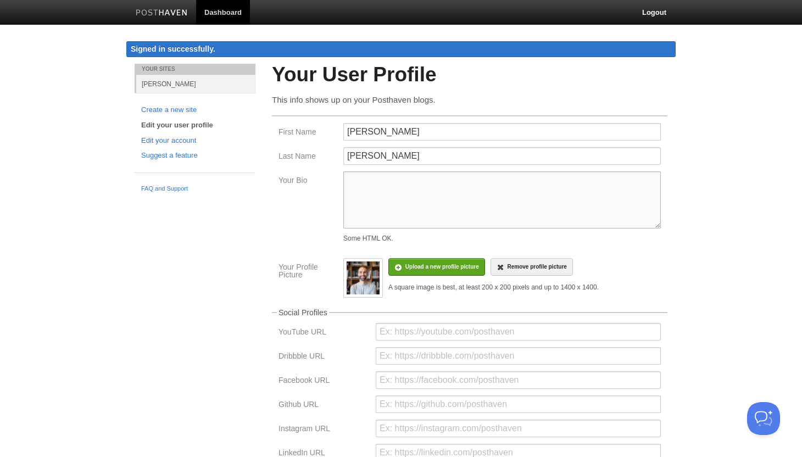
click at [377, 176] on textarea "Your Bio" at bounding box center [501, 199] width 317 height 57
type textarea "L"
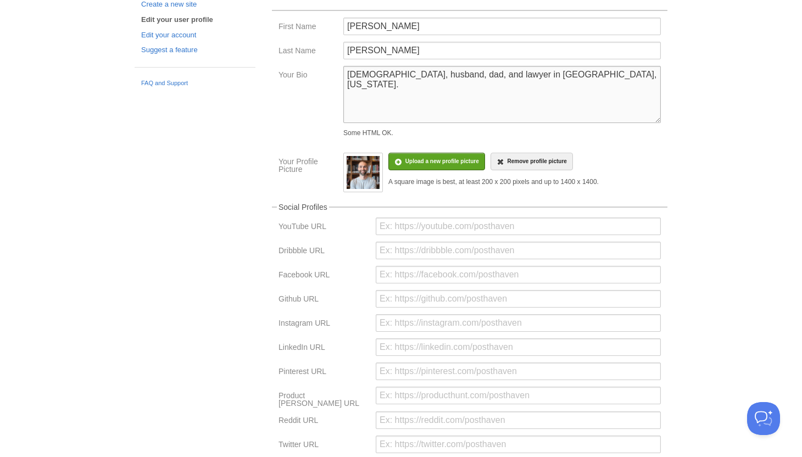
scroll to position [220, 0]
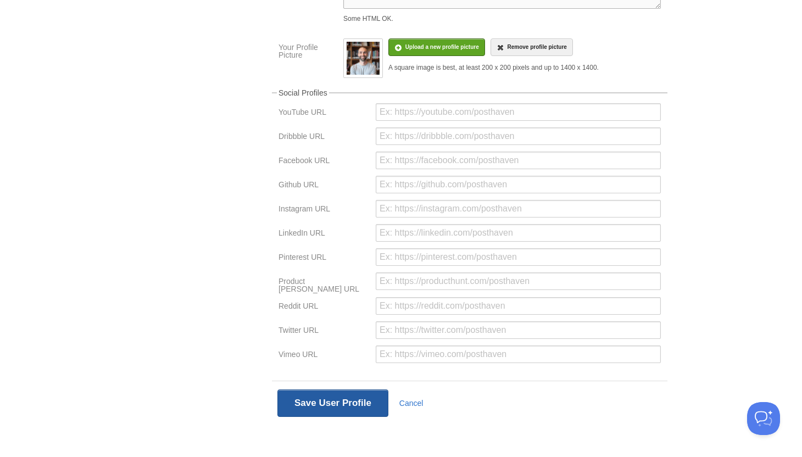
type textarea "Christian, husband, dad, and lawyer in Lexington, Kentucky."
click at [364, 404] on button "Save User Profile" at bounding box center [332, 402] width 111 height 27
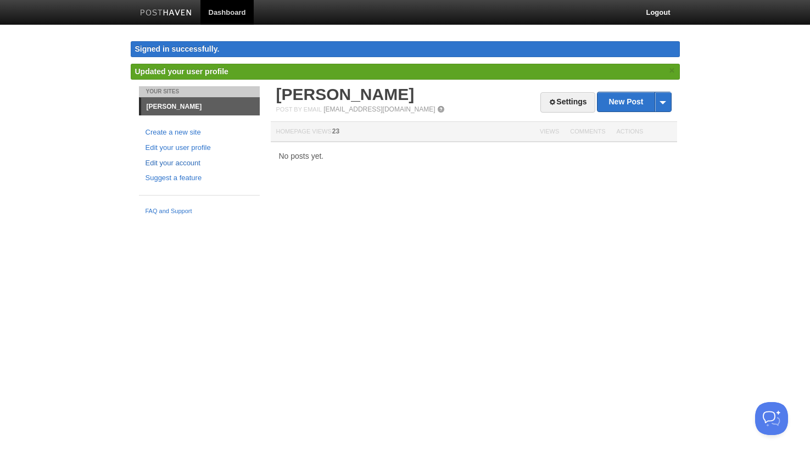
click at [186, 161] on link "Edit your account" at bounding box center [199, 164] width 108 height 12
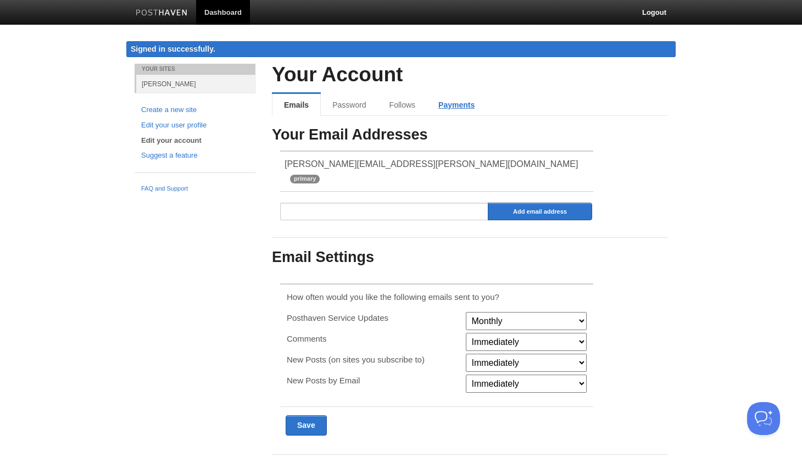
click at [462, 104] on link "Payments" at bounding box center [456, 105] width 59 height 22
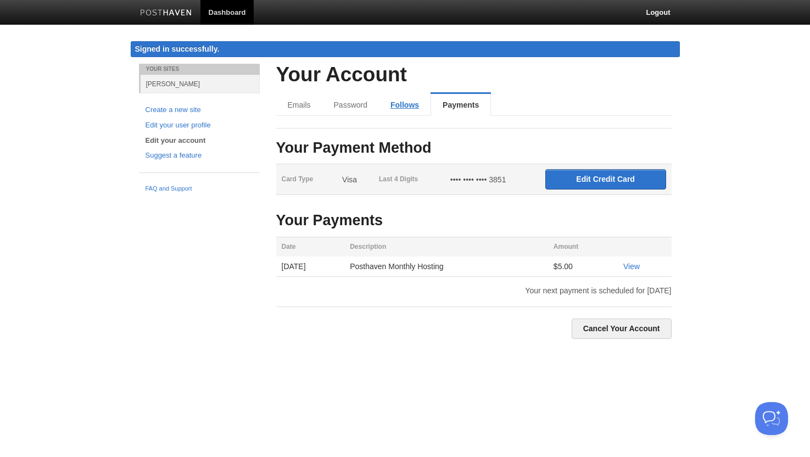
click at [411, 106] on link "Follows" at bounding box center [405, 105] width 52 height 22
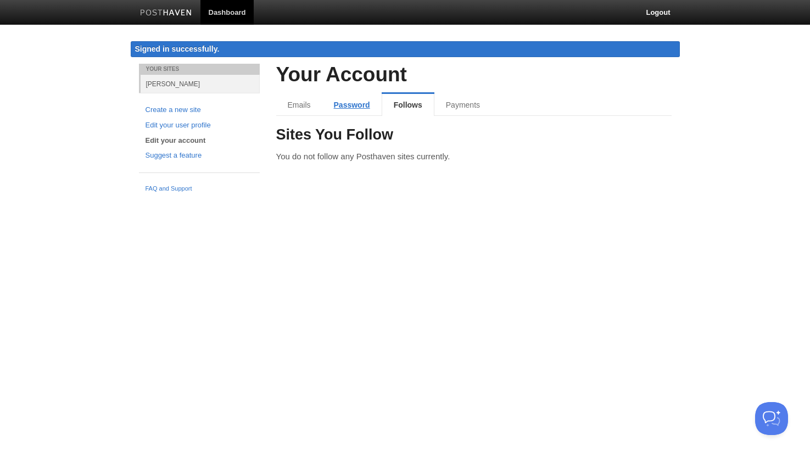
click at [352, 106] on link "Password" at bounding box center [351, 105] width 59 height 22
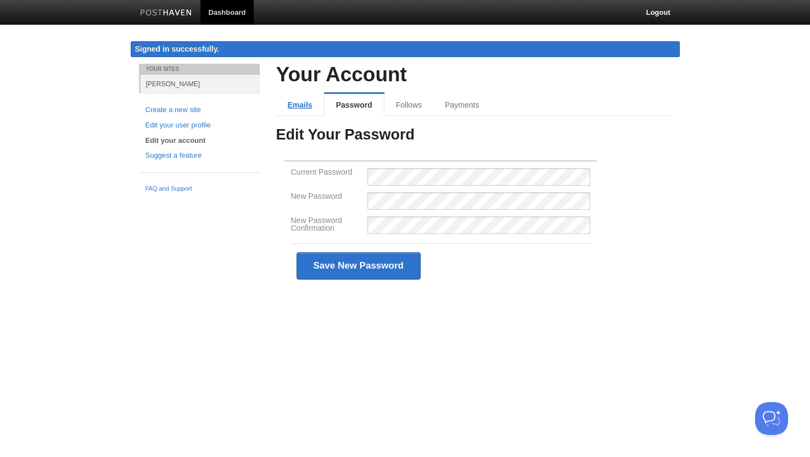
click at [307, 99] on link "Emails" at bounding box center [300, 105] width 48 height 22
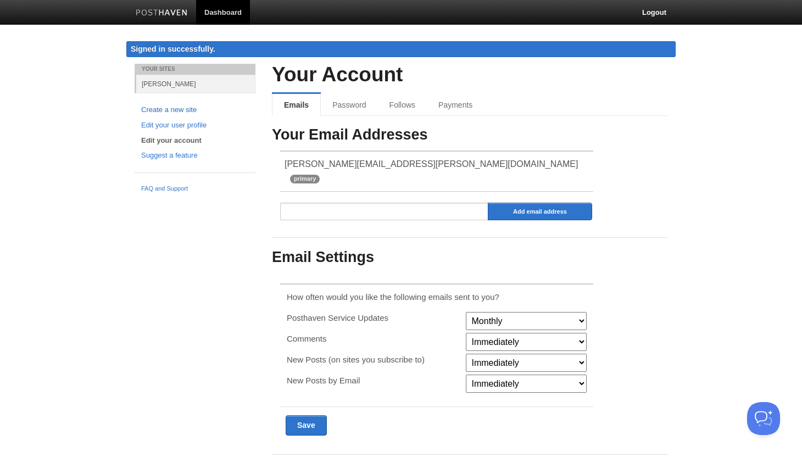
click at [186, 111] on link "Create a new site" at bounding box center [195, 110] width 108 height 12
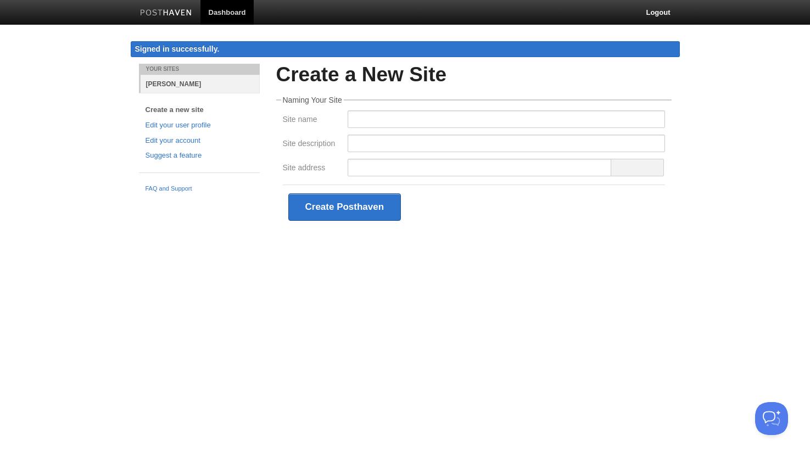
click at [172, 82] on link "[PERSON_NAME]" at bounding box center [200, 84] width 119 height 18
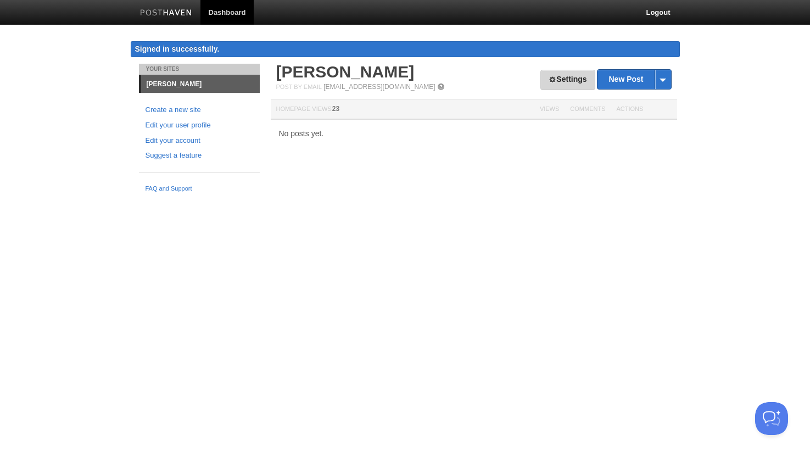
click at [550, 82] on span at bounding box center [552, 80] width 8 height 8
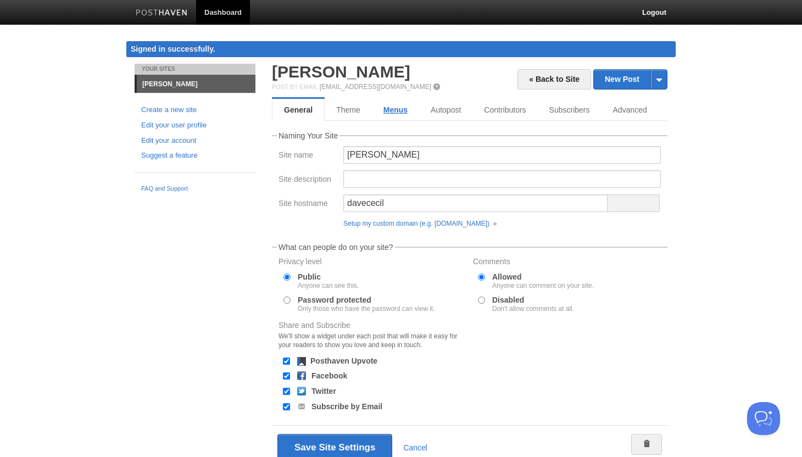
click at [397, 110] on link "Menus" at bounding box center [395, 110] width 47 height 22
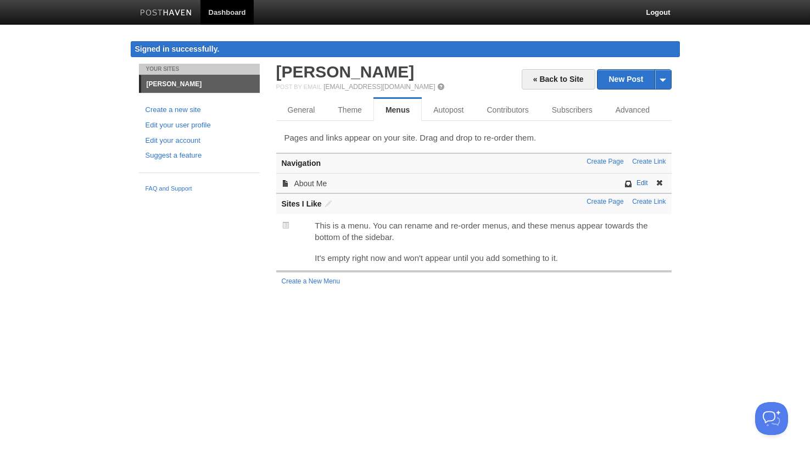
click at [641, 182] on link "Edit" at bounding box center [642, 183] width 12 height 8
click at [318, 182] on link "About Me" at bounding box center [310, 183] width 33 height 9
click at [201, 123] on link "Edit your user profile" at bounding box center [199, 126] width 108 height 12
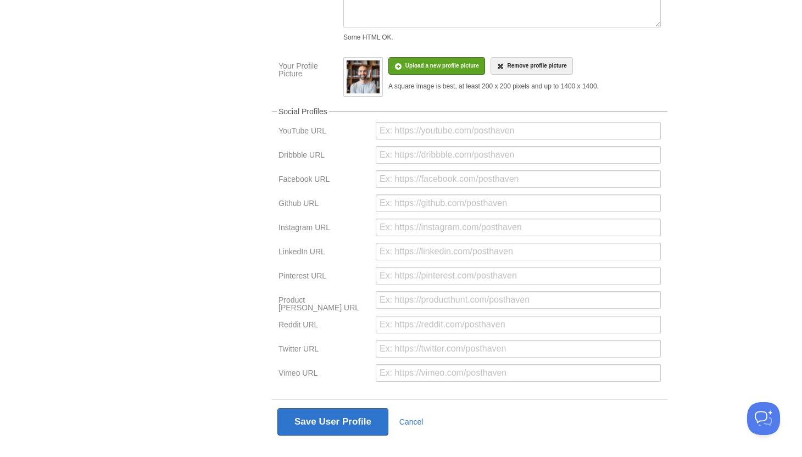
scroll to position [220, 0]
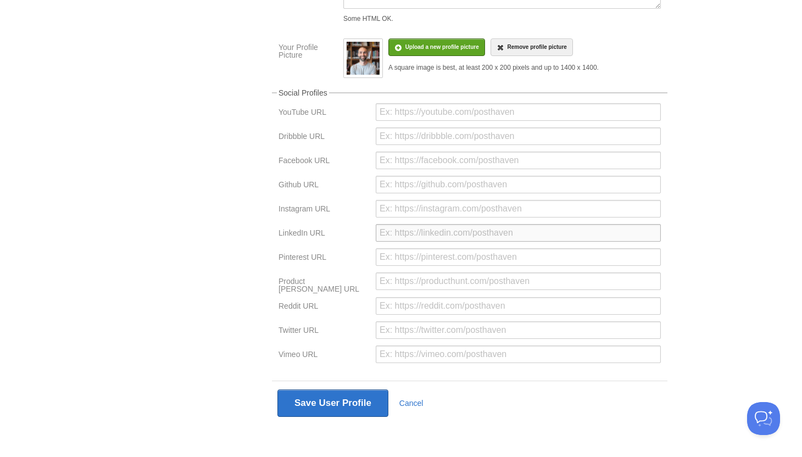
click at [408, 237] on input "url" at bounding box center [518, 233] width 285 height 18
type input "https://linkedin.com/davetcecil"
click at [357, 395] on button "Save User Profile" at bounding box center [332, 402] width 111 height 27
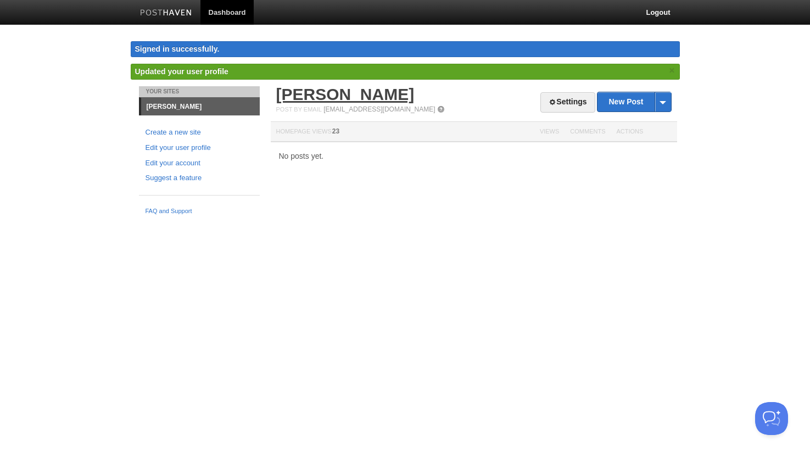
click at [308, 98] on link "[PERSON_NAME]" at bounding box center [345, 94] width 138 height 18
click at [314, 188] on div "Your Sites Dave Cecil Create a new site Edit your user profile Edit your accoun…" at bounding box center [405, 153] width 549 height 134
click at [339, 98] on link "[PERSON_NAME]" at bounding box center [345, 94] width 138 height 18
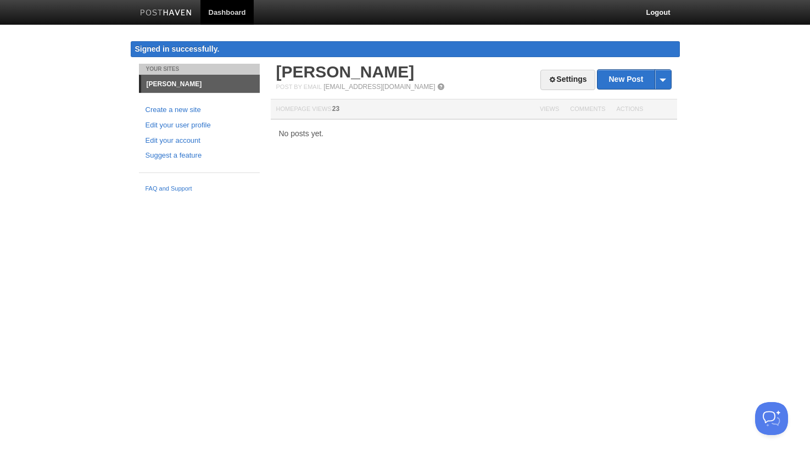
click at [284, 81] on div "Settings New Post by Web by Email Dave Cecil Post by Email post@davececil.posth…" at bounding box center [473, 77] width 395 height 27
click at [291, 73] on link "[PERSON_NAME]" at bounding box center [345, 72] width 138 height 18
click at [548, 77] on span at bounding box center [552, 80] width 8 height 8
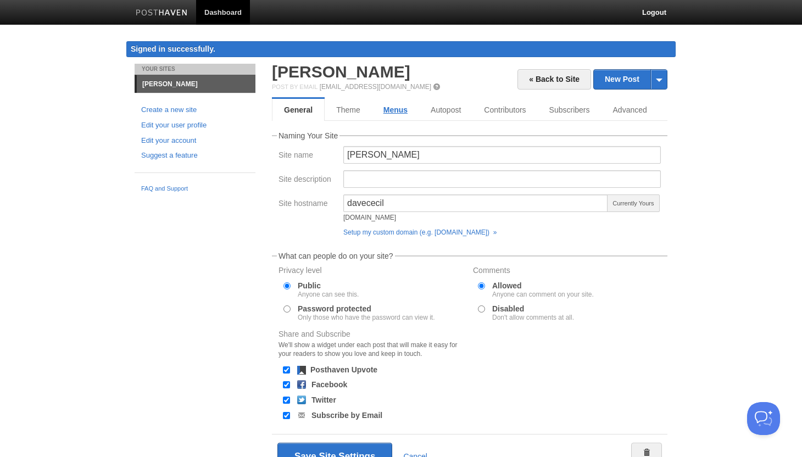
click at [401, 107] on link "Menus" at bounding box center [395, 110] width 47 height 22
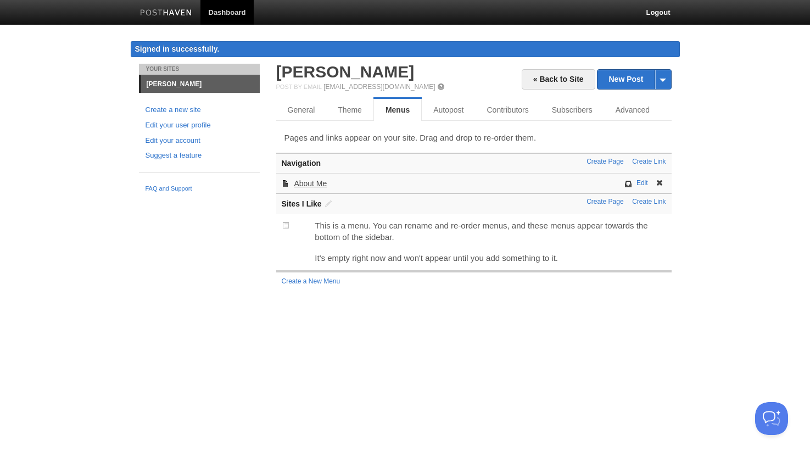
click at [313, 183] on link "About Me" at bounding box center [310, 183] width 33 height 9
click at [639, 179] on link "Edit" at bounding box center [642, 183] width 12 height 8
click at [642, 183] on link "Edit" at bounding box center [642, 183] width 12 height 8
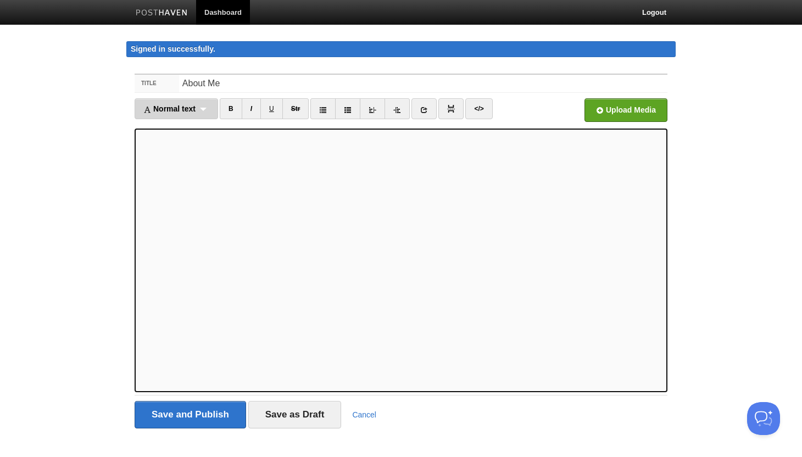
click at [205, 107] on div "Normal text Normal text Heading 1 Heading 2 Heading 3" at bounding box center [176, 108] width 83 height 21
click at [175, 130] on link "Normal text" at bounding box center [176, 128] width 82 height 16
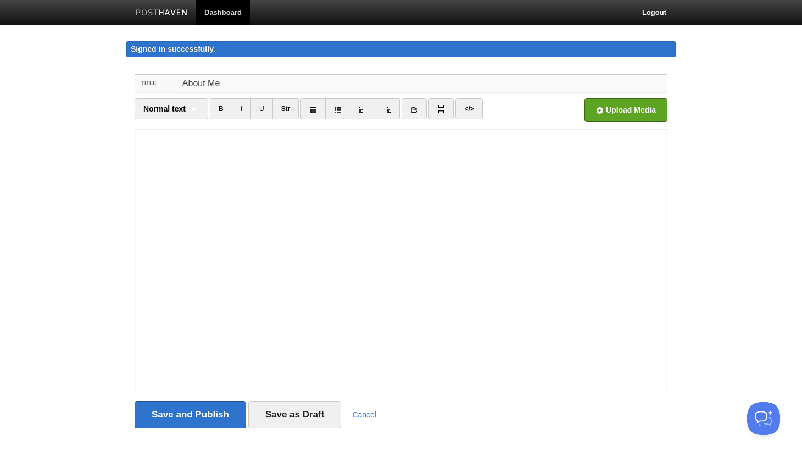
click at [251, 81] on input "About Me" at bounding box center [423, 84] width 488 height 18
type input "About"
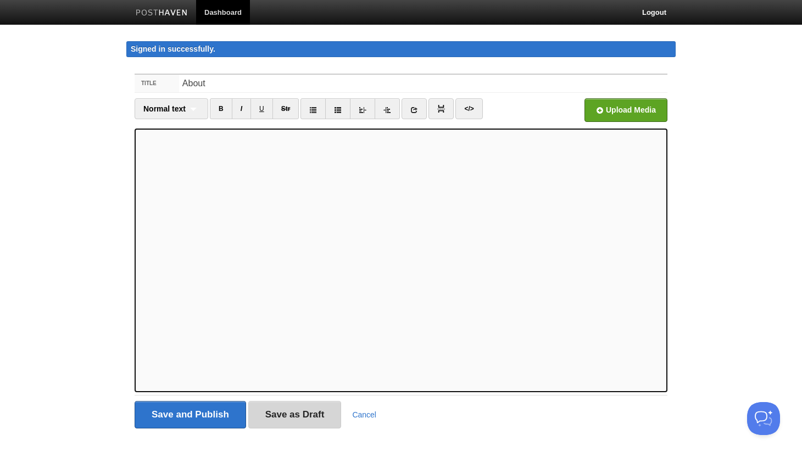
click at [286, 412] on input "Save as Draft" at bounding box center [294, 414] width 93 height 27
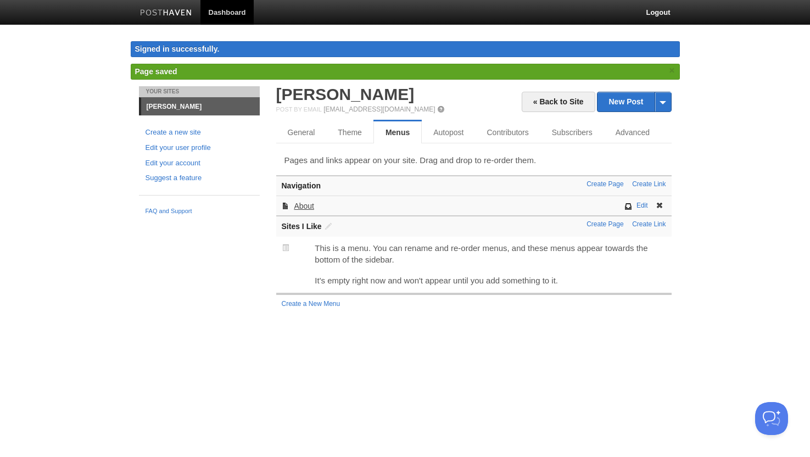
click at [301, 206] on link "About" at bounding box center [304, 205] width 20 height 9
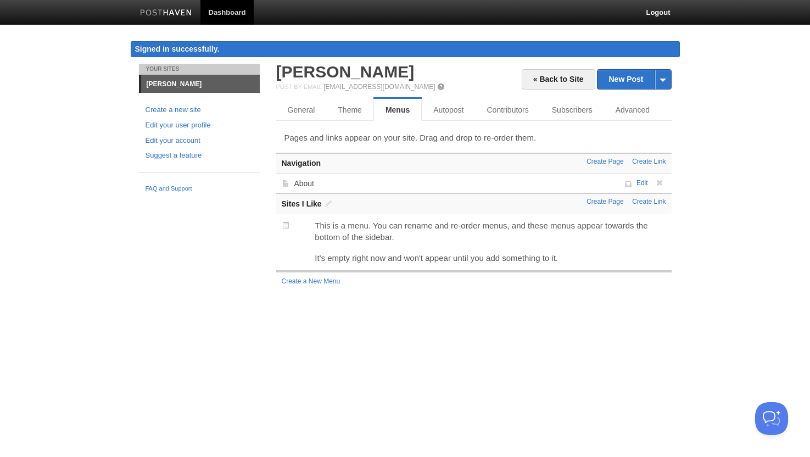
click at [237, 16] on link "Dashboard" at bounding box center [227, 12] width 54 height 25
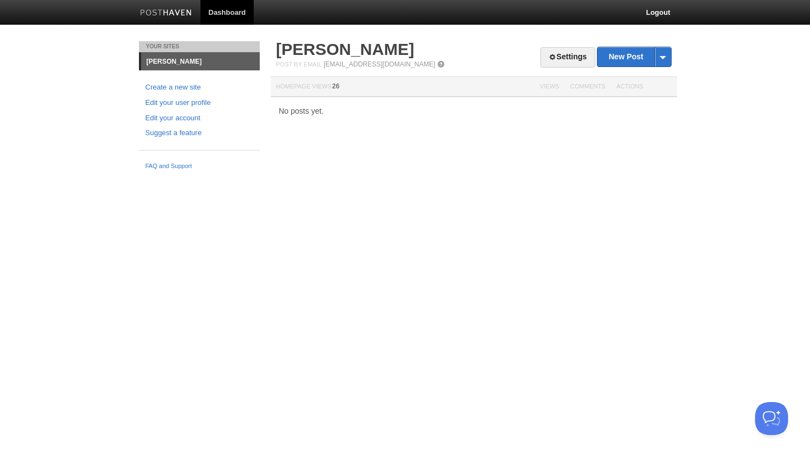
click at [167, 16] on img at bounding box center [166, 13] width 52 height 8
